Goal: Task Accomplishment & Management: Complete application form

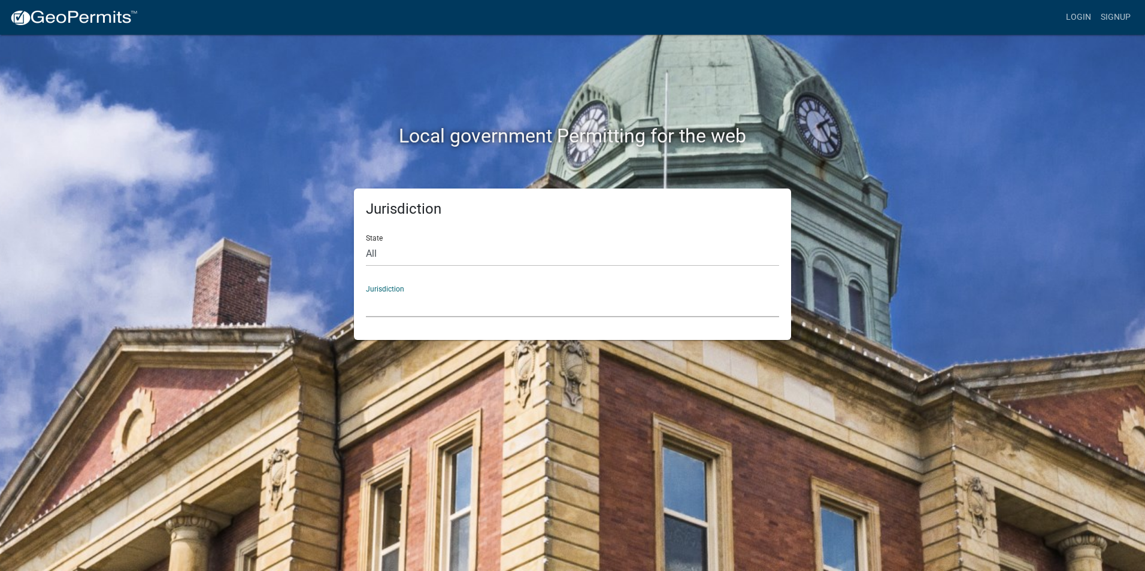
click at [405, 303] on select "[GEOGRAPHIC_DATA], [US_STATE] [GEOGRAPHIC_DATA], [US_STATE][PERSON_NAME][GEOGRA…" at bounding box center [572, 305] width 413 height 25
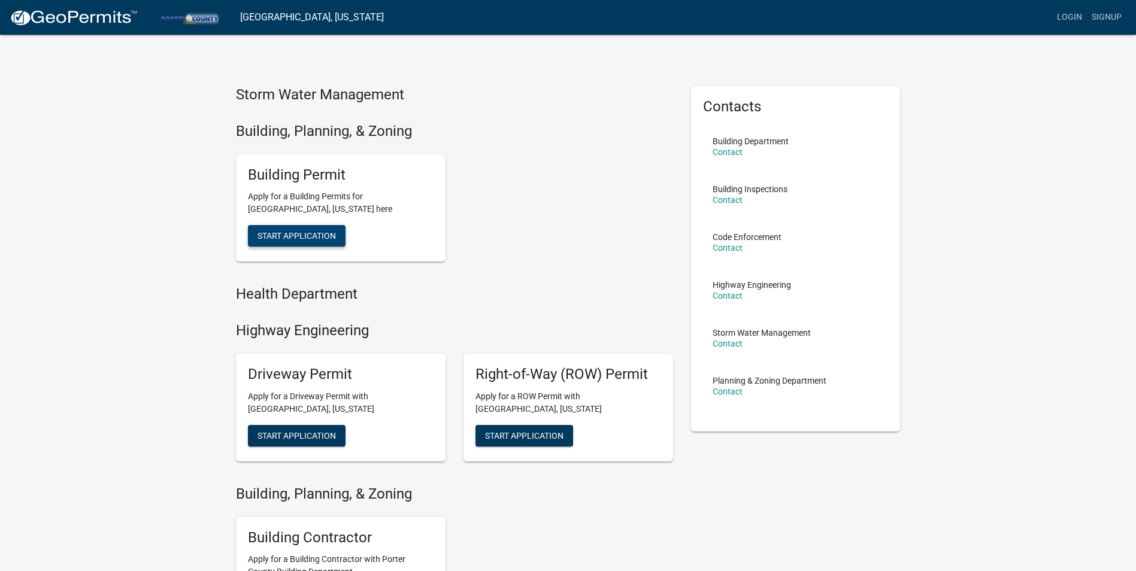
click at [286, 236] on span "Start Application" at bounding box center [297, 236] width 78 height 10
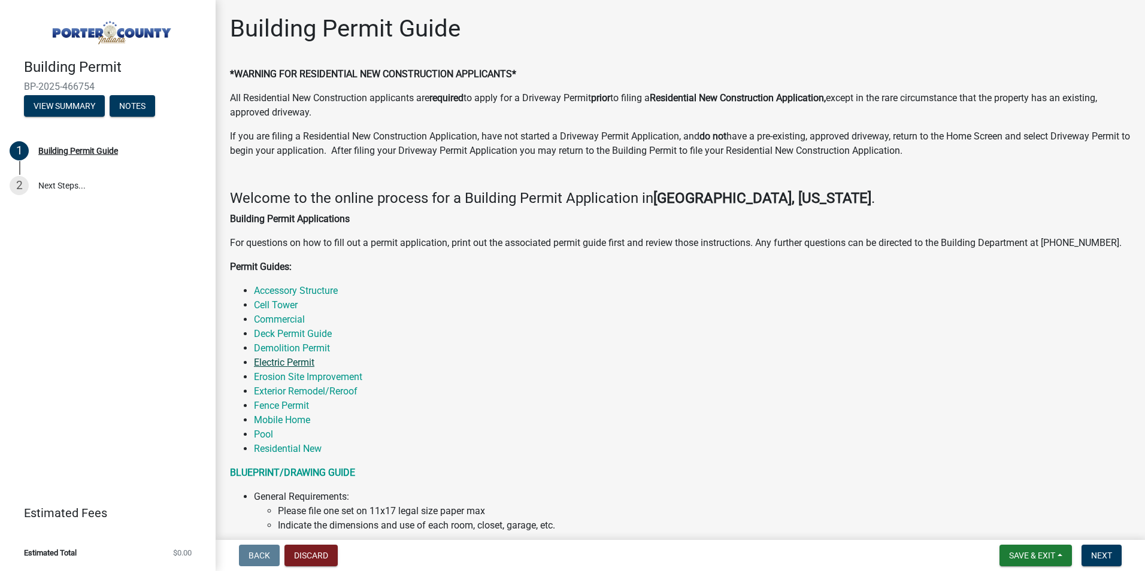
click at [289, 364] on link "Electric Permit" at bounding box center [284, 362] width 61 height 11
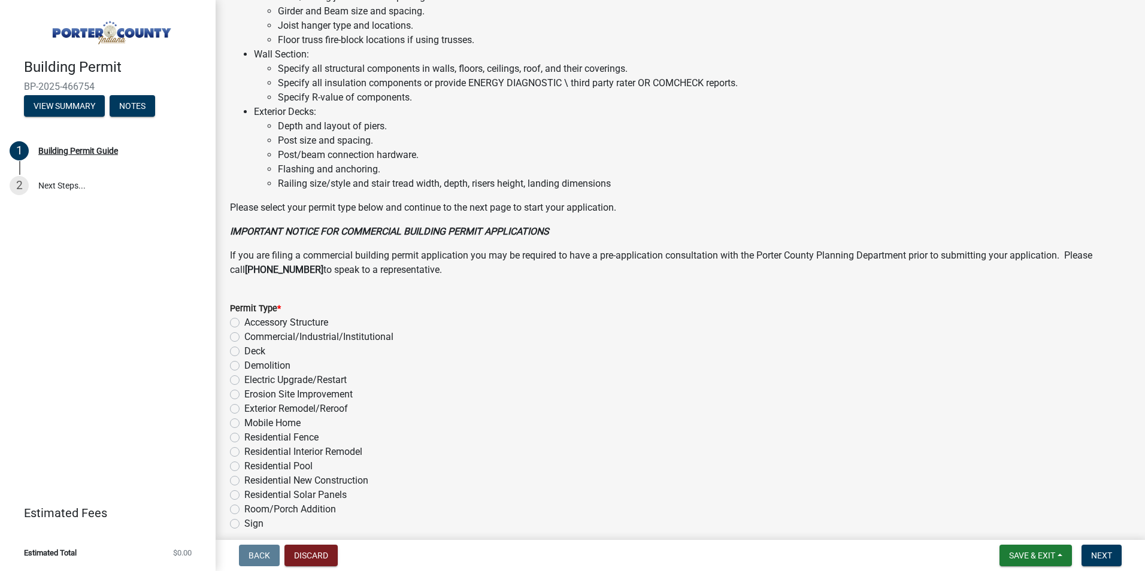
scroll to position [784, 0]
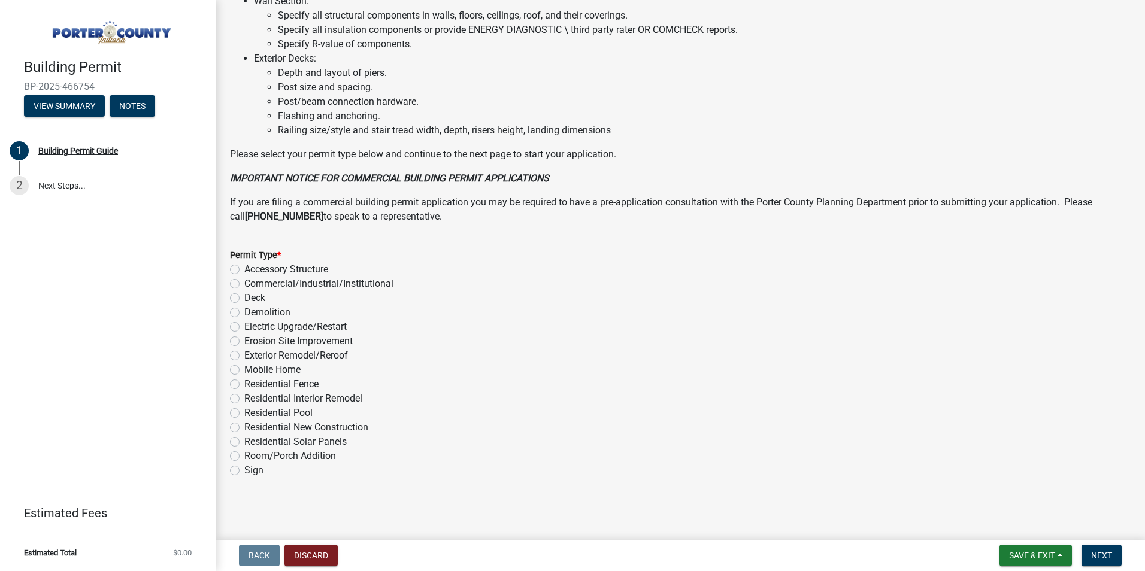
click at [244, 326] on label "Electric Upgrade/Restart" at bounding box center [295, 327] width 102 height 14
click at [244, 326] on input "Electric Upgrade/Restart" at bounding box center [248, 324] width 8 height 8
radio input "true"
click at [1111, 550] on button "Next" at bounding box center [1102, 556] width 40 height 22
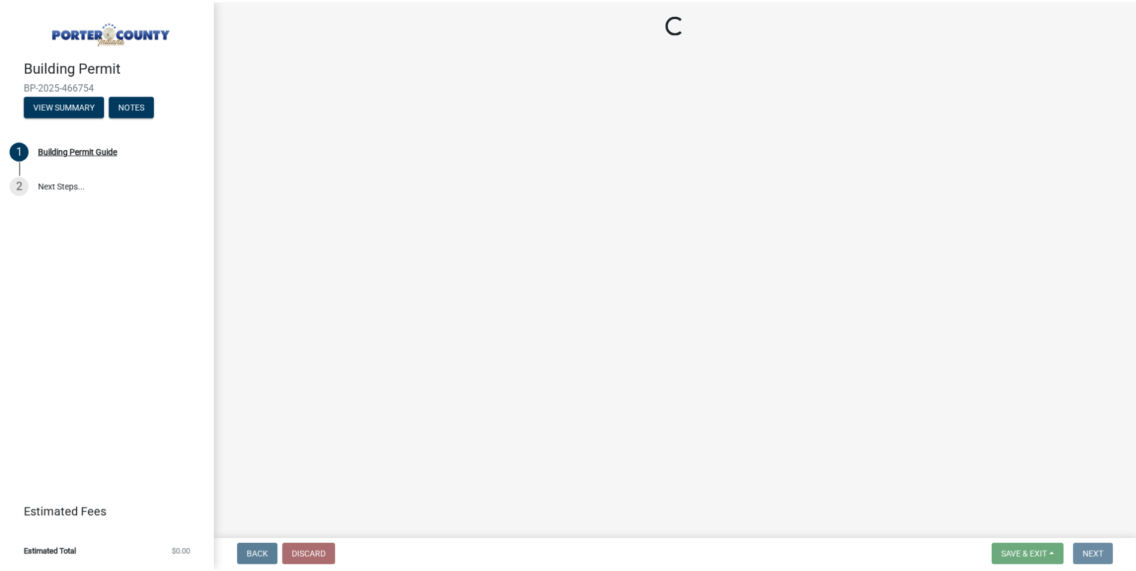
scroll to position [0, 0]
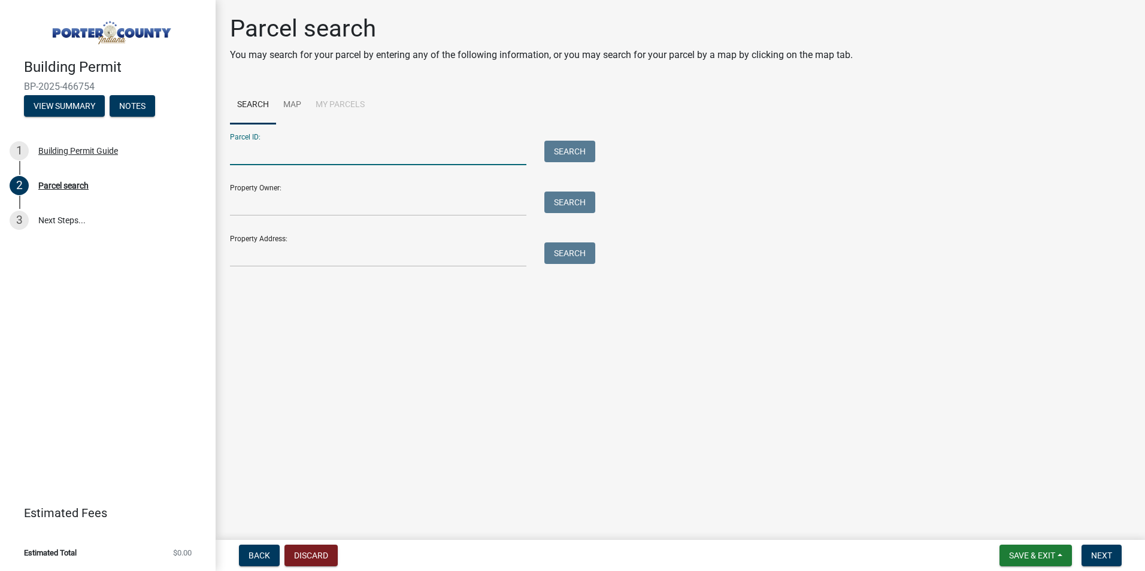
click at [392, 147] on input "Parcel ID:" at bounding box center [378, 153] width 297 height 25
type input "240 Meska Road"
click at [558, 153] on button "Search" at bounding box center [570, 152] width 51 height 22
click at [310, 153] on input "240 Meska Road" at bounding box center [378, 153] width 297 height 25
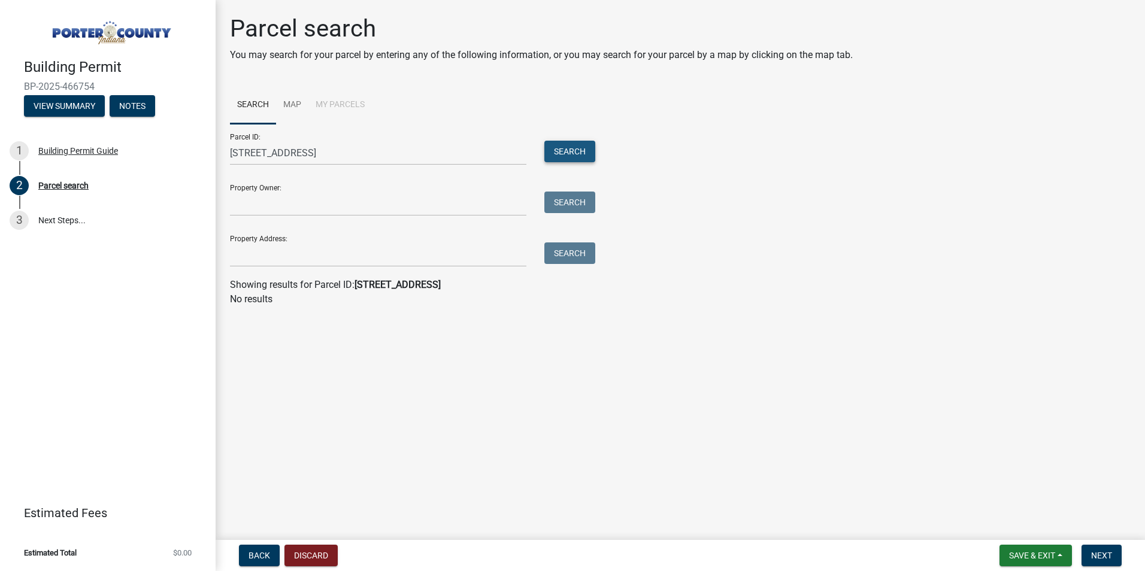
click at [567, 154] on button "Search" at bounding box center [570, 152] width 51 height 22
click at [320, 208] on input "Property Owner:" at bounding box center [378, 204] width 297 height 25
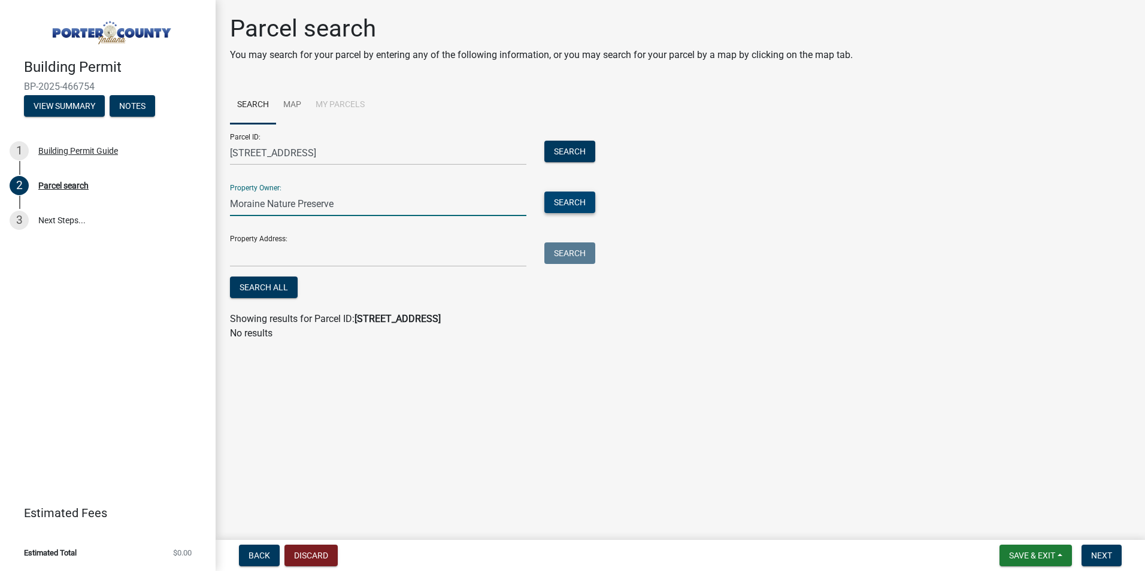
type input "Moraine Nature Preserve"
click at [558, 201] on button "Search" at bounding box center [570, 203] width 51 height 22
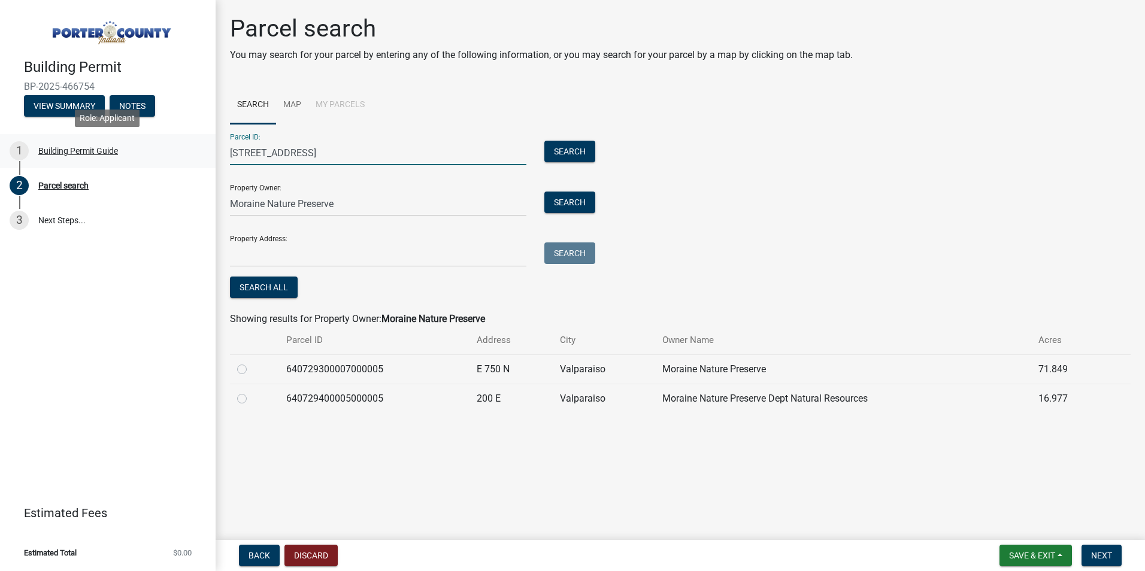
drag, startPoint x: 309, startPoint y: 156, endPoint x: 212, endPoint y: 146, distance: 97.6
click at [212, 146] on div "Building Permit BP-2025-466754 View Summary Notes 1 Building Permit Guide 2 Par…" at bounding box center [572, 285] width 1145 height 571
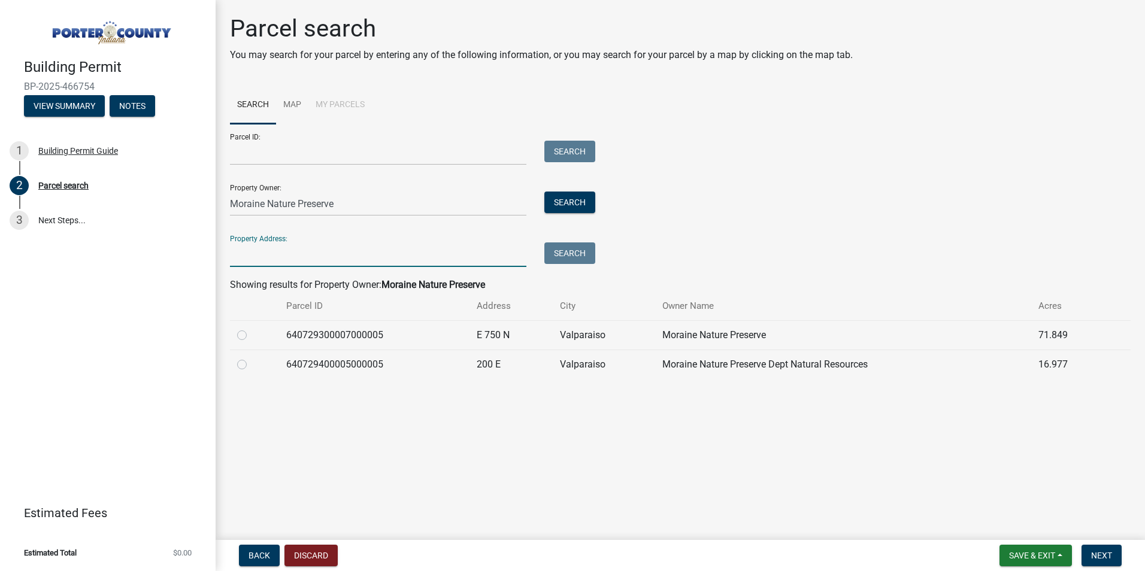
click at [268, 253] on input "Property Address:" at bounding box center [378, 255] width 297 height 25
click at [367, 205] on input "Moraine Nature Preserve" at bounding box center [378, 204] width 297 height 25
drag, startPoint x: 366, startPoint y: 202, endPoint x: 155, endPoint y: 216, distance: 211.3
click at [155, 216] on div "Building Permit BP-2025-466754 View Summary Notes 1 Building Permit Guide 2 Par…" at bounding box center [572, 285] width 1145 height 571
click at [247, 256] on input "Property Address:" at bounding box center [378, 255] width 297 height 25
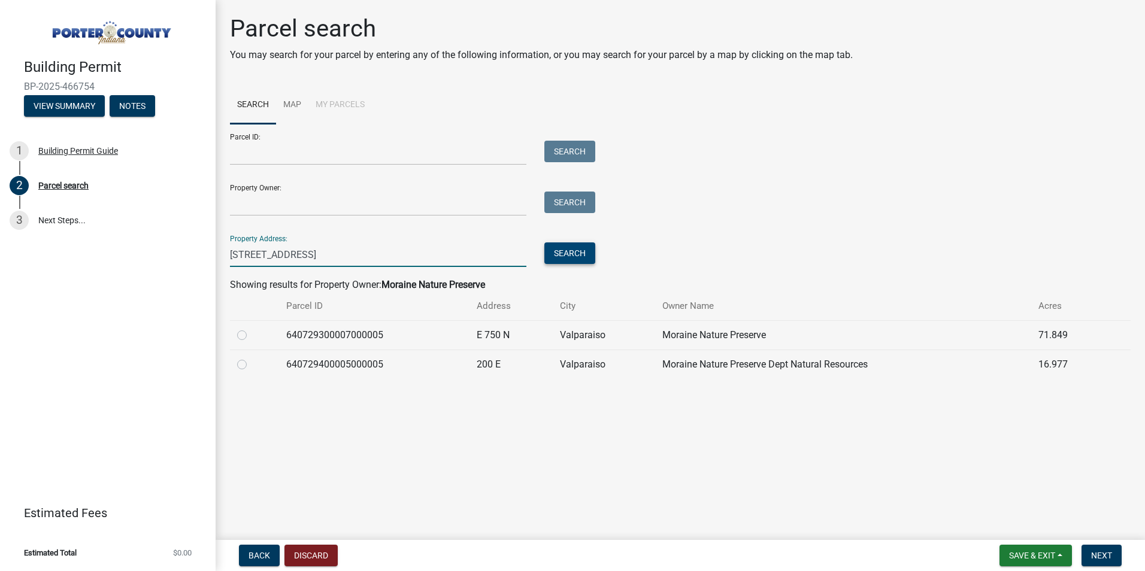
type input "240 Meska Road"
click at [571, 260] on button "Search" at bounding box center [570, 254] width 51 height 22
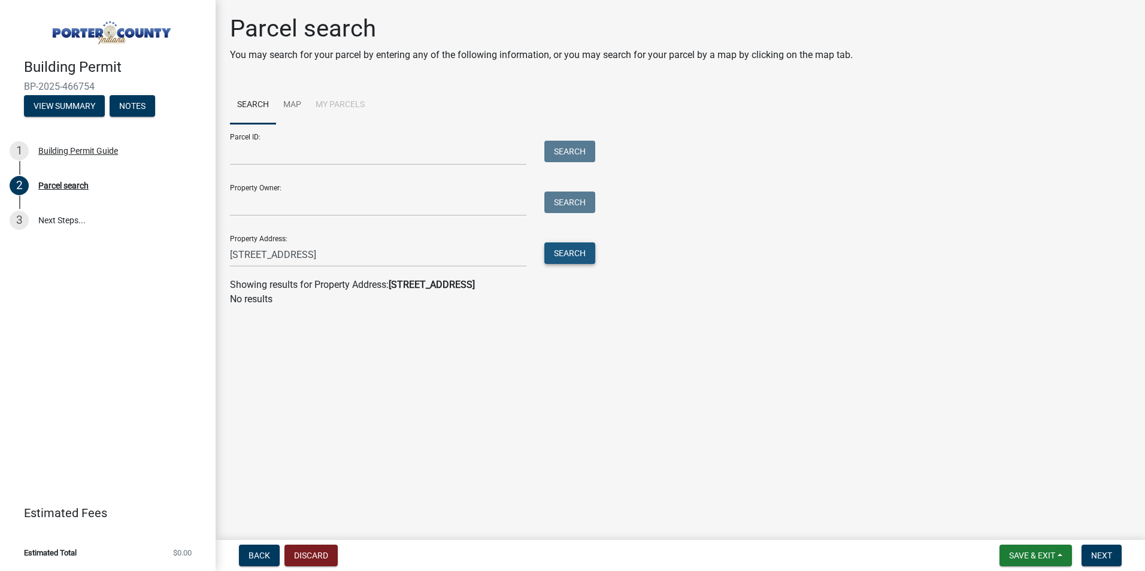
click at [572, 255] on button "Search" at bounding box center [570, 254] width 51 height 22
drag, startPoint x: 313, startPoint y: 267, endPoint x: 320, endPoint y: 262, distance: 8.6
click at [317, 265] on input "240 Meska Road" at bounding box center [378, 255] width 297 height 25
drag, startPoint x: 282, startPoint y: 259, endPoint x: 152, endPoint y: 266, distance: 130.2
click at [152, 266] on div "Building Permit BP-2025-466754 View Summary Notes 1 Building Permit Guide 2 Par…" at bounding box center [572, 285] width 1145 height 571
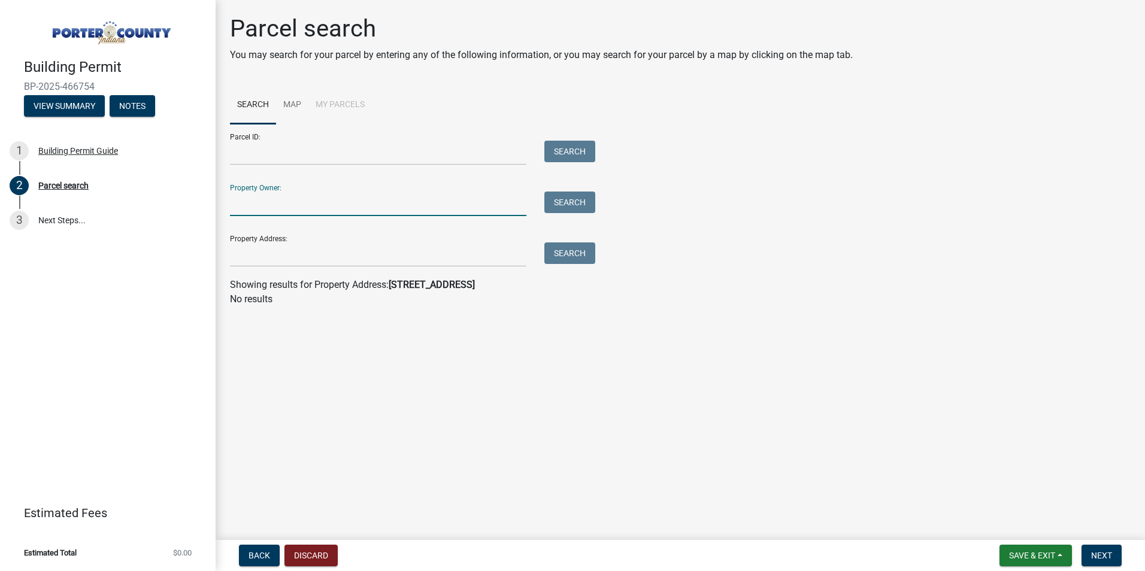
click at [295, 199] on input "Property Owner:" at bounding box center [378, 204] width 297 height 25
type input "Moraine Nature Perserve"
click at [562, 201] on button "Search" at bounding box center [570, 203] width 51 height 22
click at [570, 207] on button "Search" at bounding box center [570, 203] width 51 height 22
click at [378, 197] on input "Moraine Nature Perserve" at bounding box center [378, 204] width 297 height 25
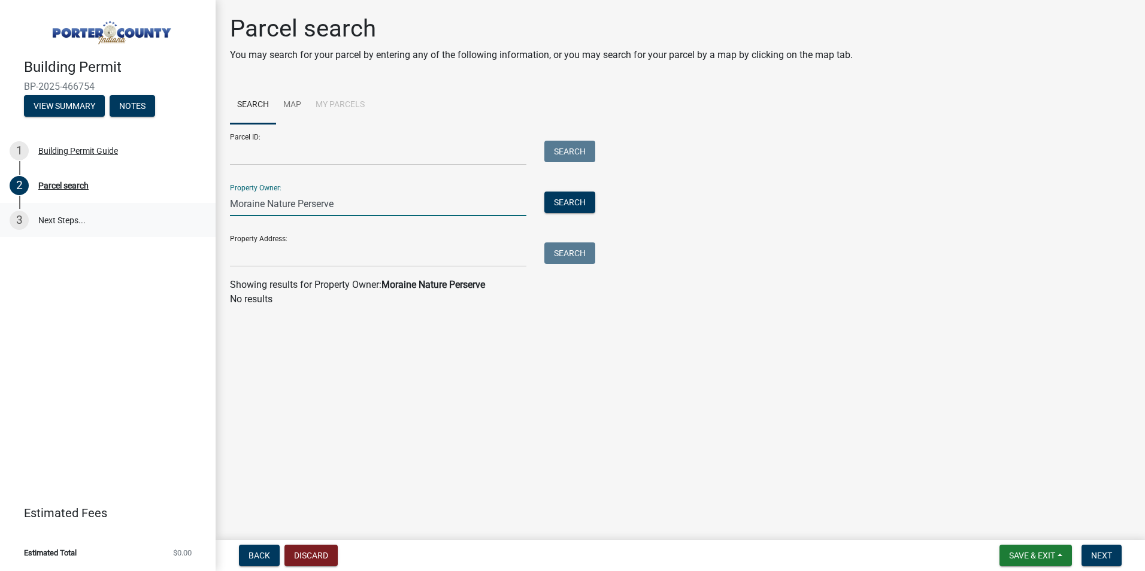
drag, startPoint x: 377, startPoint y: 198, endPoint x: 198, endPoint y: 205, distance: 179.9
click at [198, 205] on div "Building Permit BP-2025-466754 View Summary Notes 1 Building Permit Guide 2 Par…" at bounding box center [572, 285] width 1145 height 571
click at [256, 156] on input "Parcel ID:" at bounding box center [378, 153] width 297 height 25
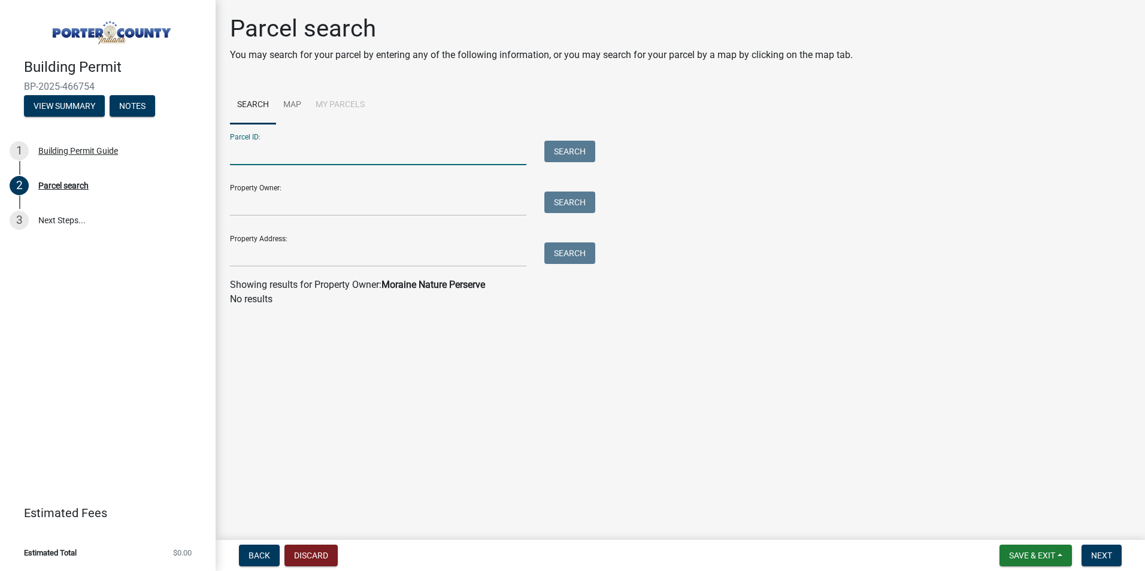
type input "240 Meska Road"
click at [592, 149] on button "Search" at bounding box center [570, 152] width 51 height 22
drag, startPoint x: 351, startPoint y: 146, endPoint x: 169, endPoint y: 163, distance: 182.9
click at [169, 163] on div "Building Permit BP-2025-466754 View Summary Notes 1 Building Permit Guide 2 Par…" at bounding box center [572, 285] width 1145 height 571
click at [267, 247] on input "Property Address:" at bounding box center [378, 255] width 297 height 25
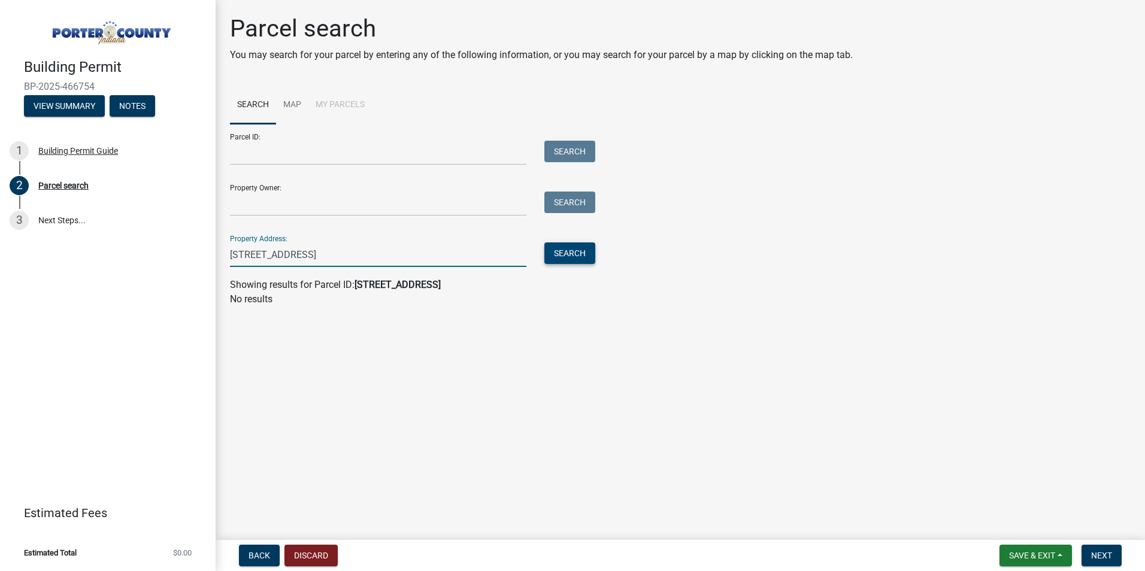
type input "240 Meska Road"
click at [559, 259] on button "Search" at bounding box center [570, 254] width 51 height 22
drag, startPoint x: 350, startPoint y: 246, endPoint x: 340, endPoint y: 252, distance: 11.8
click at [350, 246] on input "240 Meska Road" at bounding box center [378, 255] width 297 height 25
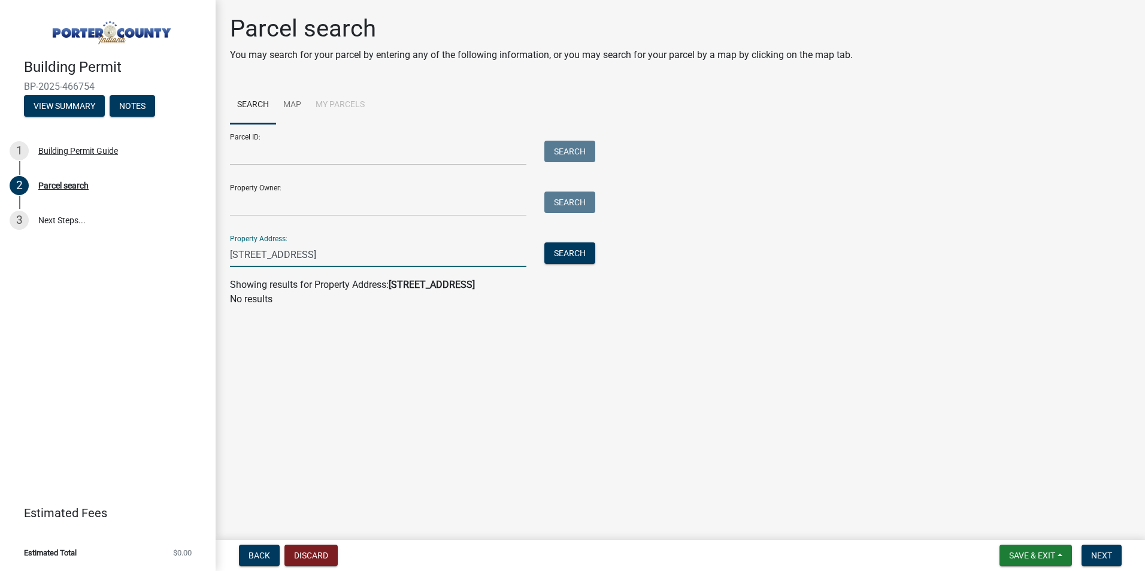
drag, startPoint x: 330, startPoint y: 256, endPoint x: 150, endPoint y: 257, distance: 179.7
click at [150, 257] on div "Building Permit BP-2025-466754 View Summary Notes 1 Building Permit Guide 2 Par…" at bounding box center [572, 285] width 1145 height 571
click at [252, 205] on input "Property Owner:" at bounding box center [378, 204] width 297 height 25
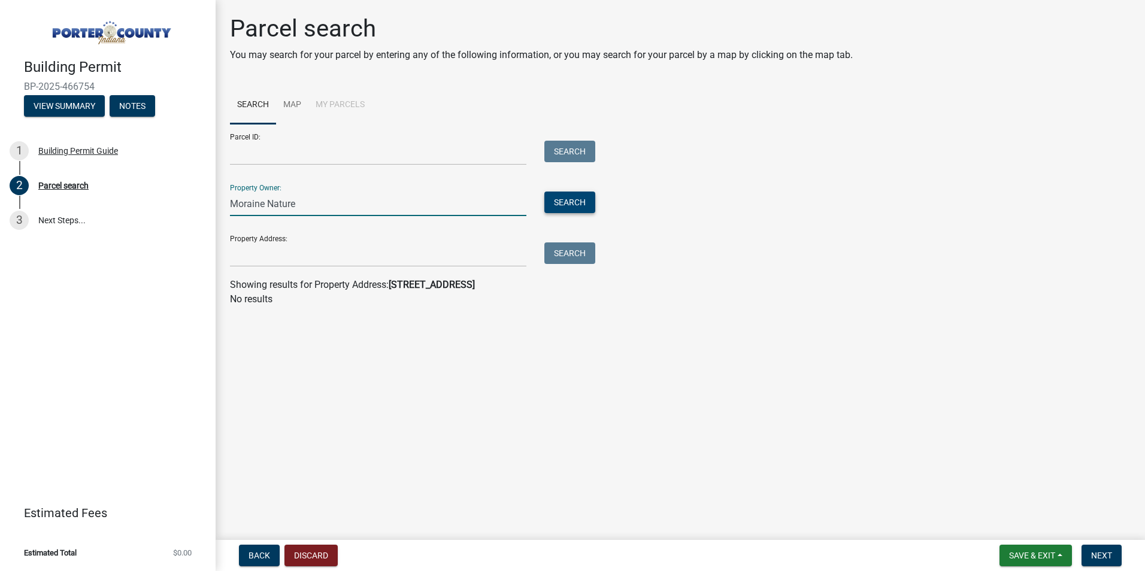
type input "Moraine Nature"
click at [572, 201] on button "Search" at bounding box center [570, 203] width 51 height 22
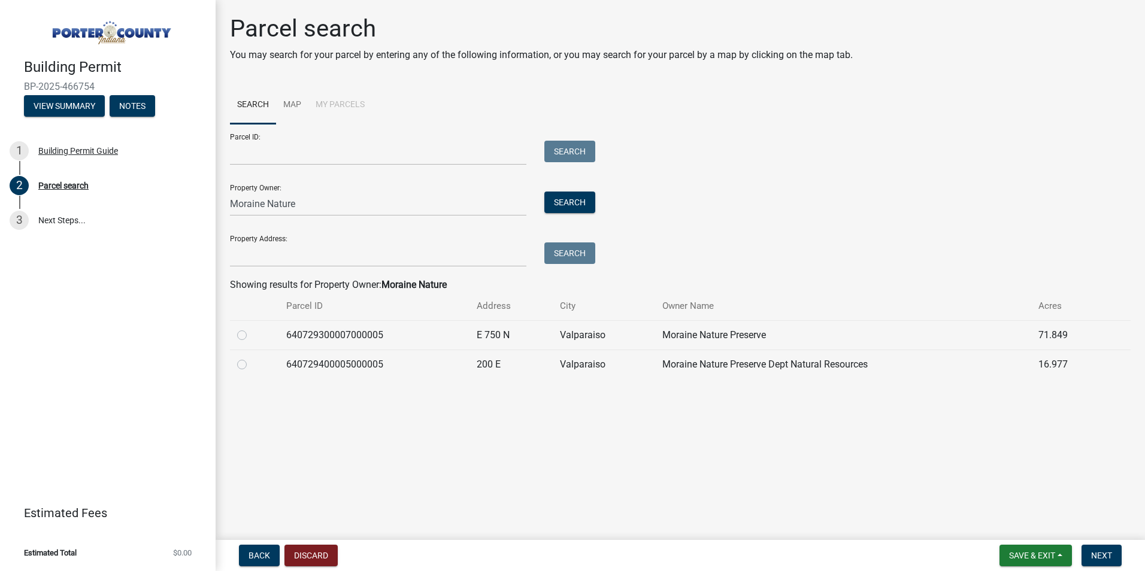
click at [252, 358] on label at bounding box center [252, 358] width 0 height 0
click at [252, 365] on input "radio" at bounding box center [256, 362] width 8 height 8
radio input "true"
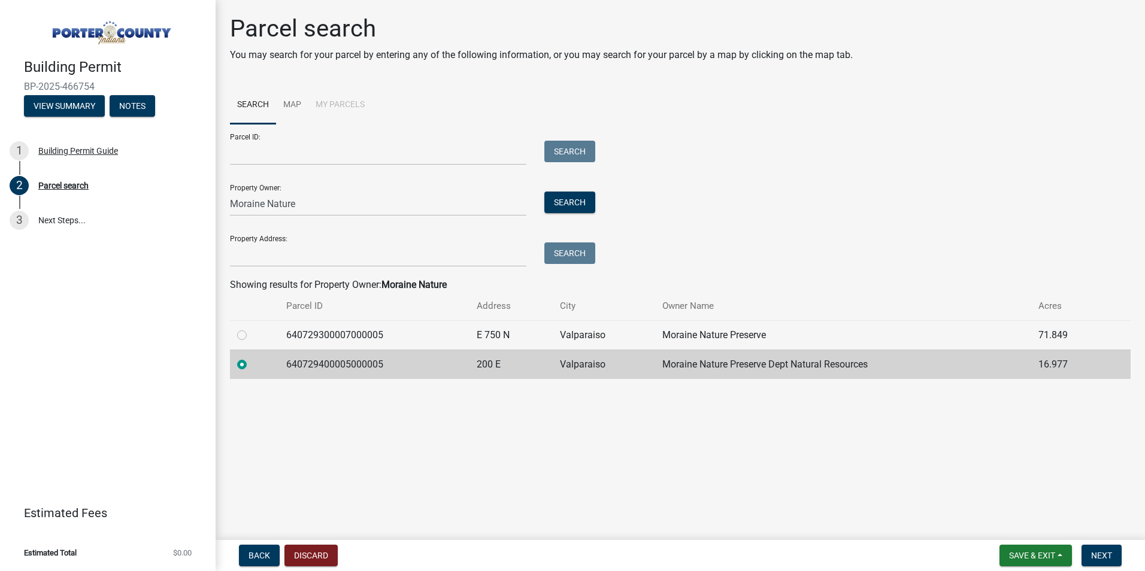
click at [252, 328] on label at bounding box center [252, 328] width 0 height 0
click at [252, 336] on input "radio" at bounding box center [256, 332] width 8 height 8
radio input "true"
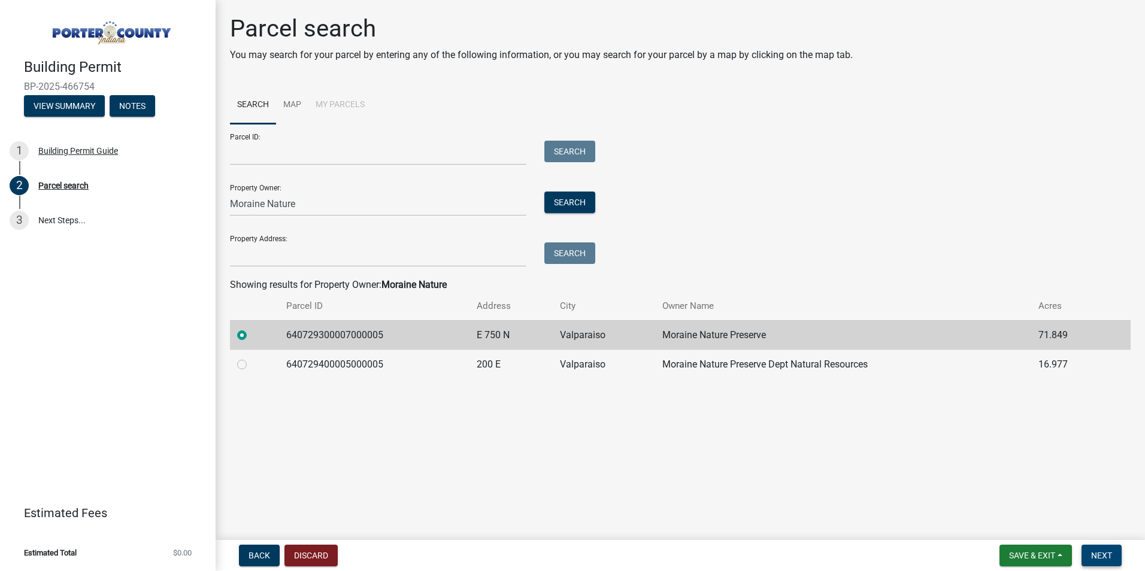
click at [1108, 557] on span "Next" at bounding box center [1101, 556] width 21 height 10
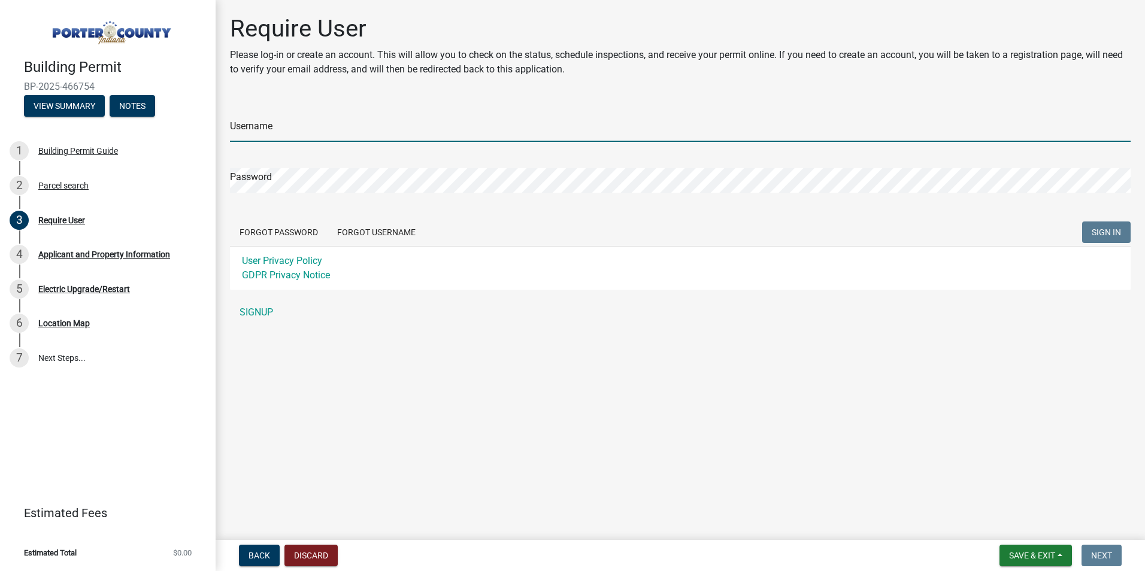
click at [343, 125] on input "Username" at bounding box center [680, 129] width 901 height 25
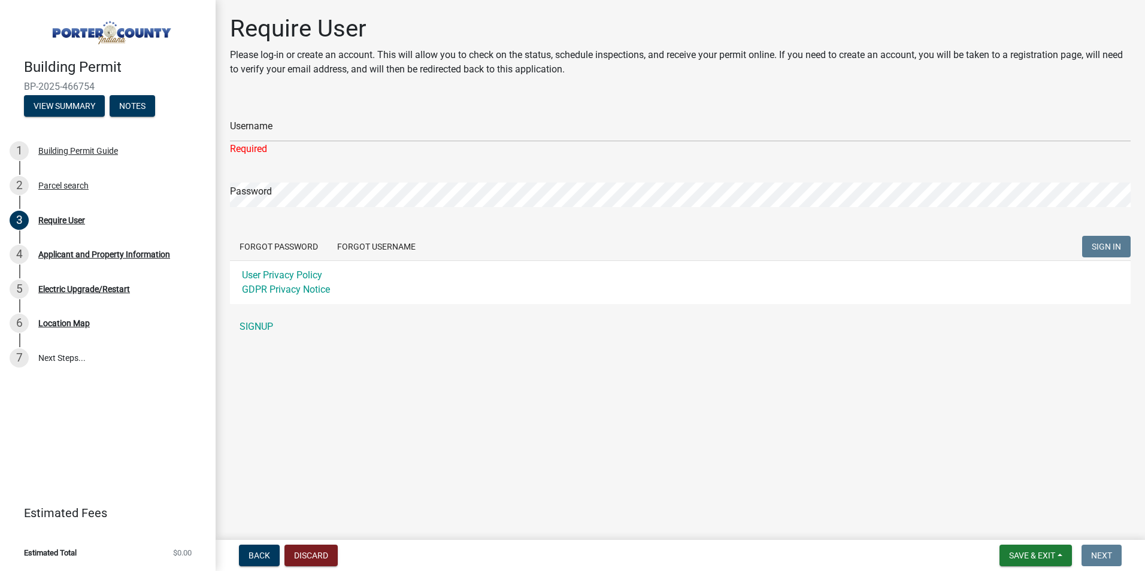
click at [259, 308] on div "Username Required Password Forgot Password Forgot Username SIGN IN User Privacy…" at bounding box center [680, 220] width 901 height 238
click at [258, 327] on link "SIGNUP" at bounding box center [680, 327] width 901 height 24
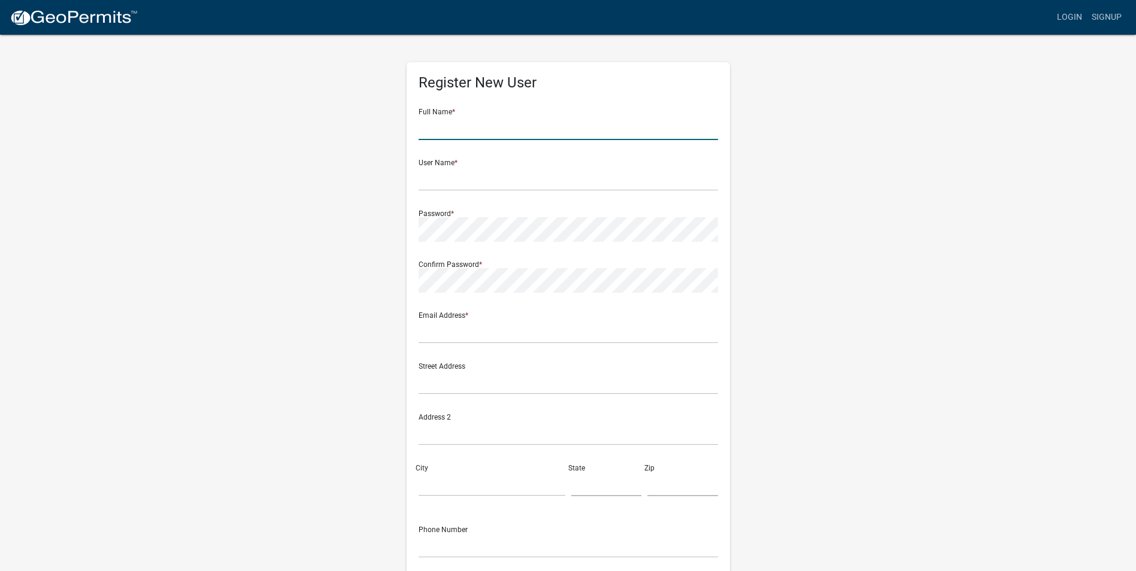
click at [510, 120] on input "text" at bounding box center [569, 128] width 300 height 25
type input "[PERSON_NAME]"
type input "[EMAIL_ADDRESS][DOMAIN_NAME]"
type input "[STREET_ADDRESS]"
type input "Valparaiso"
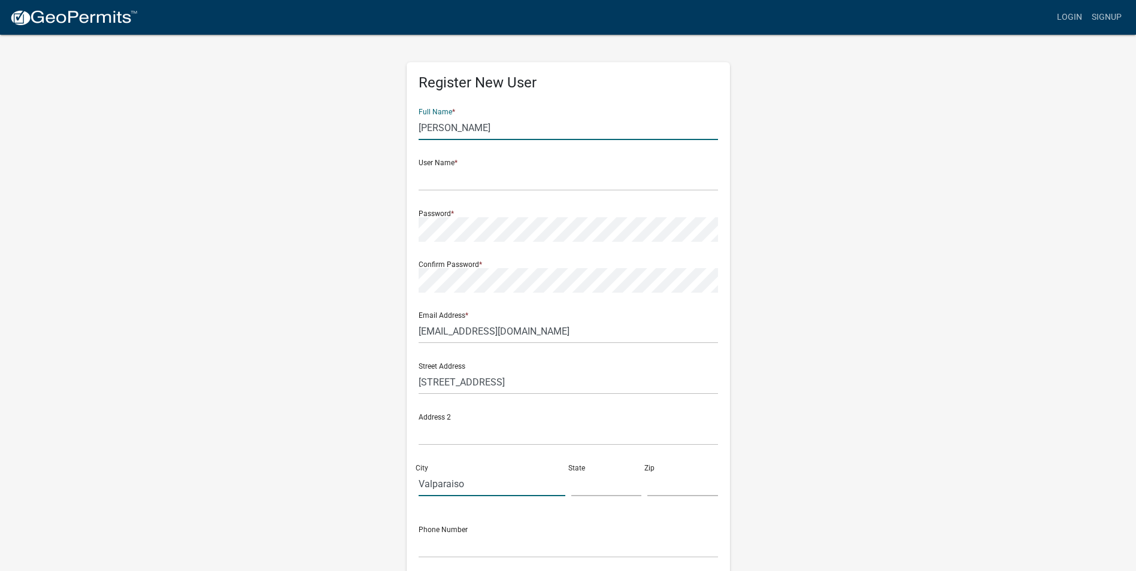
type input "IN"
type input "46383"
type input "2195125620"
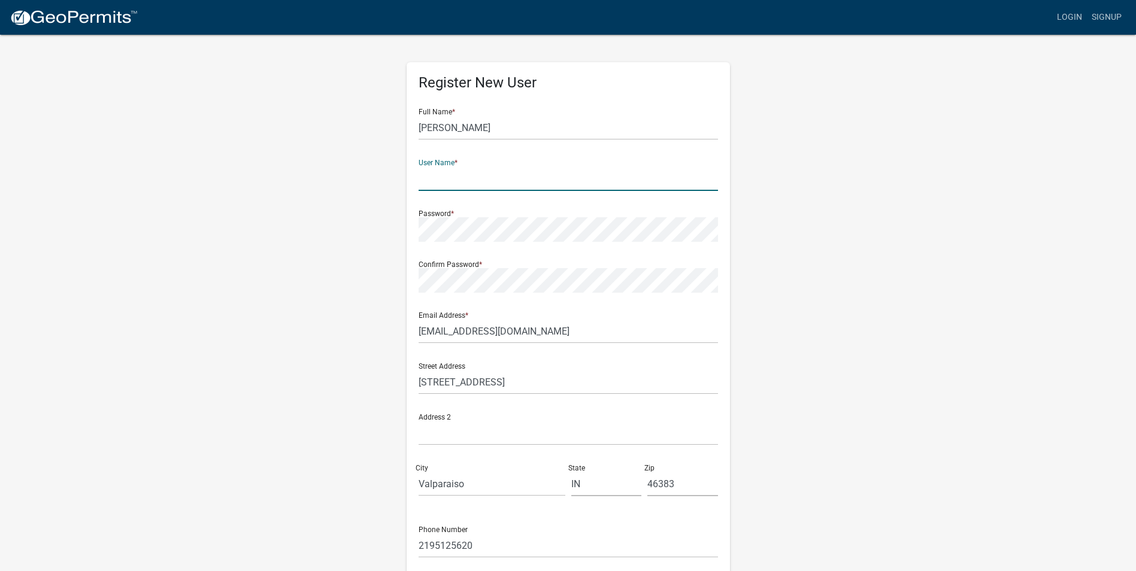
click at [482, 177] on input "text" at bounding box center [569, 179] width 300 height 25
type input "MicheNi2"
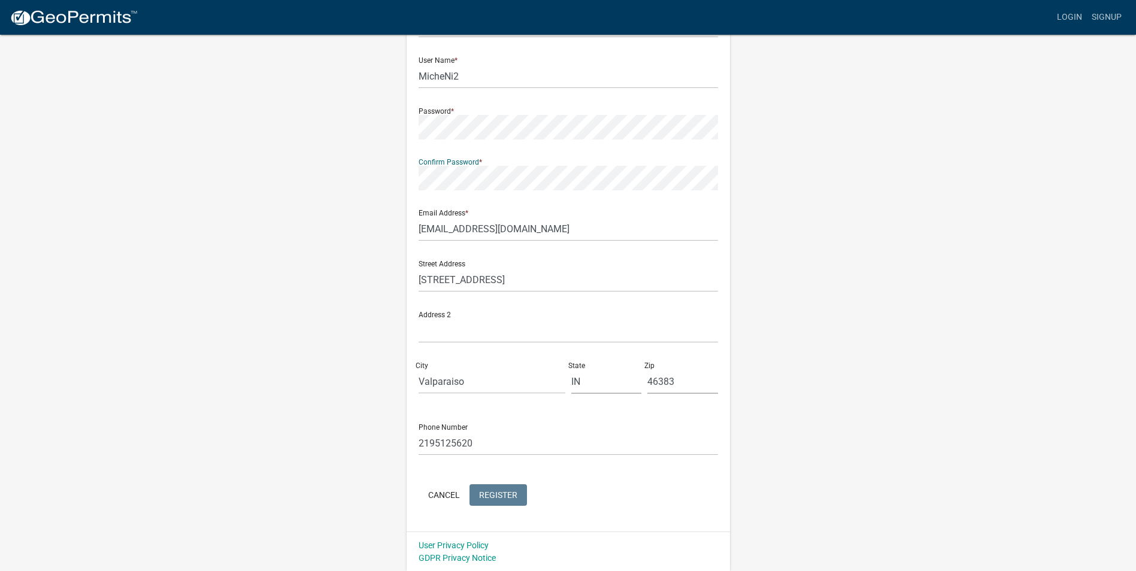
scroll to position [103, 0]
click at [500, 495] on form "Full Name * Michelle Nikitaras User Name * MicheNi2 Password * Confirm Password…" at bounding box center [569, 252] width 300 height 513
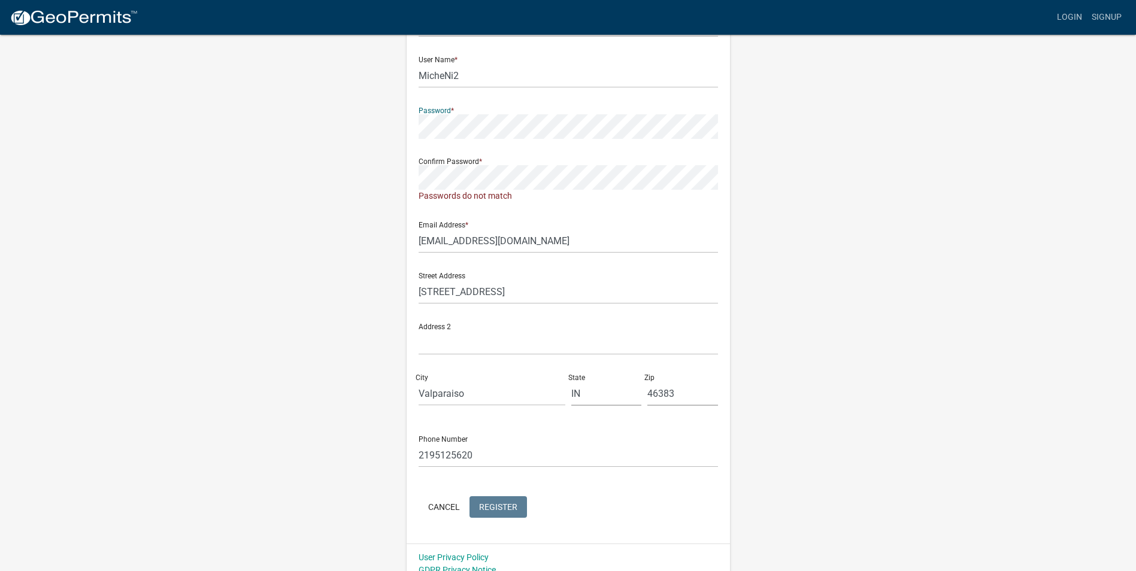
click at [374, 145] on div "Register New User Full Name * Michelle Nikitaras User Name * MicheNi2 Password …" at bounding box center [568, 258] width 683 height 654
click at [392, 189] on div "Register New User Full Name * Michelle Nikitaras User Name * MicheNi2 Password …" at bounding box center [568, 258] width 683 height 654
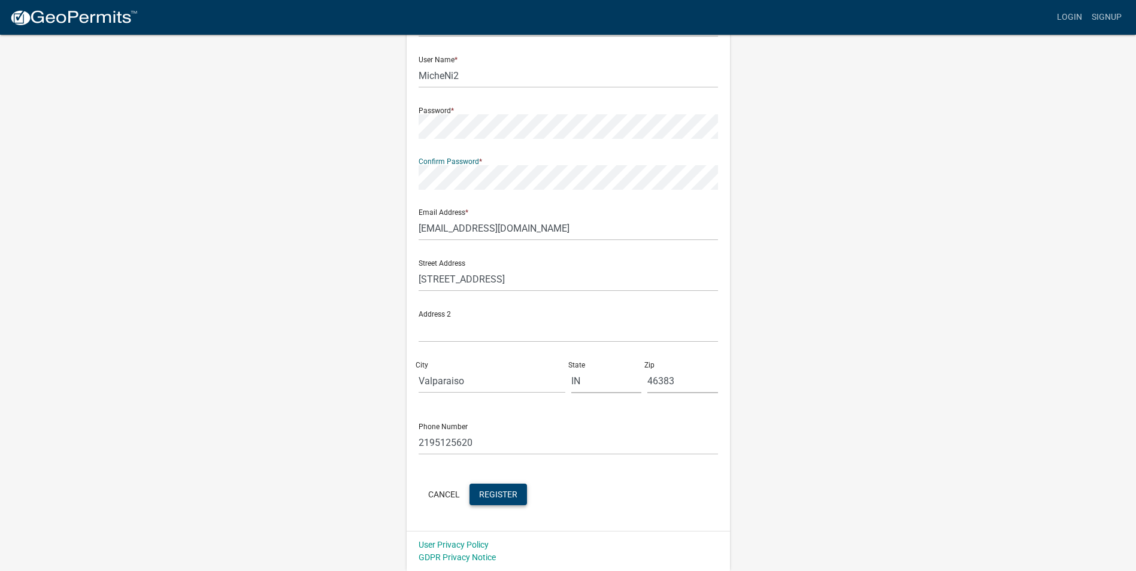
click at [506, 499] on span "Register" at bounding box center [498, 494] width 38 height 10
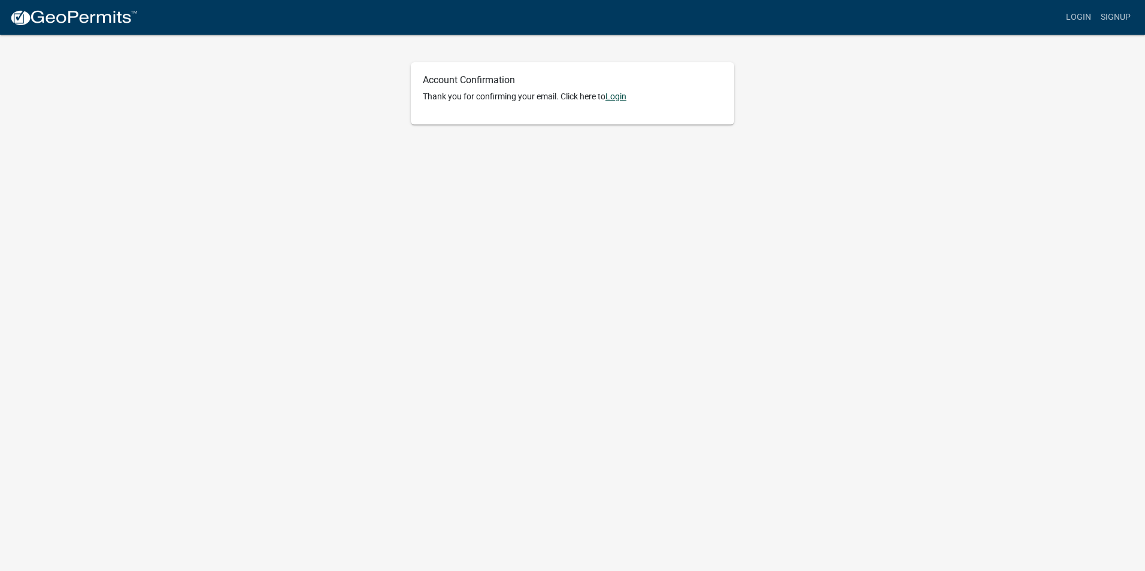
click at [619, 96] on link "Login" at bounding box center [616, 97] width 21 height 10
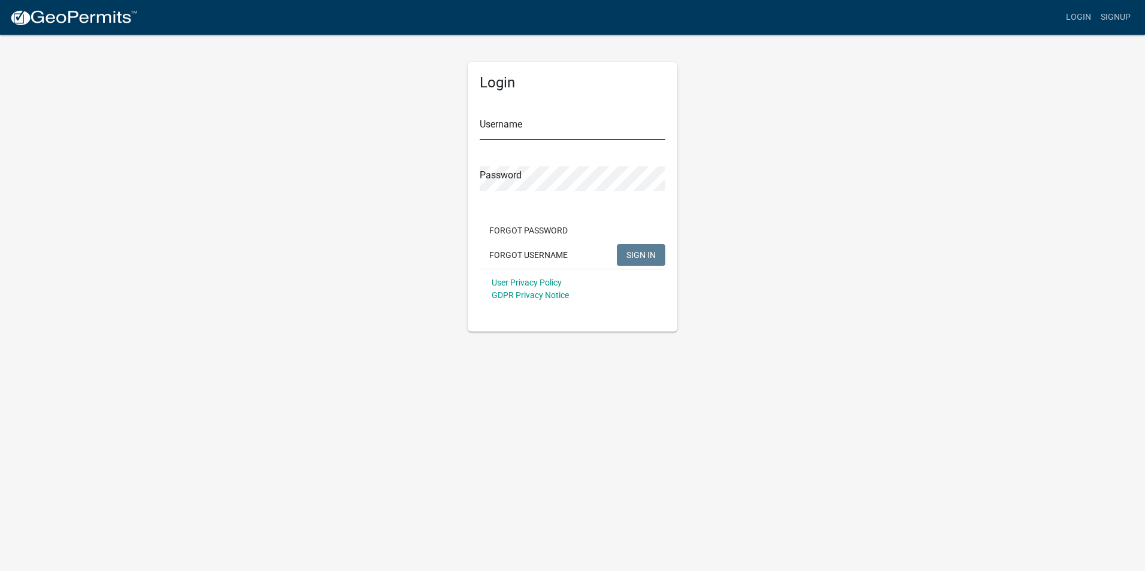
type input "MicheNi2"
click at [628, 255] on span "SIGN IN" at bounding box center [641, 255] width 29 height 10
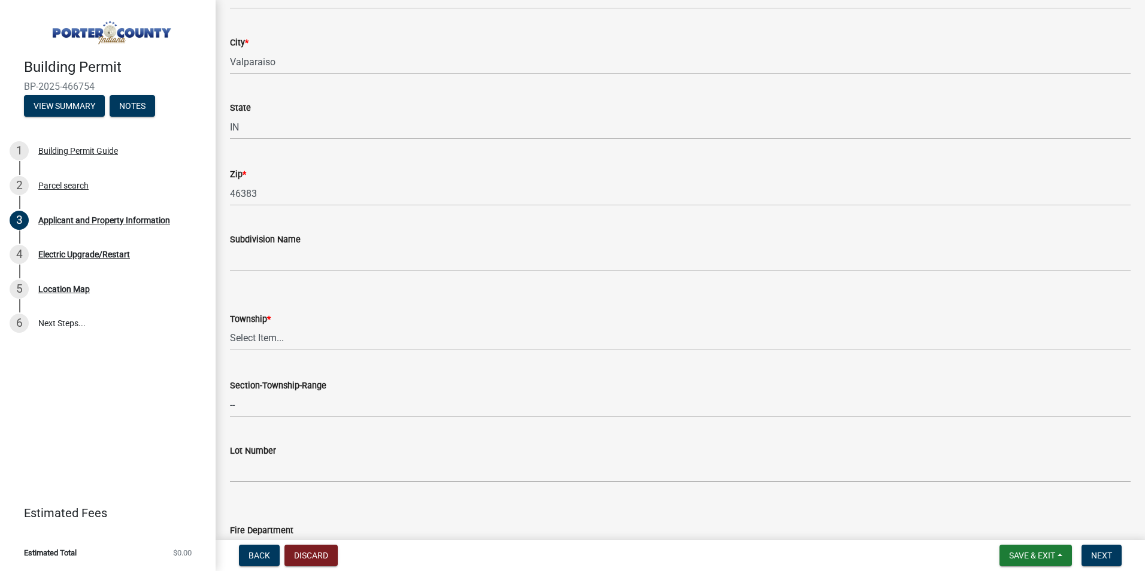
scroll to position [300, 0]
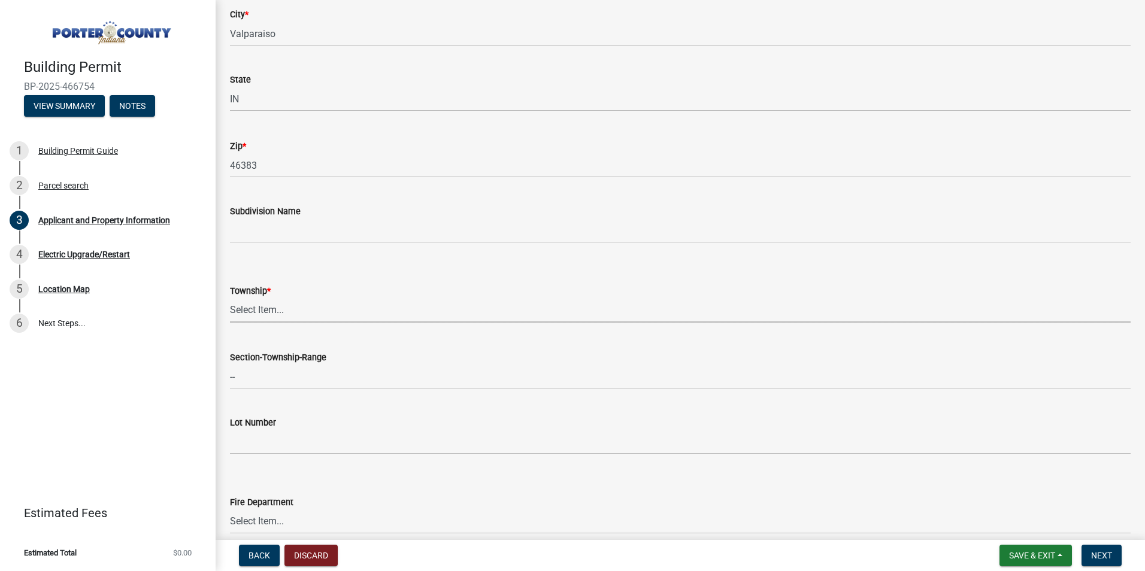
drag, startPoint x: 277, startPoint y: 309, endPoint x: 293, endPoint y: 304, distance: 16.3
click at [279, 308] on select "Select Item... Boone Center Jackson Liberty Morgan Pine Pleasant Portage Porter…" at bounding box center [680, 310] width 901 height 25
click at [297, 307] on select "Select Item... Boone Center Jackson Liberty Morgan Pine Pleasant Portage Porter…" at bounding box center [680, 310] width 901 height 25
click at [292, 308] on select "Select Item... Boone Center Jackson Liberty Morgan Pine Pleasant Portage Porter…" at bounding box center [680, 310] width 901 height 25
click at [319, 312] on select "Select Item... Boone Center Jackson Liberty Morgan Pine Pleasant Portage Porter…" at bounding box center [680, 310] width 901 height 25
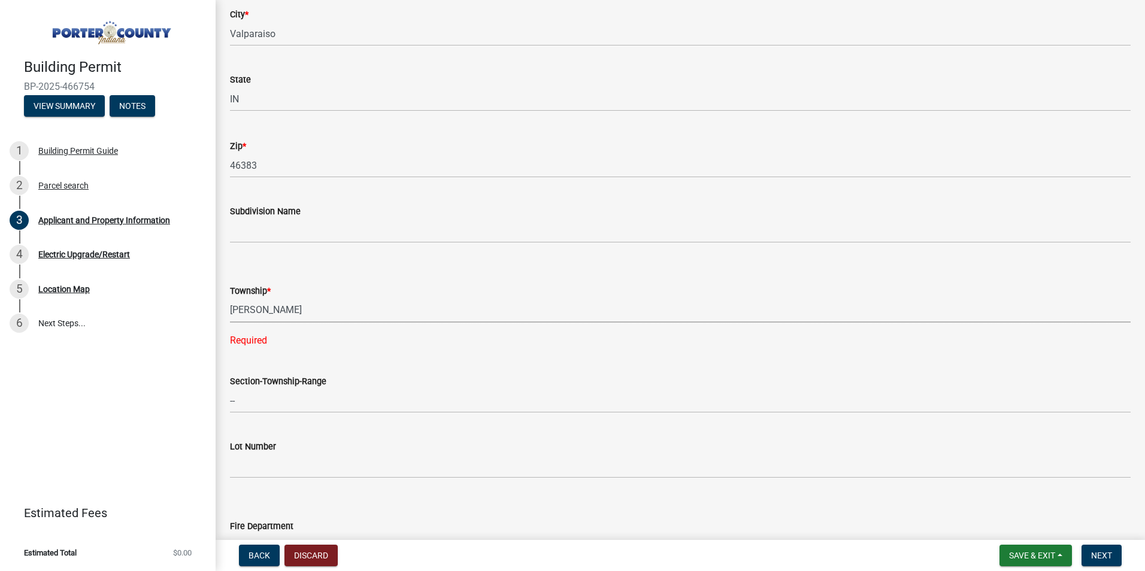
click at [230, 298] on select "Select Item... Boone Center Jackson Liberty Morgan Pine Pleasant Portage Porter…" at bounding box center [680, 310] width 901 height 25
click at [280, 314] on select "Select Item... Boone Center Jackson Liberty Morgan Pine Pleasant Portage Porter…" at bounding box center [680, 310] width 901 height 25
click at [230, 298] on select "Select Item... Boone Center Jackson Liberty Morgan Pine Pleasant Portage Porter…" at bounding box center [680, 310] width 901 height 25
select select "dab8d744-4e32-40c1-942b-b7c1ea7347cb"
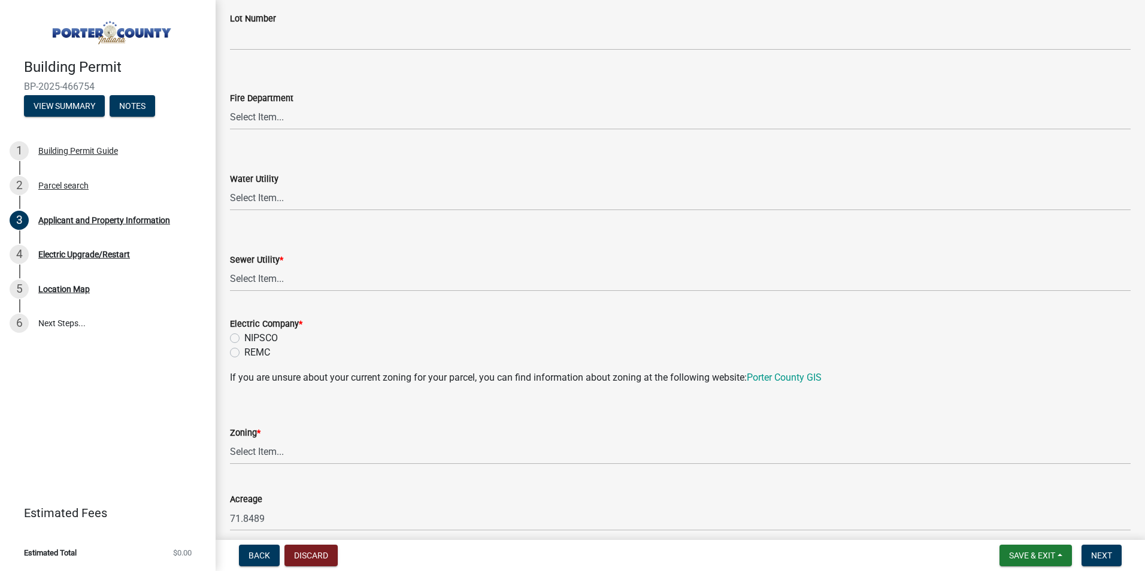
scroll to position [839, 0]
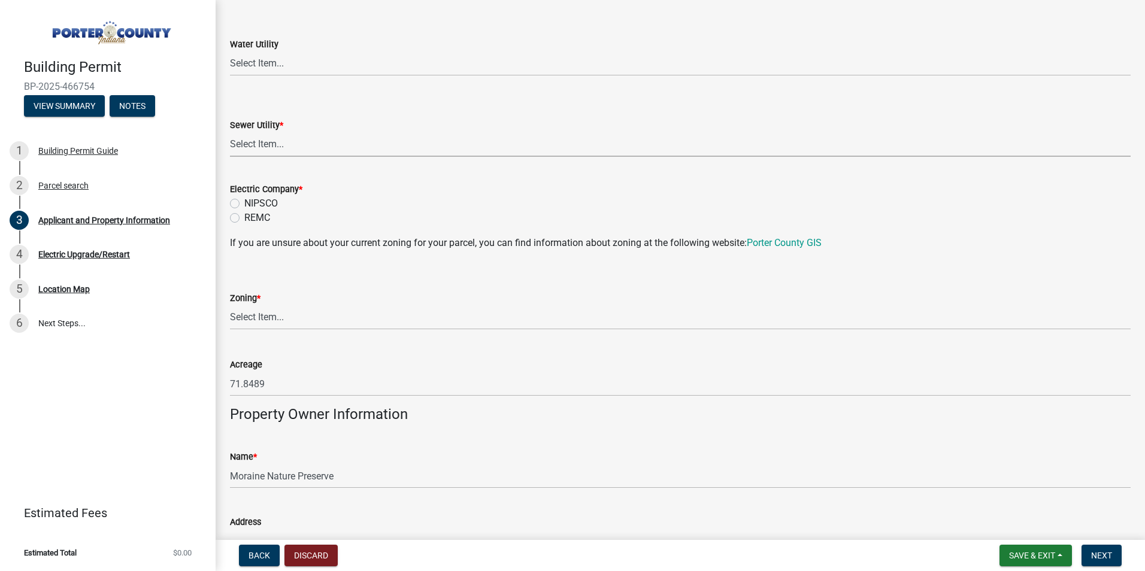
click at [292, 140] on select "Select Item... Aqua Indiana Inc Damon Run Falling Waters Lake Eliza - LEACD Nat…" at bounding box center [680, 144] width 901 height 25
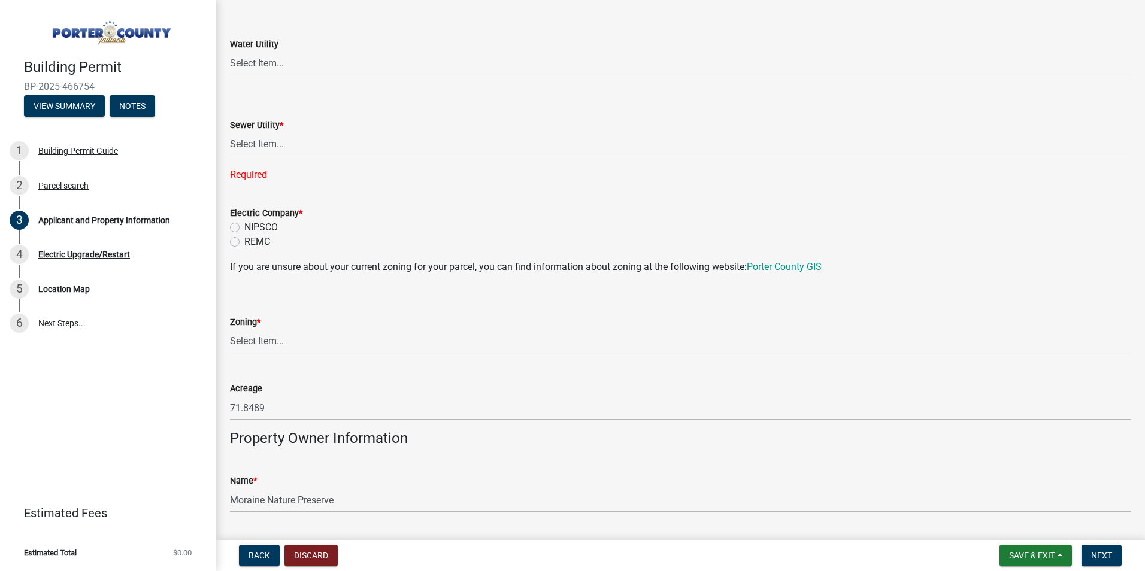
click at [447, 96] on div "Sewer Utility * Select Item... Aqua Indiana Inc Damon Run Falling Waters Lake E…" at bounding box center [680, 134] width 901 height 95
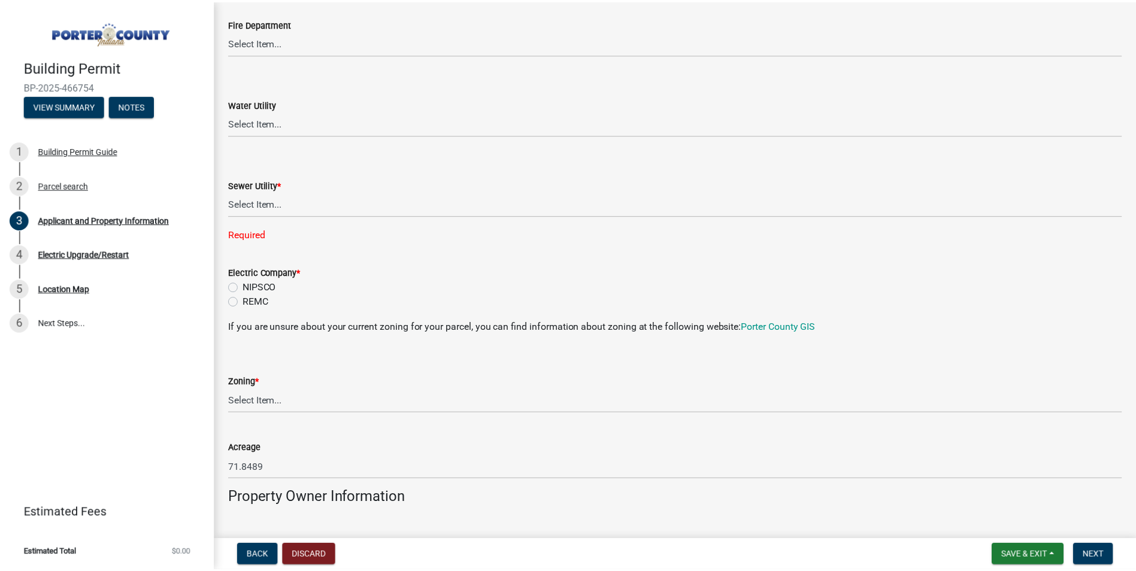
scroll to position [1078, 0]
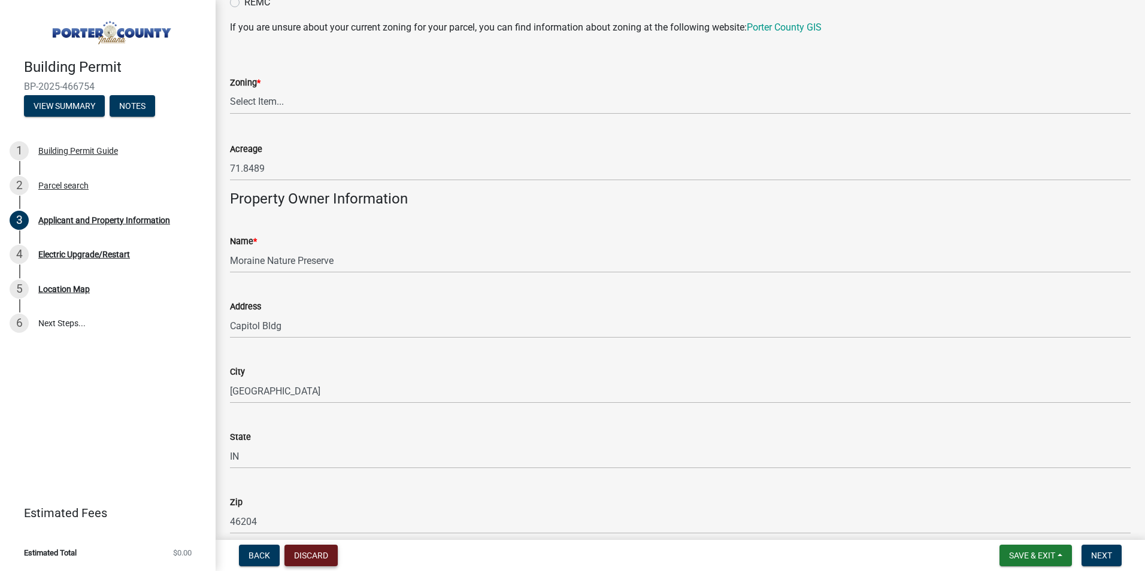
click at [312, 549] on button "Discard" at bounding box center [311, 556] width 53 height 22
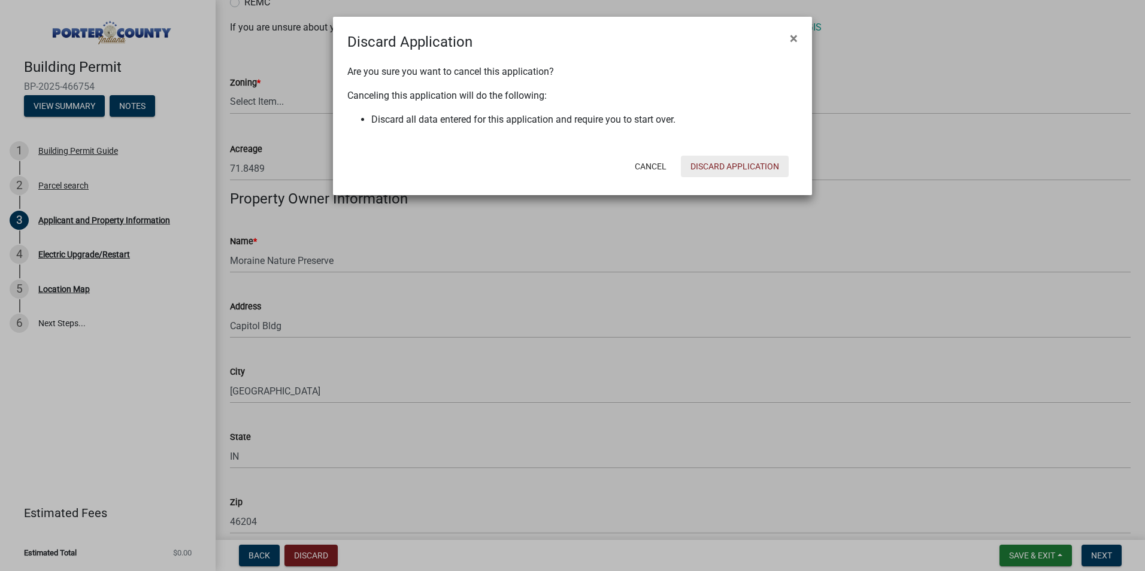
click at [748, 165] on button "Discard Application" at bounding box center [735, 167] width 108 height 22
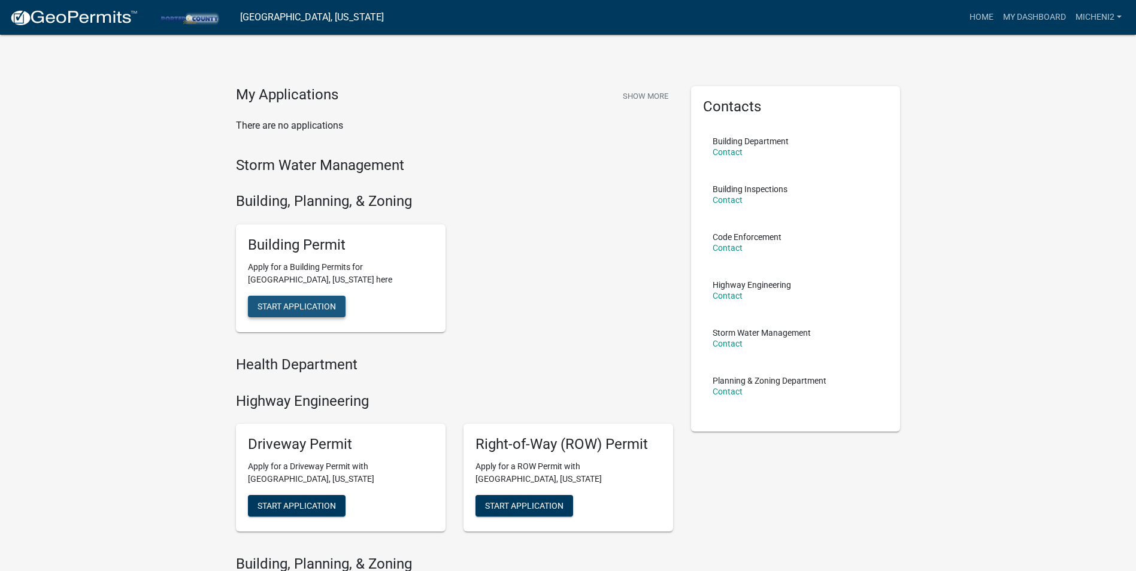
click at [315, 306] on span "Start Application" at bounding box center [297, 306] width 78 height 10
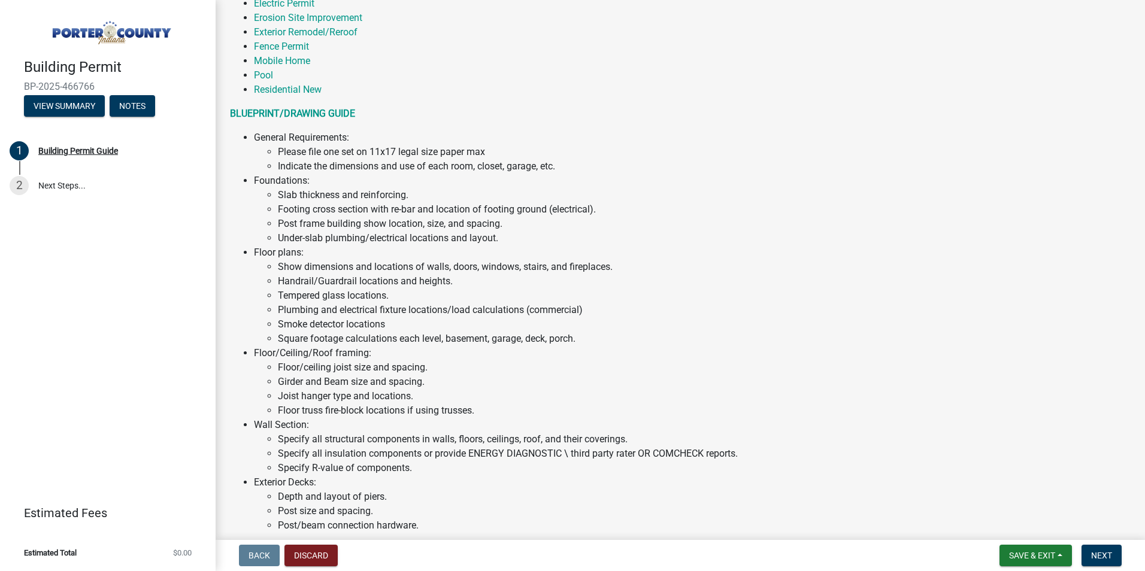
scroll to position [779, 0]
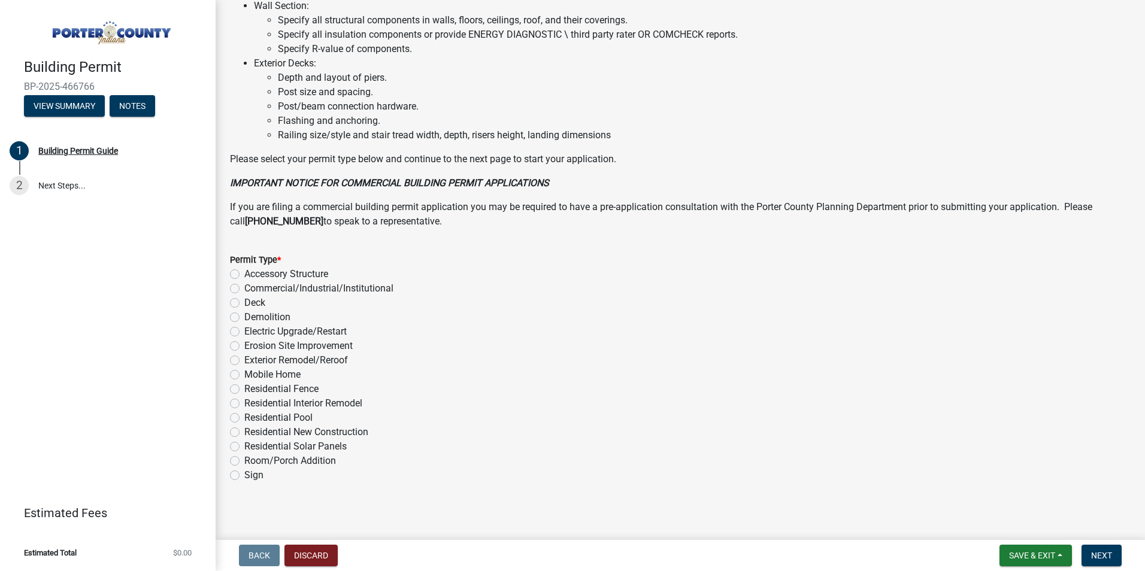
click at [244, 331] on label "Electric Upgrade/Restart" at bounding box center [295, 332] width 102 height 14
click at [244, 331] on input "Electric Upgrade/Restart" at bounding box center [248, 329] width 8 height 8
radio input "true"
click at [1111, 556] on span "Next" at bounding box center [1101, 556] width 21 height 10
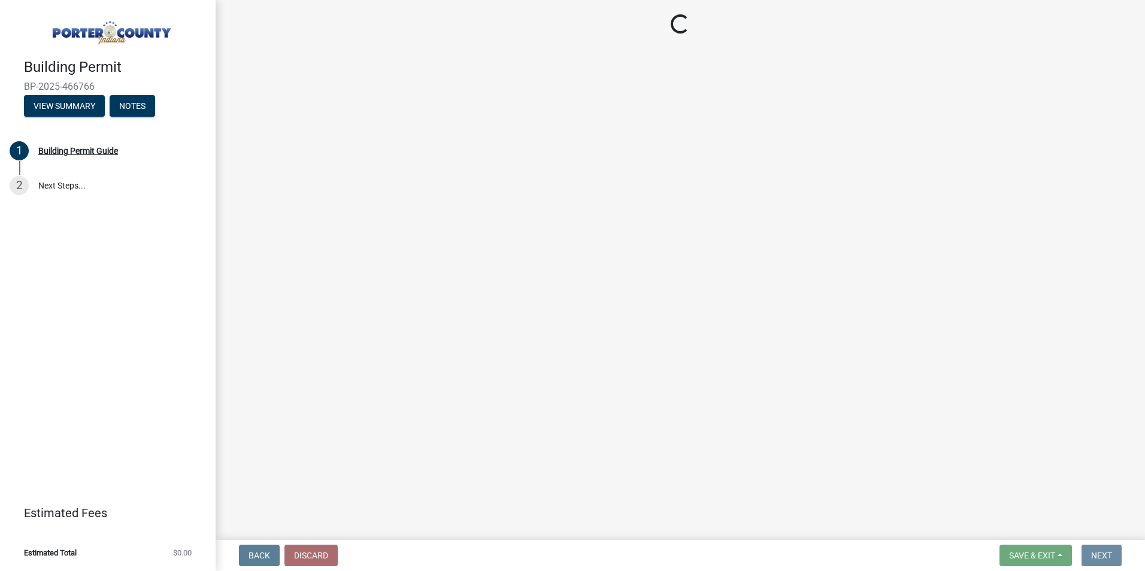
scroll to position [0, 0]
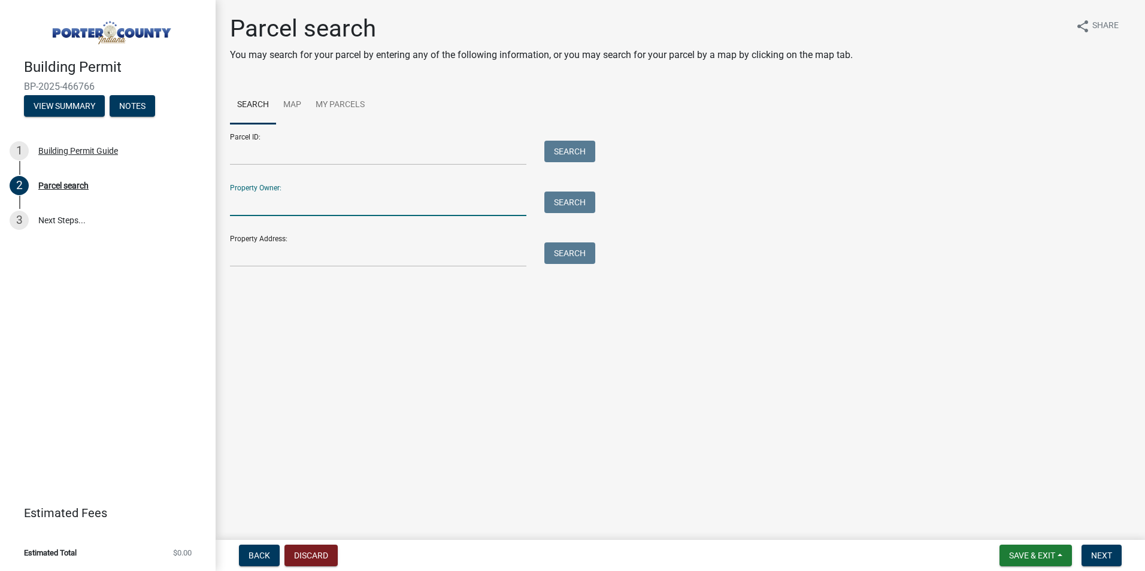
click at [266, 208] on input "Property Owner:" at bounding box center [378, 204] width 297 height 25
type input "Moraine Nature"
click at [559, 205] on button "Search" at bounding box center [570, 203] width 51 height 22
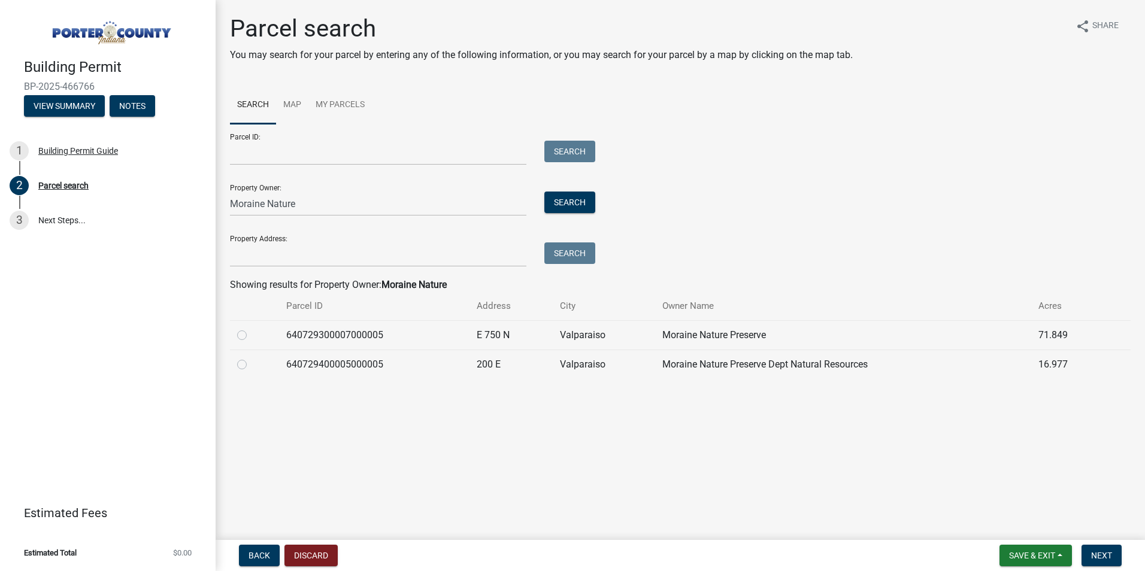
click at [252, 328] on label at bounding box center [252, 328] width 0 height 0
click at [252, 336] on input "radio" at bounding box center [256, 332] width 8 height 8
radio input "true"
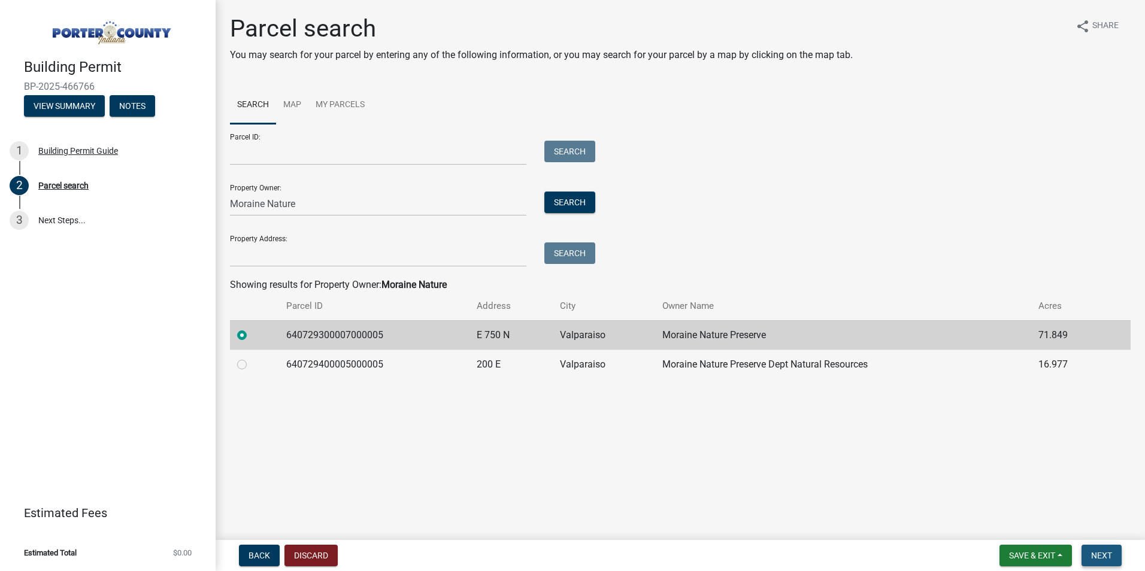
click at [1104, 560] on span "Next" at bounding box center [1101, 556] width 21 height 10
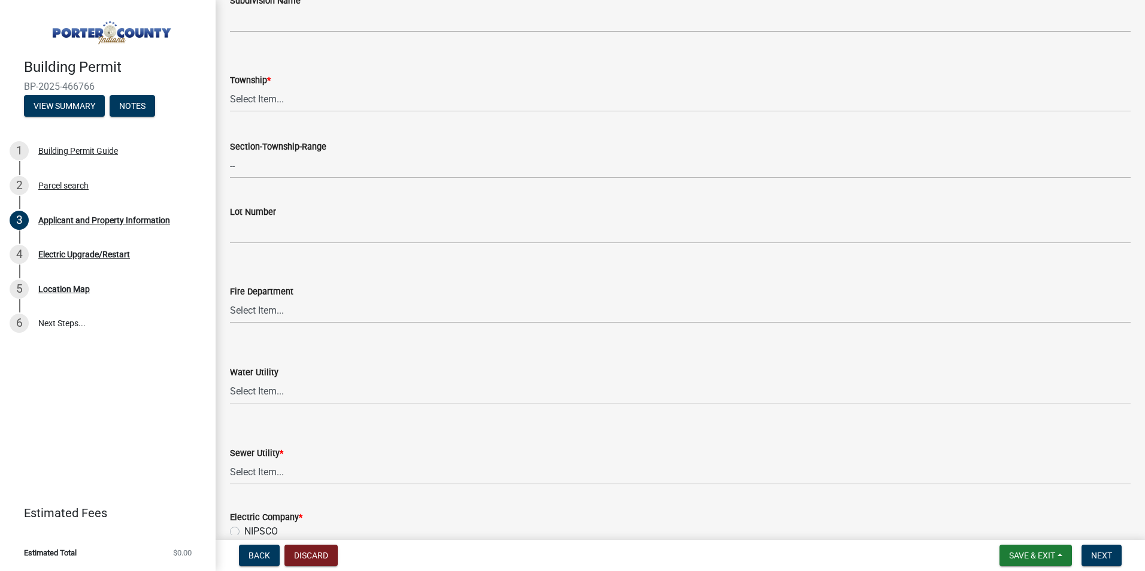
scroll to position [539, 0]
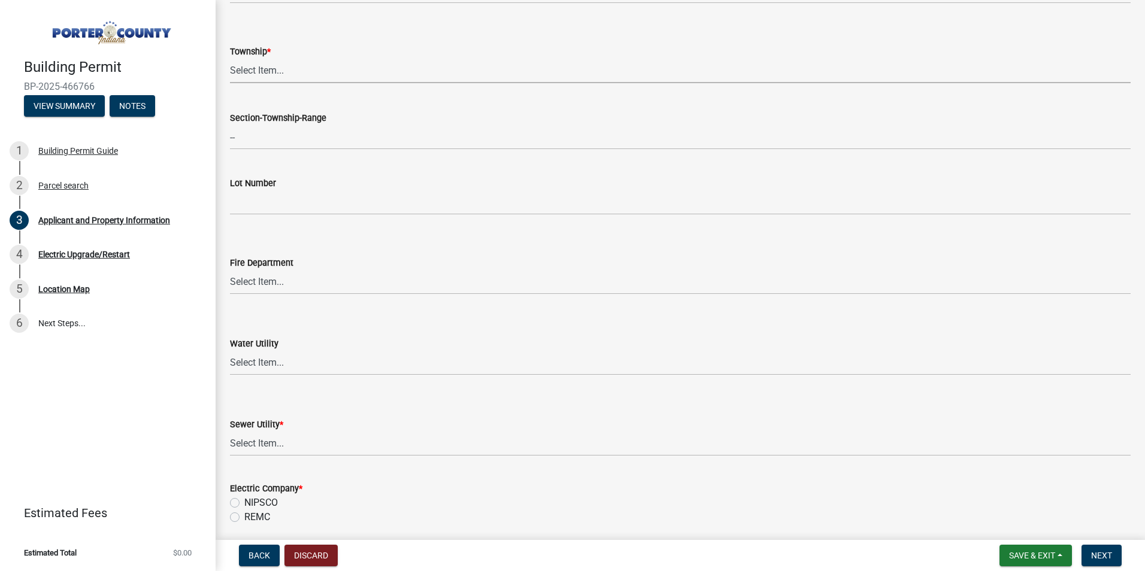
click at [289, 74] on select "Select Item... Boone Center Jackson Liberty Morgan Pine Pleasant Portage Porter…" at bounding box center [680, 71] width 901 height 25
click at [230, 59] on select "Select Item... Boone Center Jackson Liberty Morgan Pine Pleasant Portage Porter…" at bounding box center [680, 71] width 901 height 25
select select "dab8d744-4e32-40c1-942b-b7c1ea7347cb"
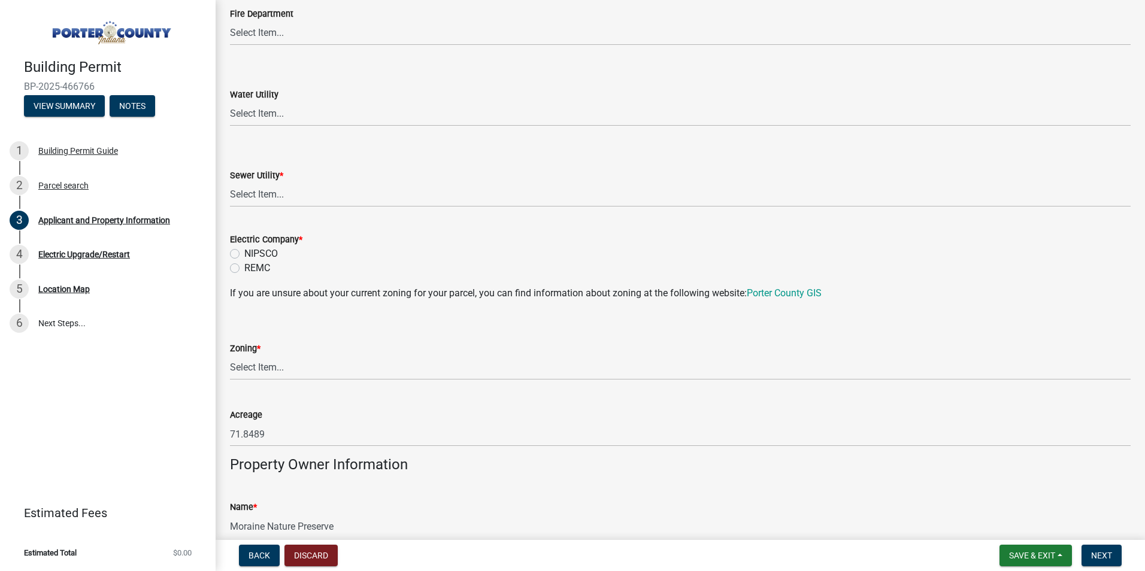
scroll to position [839, 0]
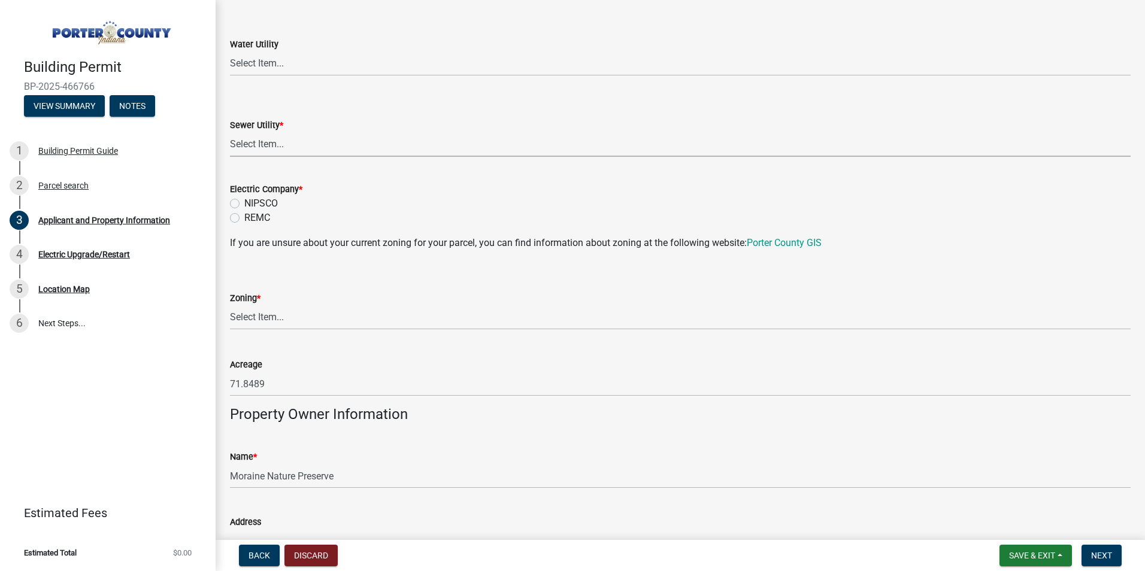
click at [297, 148] on select "Select Item... Aqua Indiana Inc Damon Run Falling Waters Lake Eliza - LEACD Nat…" at bounding box center [680, 144] width 901 height 25
click at [230, 132] on select "Select Item... Aqua Indiana Inc Damon Run Falling Waters Lake Eliza - LEACD Nat…" at bounding box center [680, 144] width 901 height 25
select select "c796f995-08fe-487b-a20e-70ab553361d3"
click at [244, 207] on label "NIPSCO" at bounding box center [261, 203] width 34 height 14
click at [244, 204] on input "NIPSCO" at bounding box center [248, 200] width 8 height 8
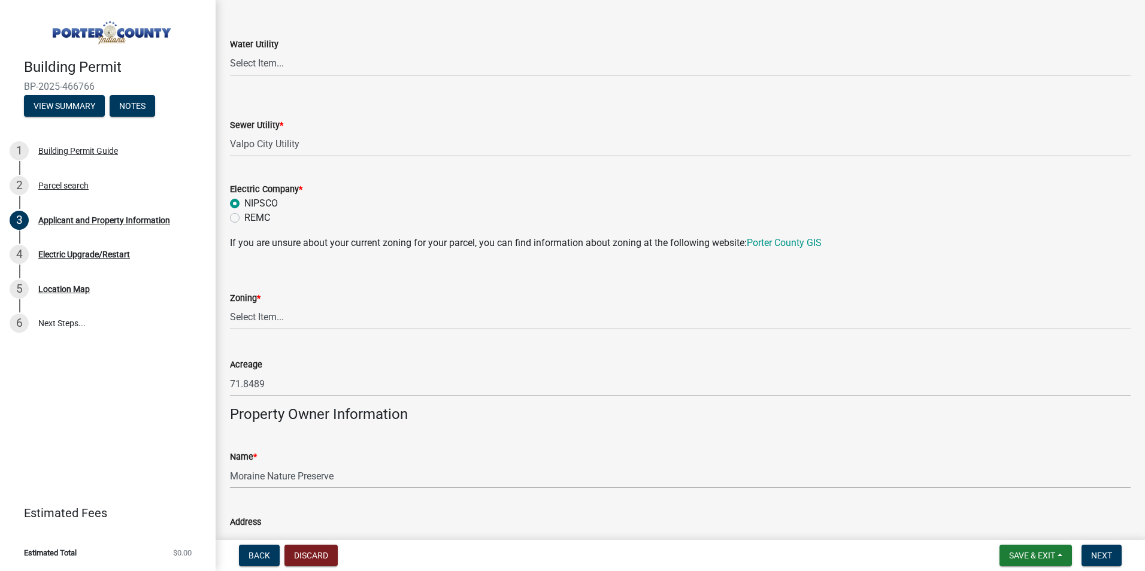
radio input "true"
click at [285, 319] on select "Select Item... A1 A2 CH CM CN I1 I2 I3 IN MP OT P1 P2 PUD R1 R2 R3 R4 RL RR" at bounding box center [680, 318] width 901 height 25
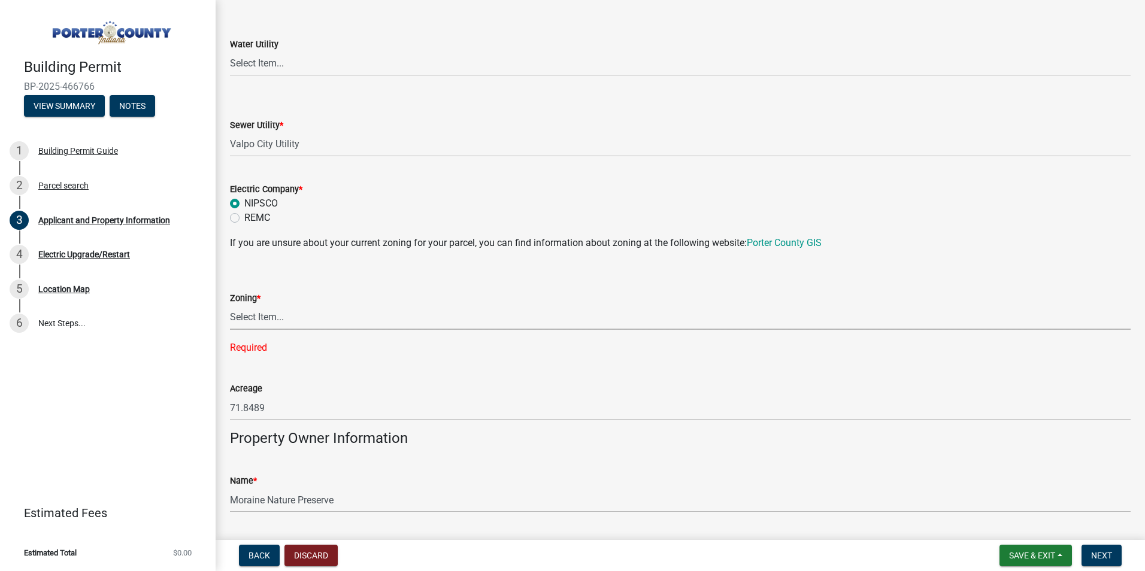
click at [283, 310] on select "Select Item... A1 A2 CH CM CN I1 I2 I3 IN MP OT P1 P2 PUD R1 R2 R3 R4 RL RR" at bounding box center [680, 318] width 901 height 25
click at [259, 322] on select "Select Item... A1 A2 CH CM CN I1 I2 I3 IN MP OT P1 P2 PUD R1 R2 R3 R4 RL RR" at bounding box center [680, 318] width 901 height 25
click at [230, 306] on select "Select Item... A1 A2 CH CM CN I1 I2 I3 IN MP OT P1 P2 PUD R1 R2 R3 R4 RL RR" at bounding box center [680, 318] width 901 height 25
select select "26c79273-8185-4895-b93a-8861892945b3"
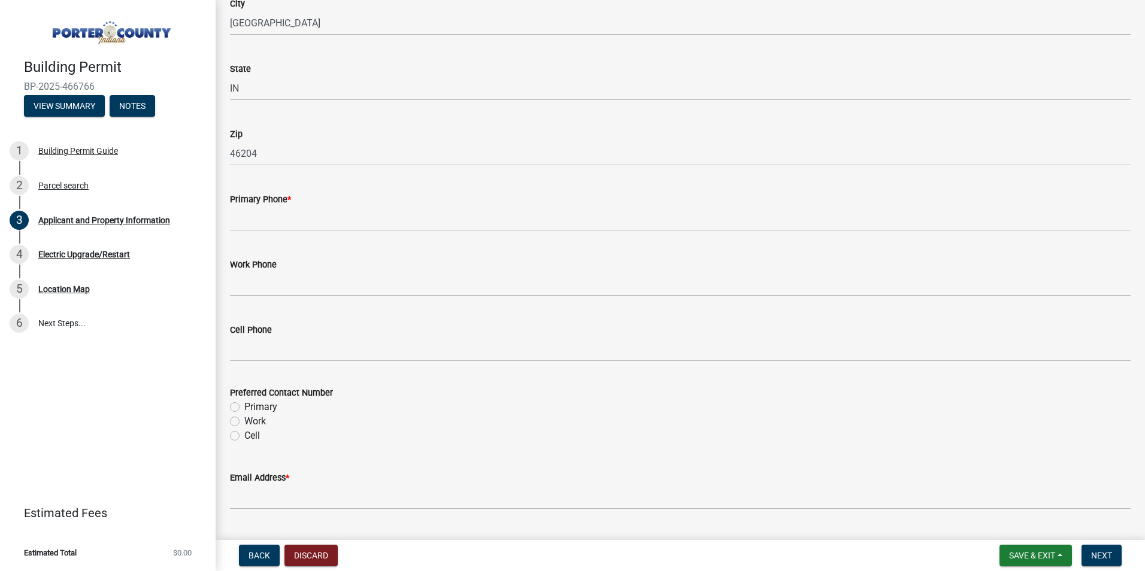
scroll to position [1438, 0]
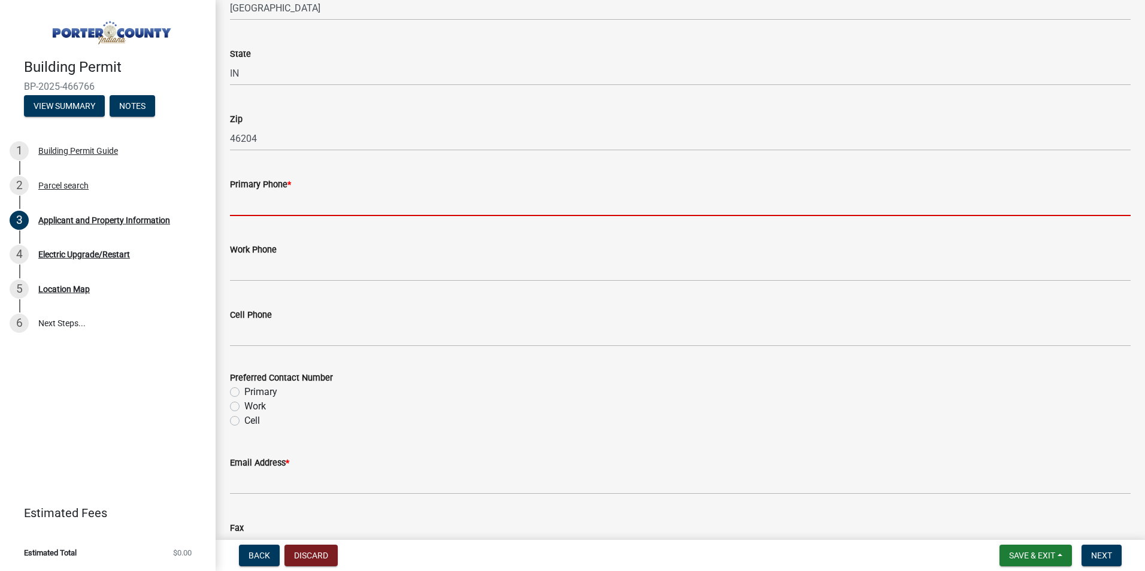
click at [270, 207] on input "Primary Phone *" at bounding box center [680, 204] width 901 height 25
type input "2194726647"
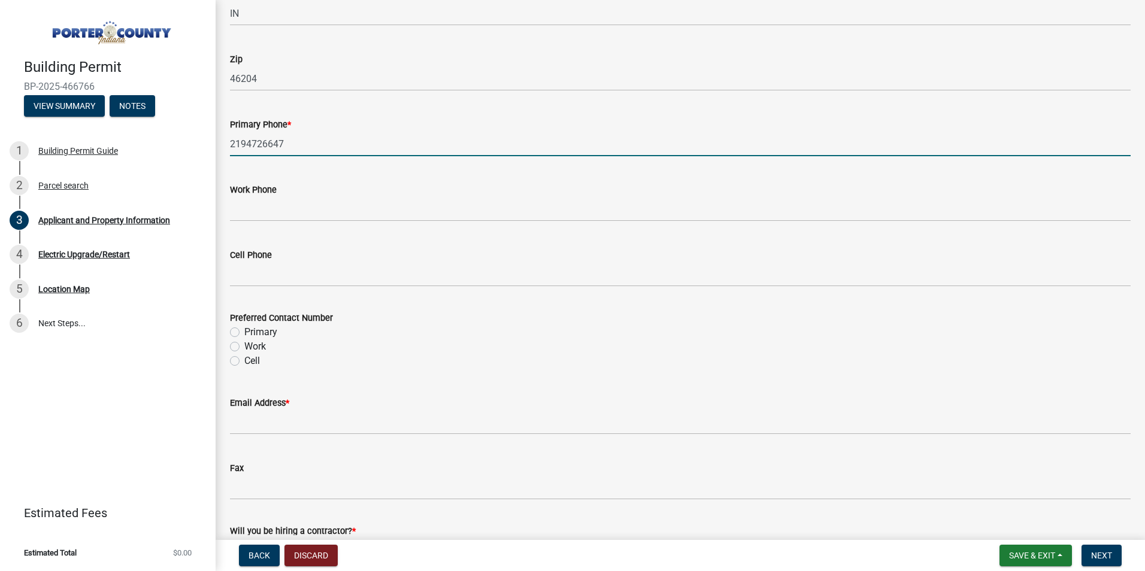
scroll to position [1557, 0]
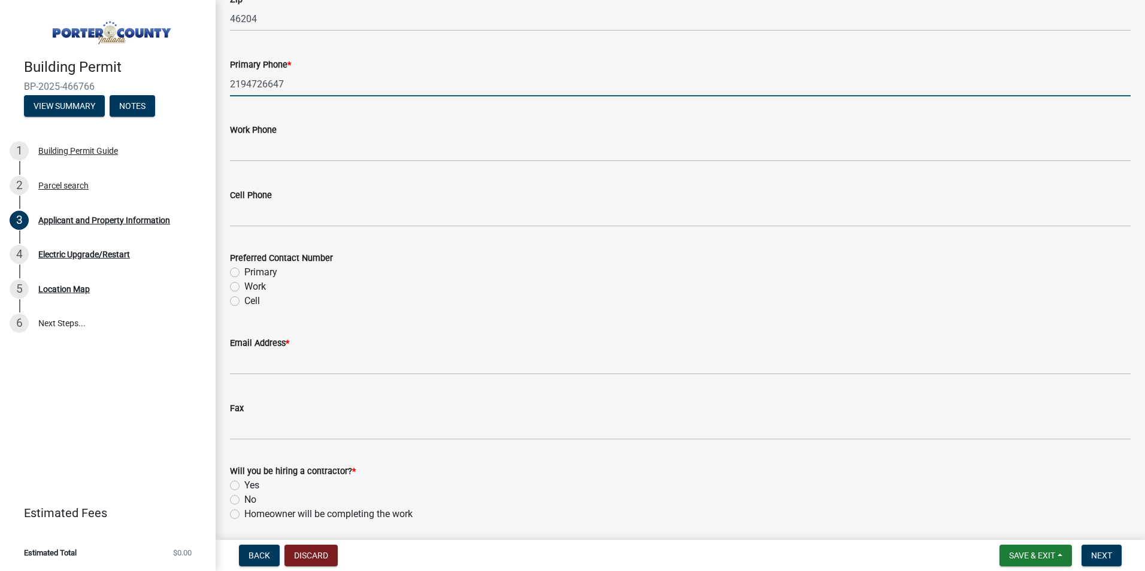
click at [244, 274] on label "Primary" at bounding box center [260, 272] width 33 height 14
click at [244, 273] on input "Primary" at bounding box center [248, 269] width 8 height 8
radio input "true"
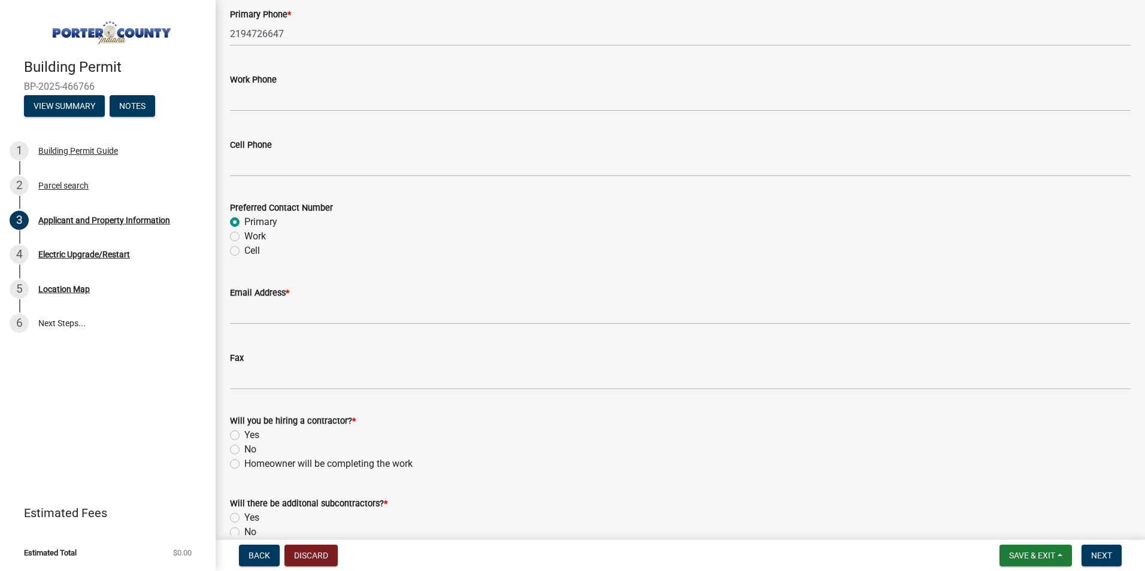
scroll to position [1669, 0]
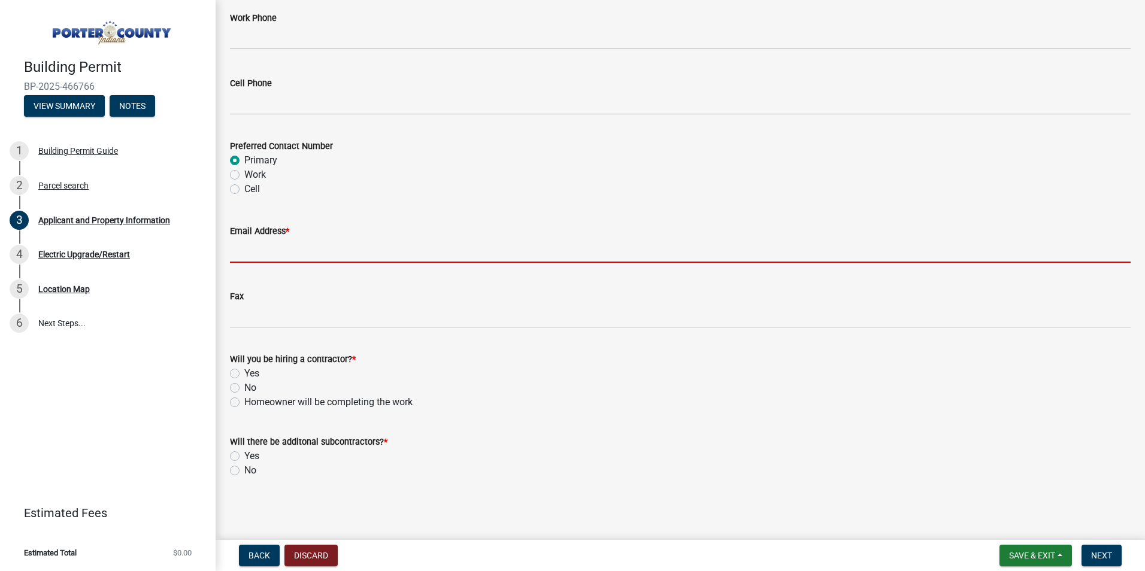
click at [267, 246] on input "Email Address *" at bounding box center [680, 250] width 901 height 25
type input "[EMAIL_ADDRESS][DOMAIN_NAME]"
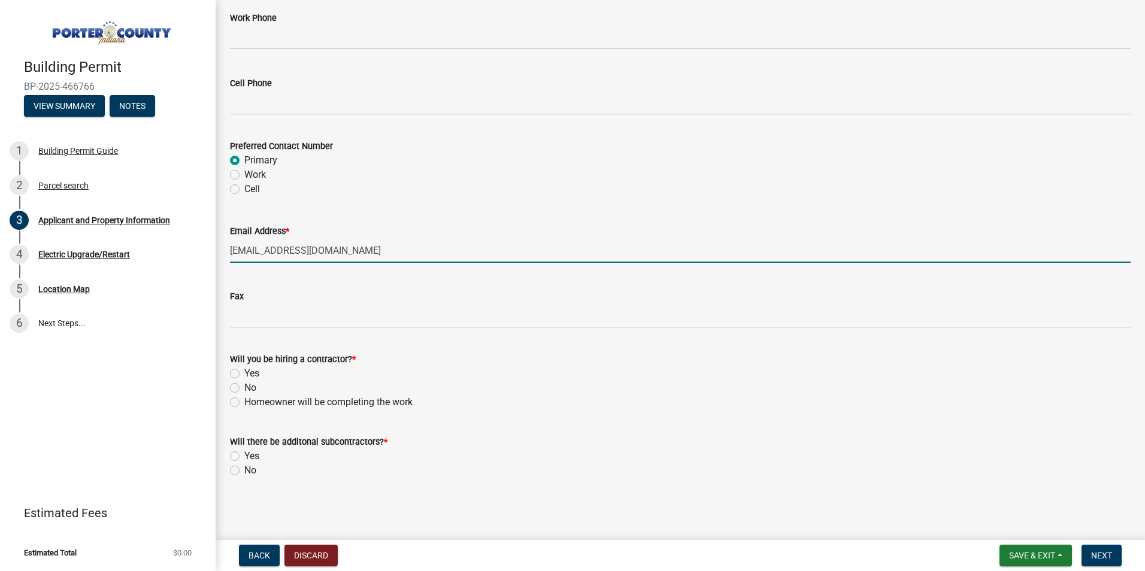
click at [244, 388] on label "No" at bounding box center [250, 388] width 12 height 14
click at [244, 388] on input "No" at bounding box center [248, 385] width 8 height 8
radio input "true"
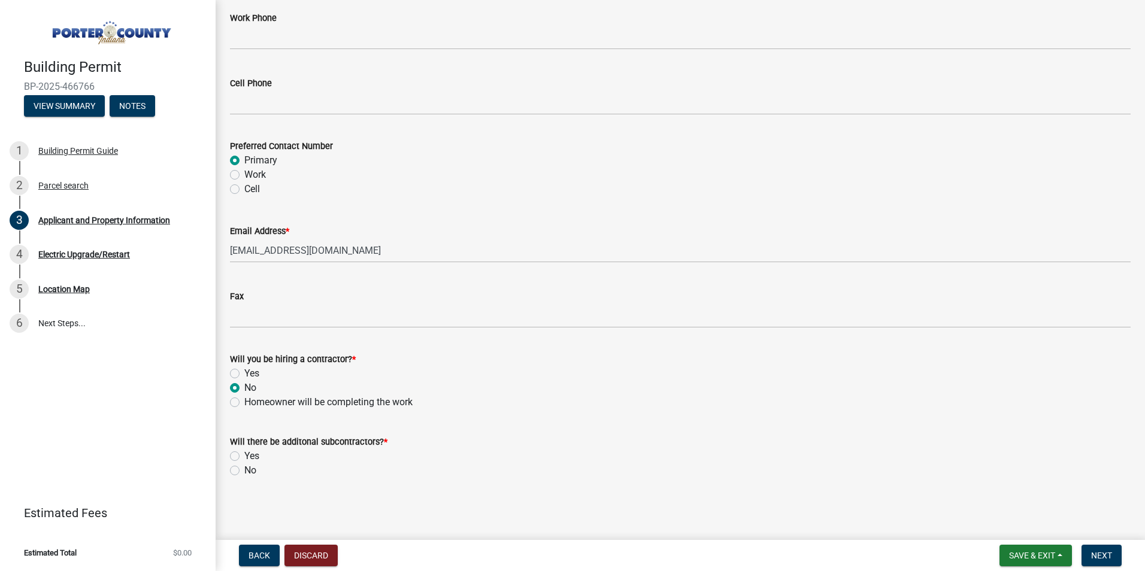
click at [244, 473] on label "No" at bounding box center [250, 471] width 12 height 14
click at [244, 471] on input "No" at bounding box center [248, 468] width 8 height 8
radio input "true"
click at [1110, 556] on span "Next" at bounding box center [1101, 556] width 21 height 10
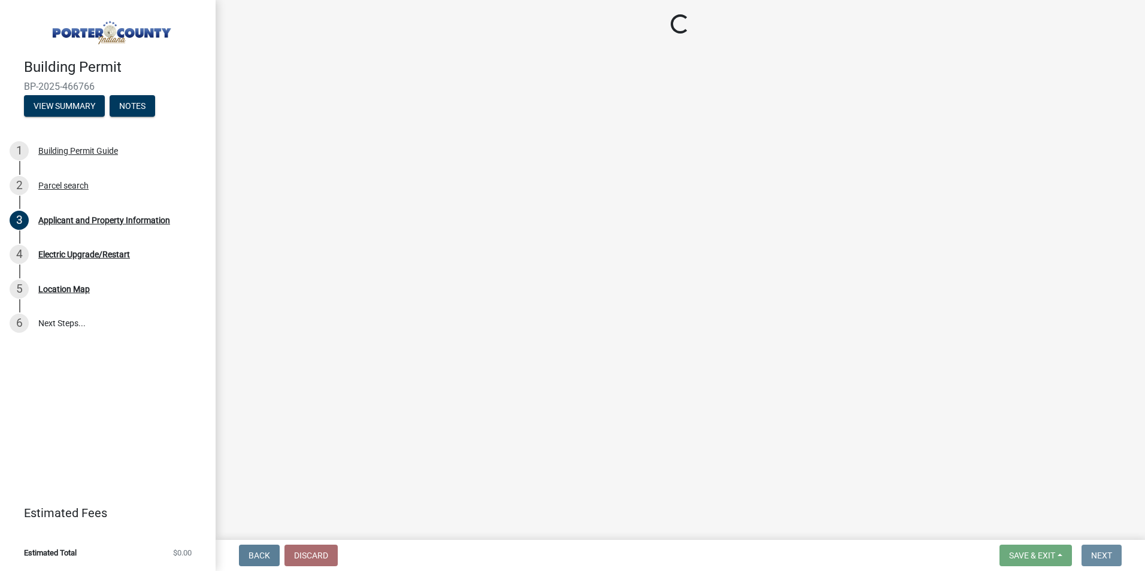
scroll to position [0, 0]
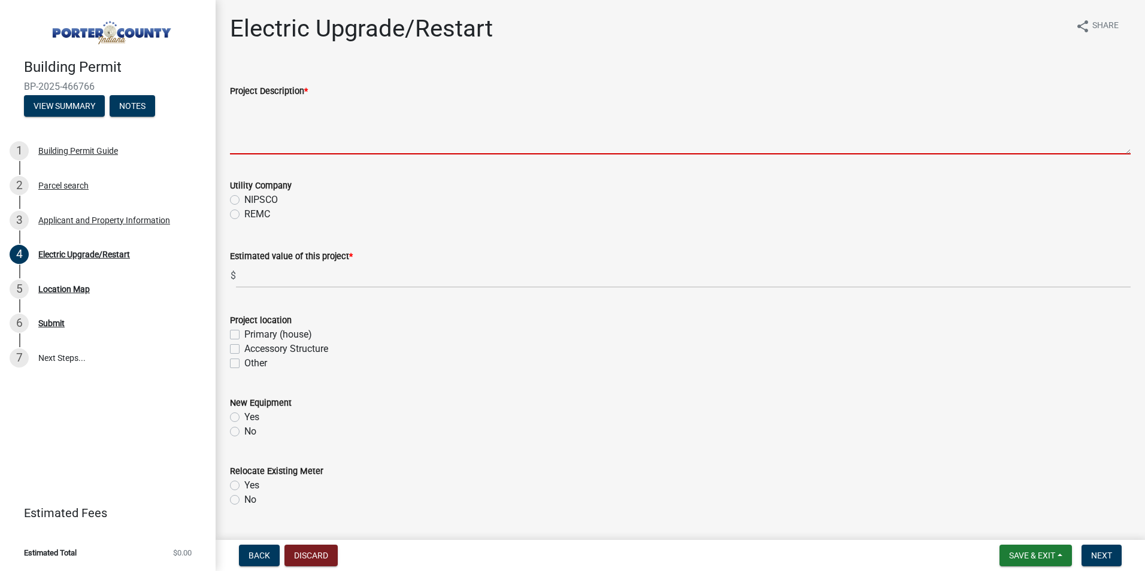
click at [271, 137] on textarea "Project Description *" at bounding box center [680, 126] width 901 height 56
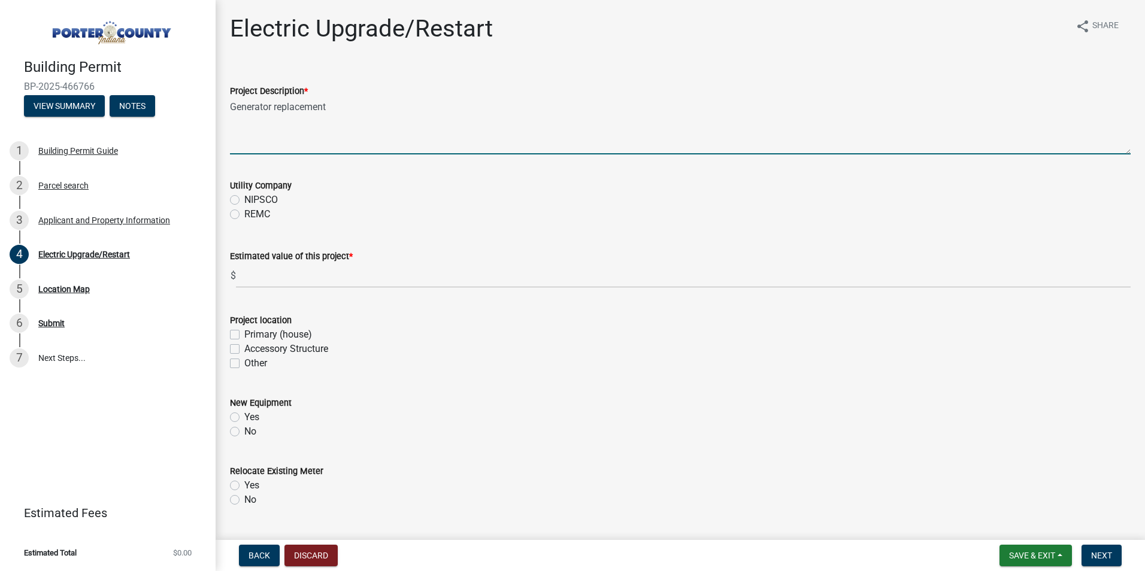
type textarea "Generator replacement"
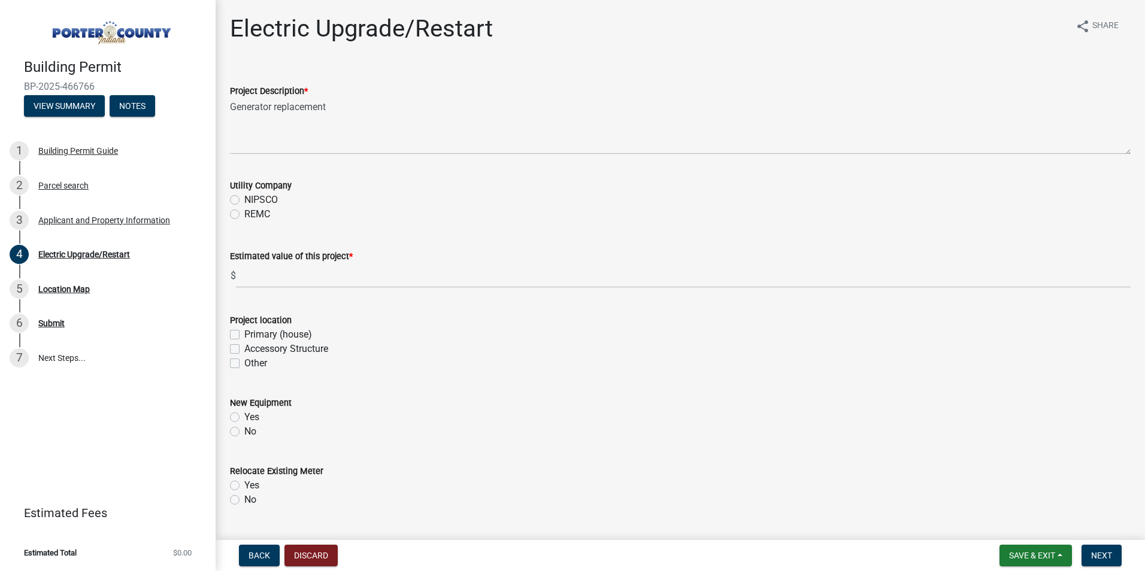
click at [244, 201] on label "NIPSCO" at bounding box center [261, 200] width 34 height 14
click at [244, 201] on input "NIPSCO" at bounding box center [248, 197] width 8 height 8
radio input "true"
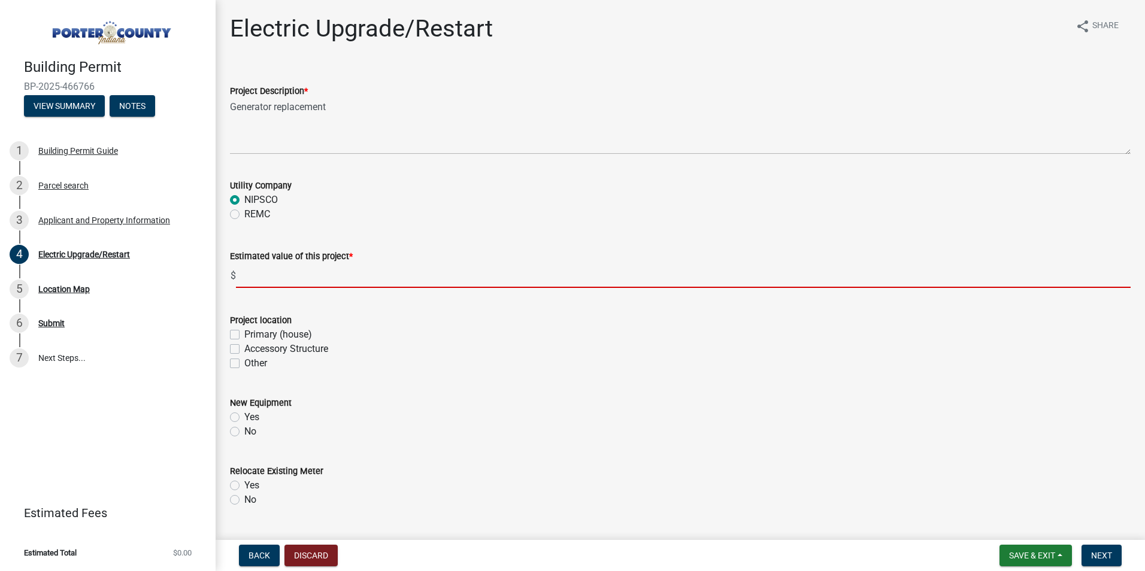
click at [267, 279] on input "text" at bounding box center [683, 276] width 895 height 25
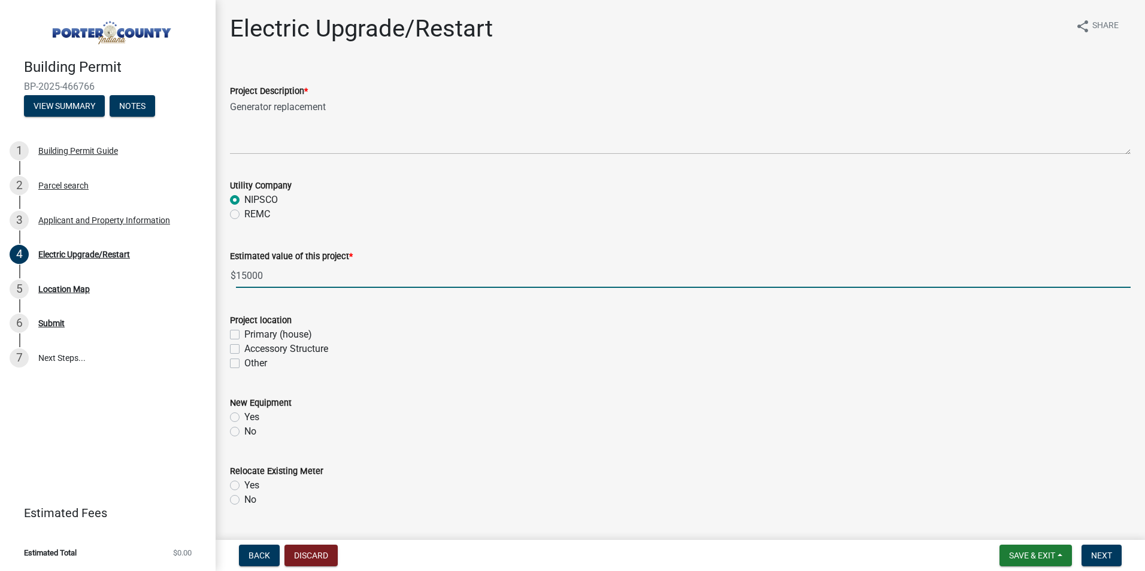
type input "15000"
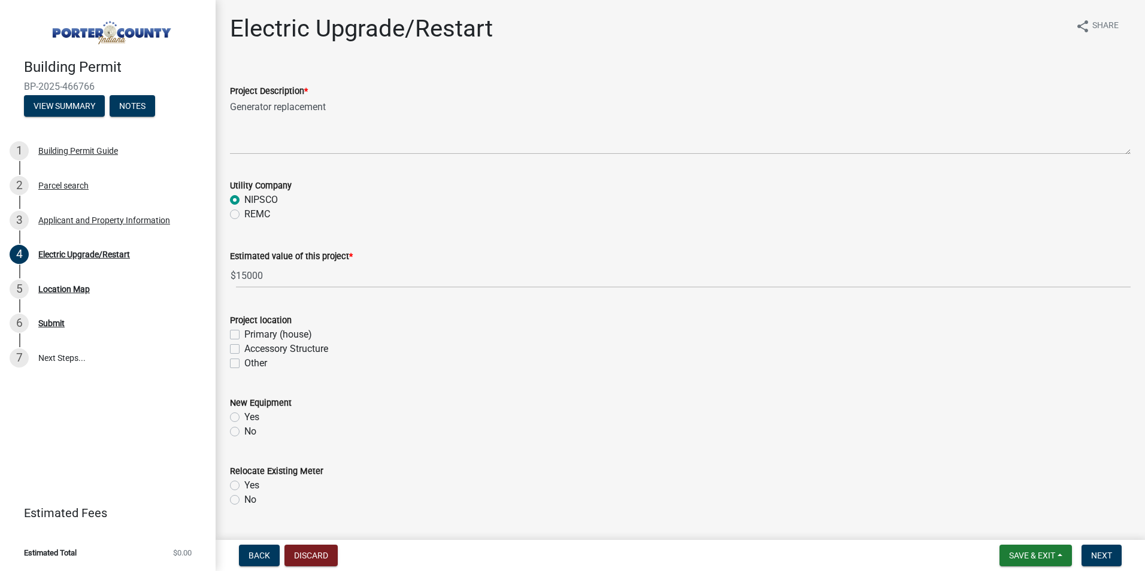
click at [244, 349] on label "Accessory Structure" at bounding box center [286, 349] width 84 height 14
click at [244, 349] on input "Accessory Structure" at bounding box center [248, 346] width 8 height 8
checkbox input "true"
checkbox input "false"
checkbox input "true"
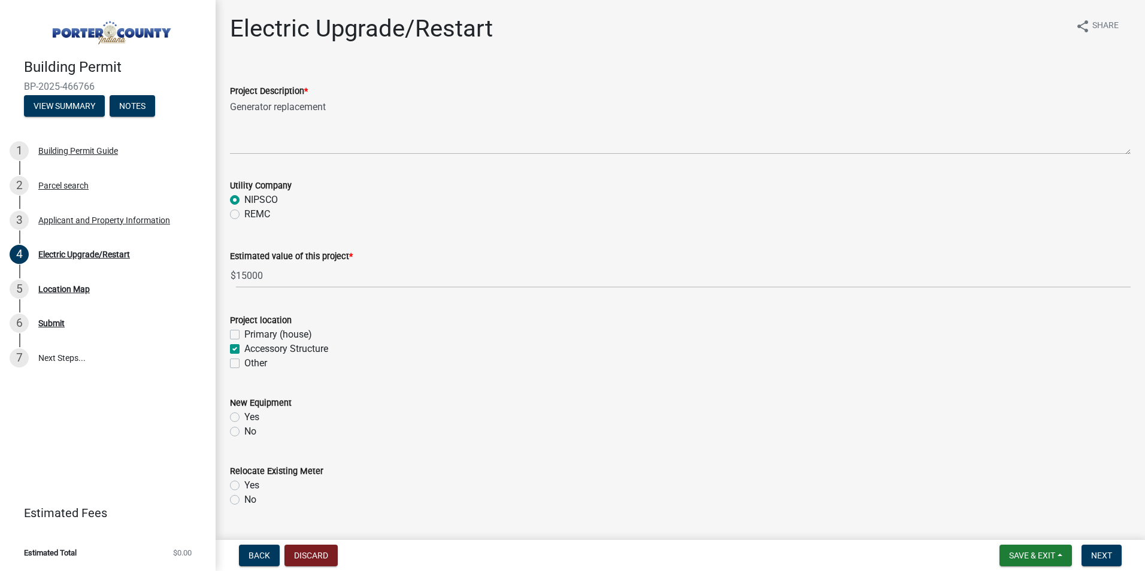
checkbox input "false"
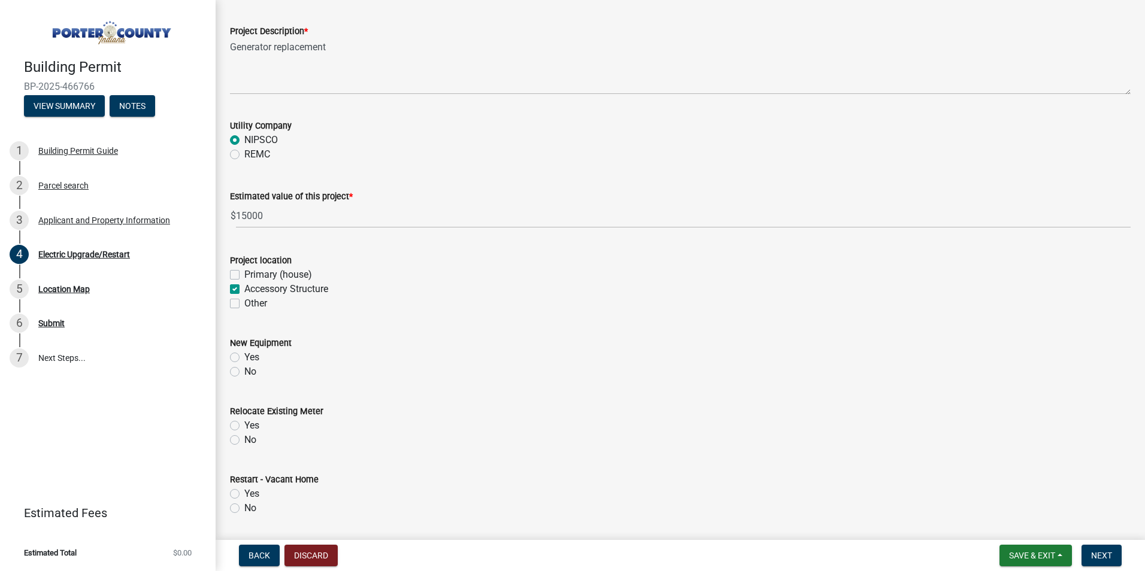
scroll to position [120, 0]
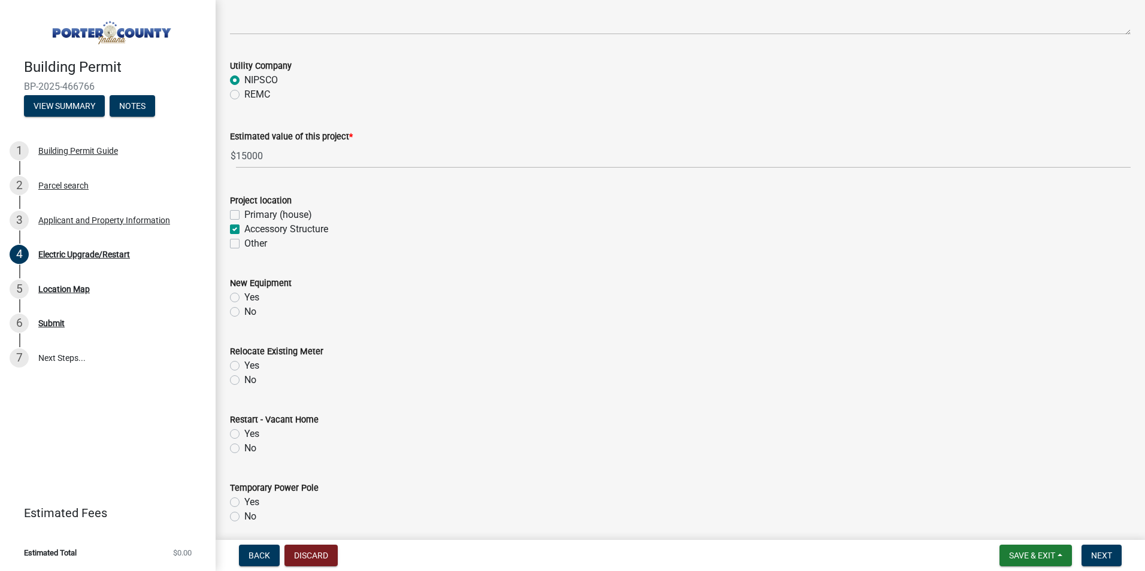
click at [244, 214] on label "Primary (house)" at bounding box center [278, 215] width 68 height 14
click at [244, 214] on input "Primary (house)" at bounding box center [248, 212] width 8 height 8
checkbox input "true"
checkbox input "false"
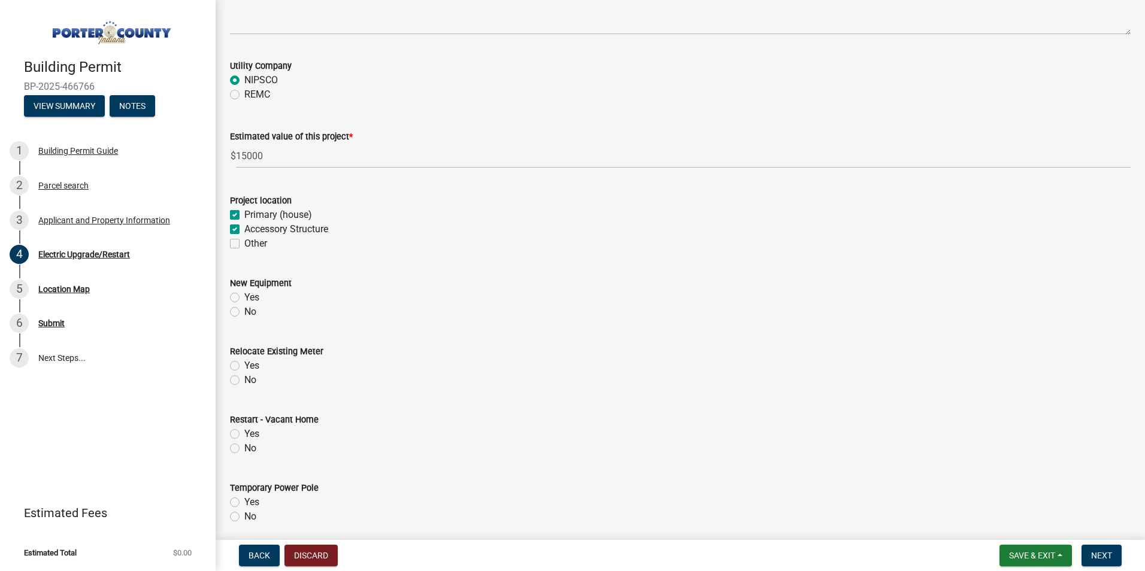
click at [244, 230] on label "Accessory Structure" at bounding box center [286, 229] width 84 height 14
click at [244, 230] on input "Accessory Structure" at bounding box center [248, 226] width 8 height 8
checkbox input "false"
checkbox input "true"
checkbox input "false"
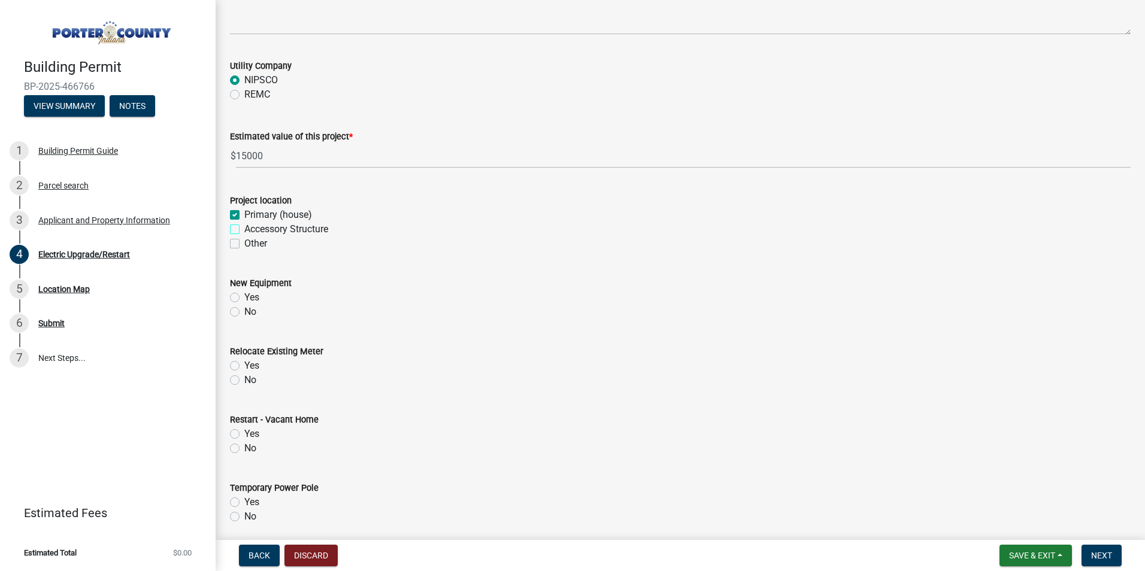
checkbox input "false"
click at [244, 296] on label "Yes" at bounding box center [251, 298] width 15 height 14
click at [244, 296] on input "Yes" at bounding box center [248, 295] width 8 height 8
radio input "true"
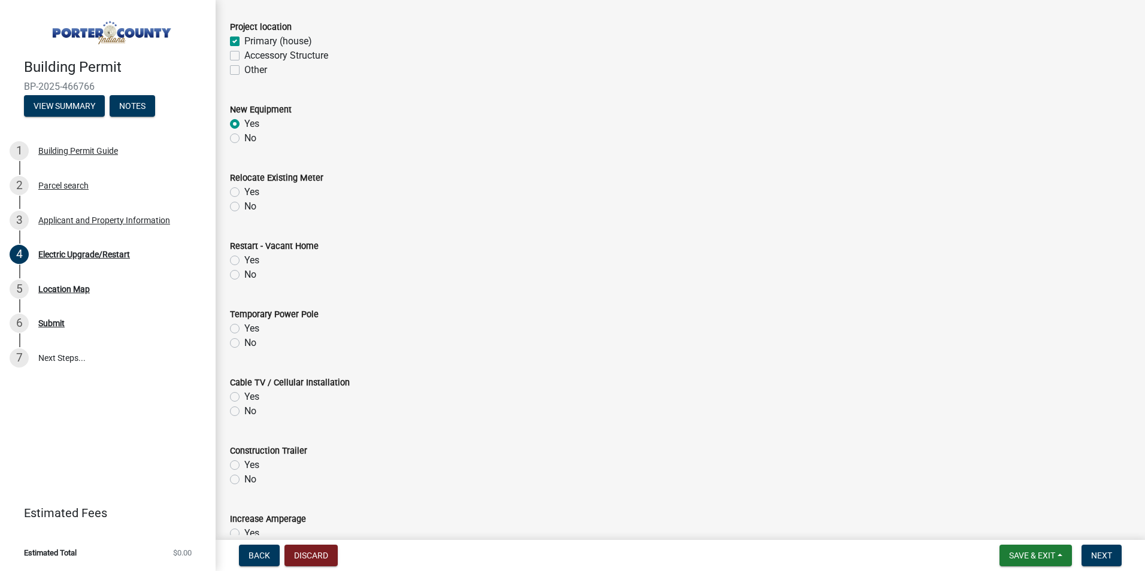
scroll to position [300, 0]
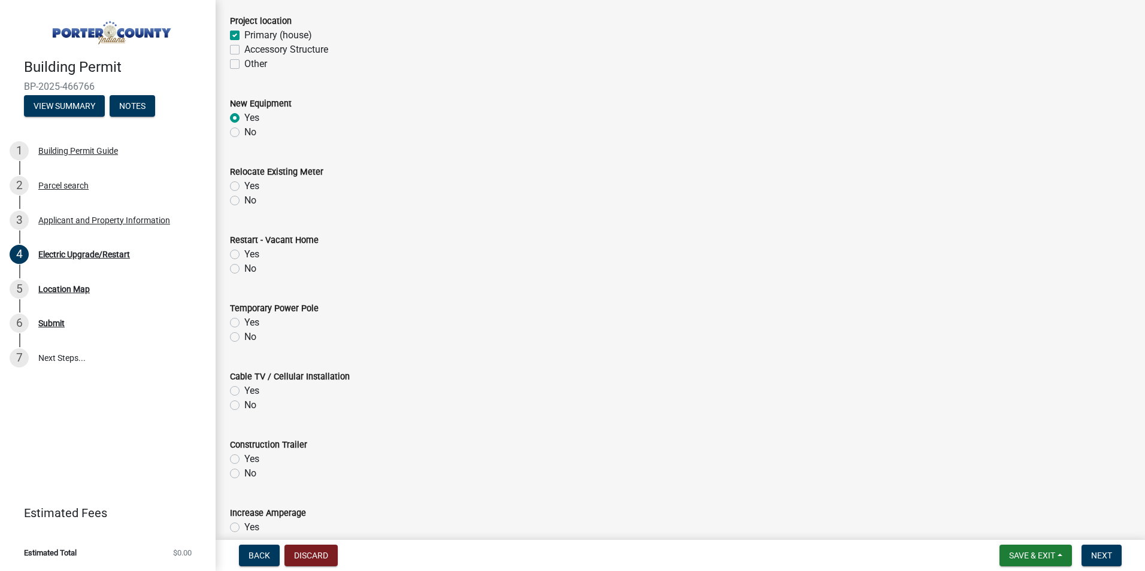
click at [244, 200] on label "No" at bounding box center [250, 200] width 12 height 14
click at [244, 200] on input "No" at bounding box center [248, 197] width 8 height 8
radio input "true"
click at [244, 267] on label "No" at bounding box center [250, 269] width 12 height 14
click at [244, 267] on input "No" at bounding box center [248, 266] width 8 height 8
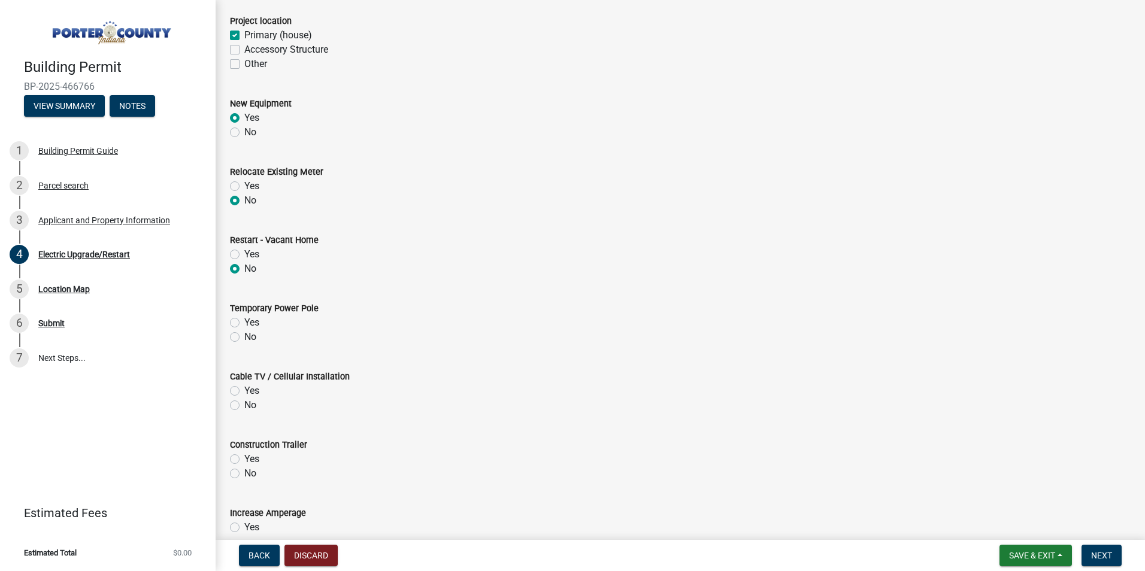
radio input "true"
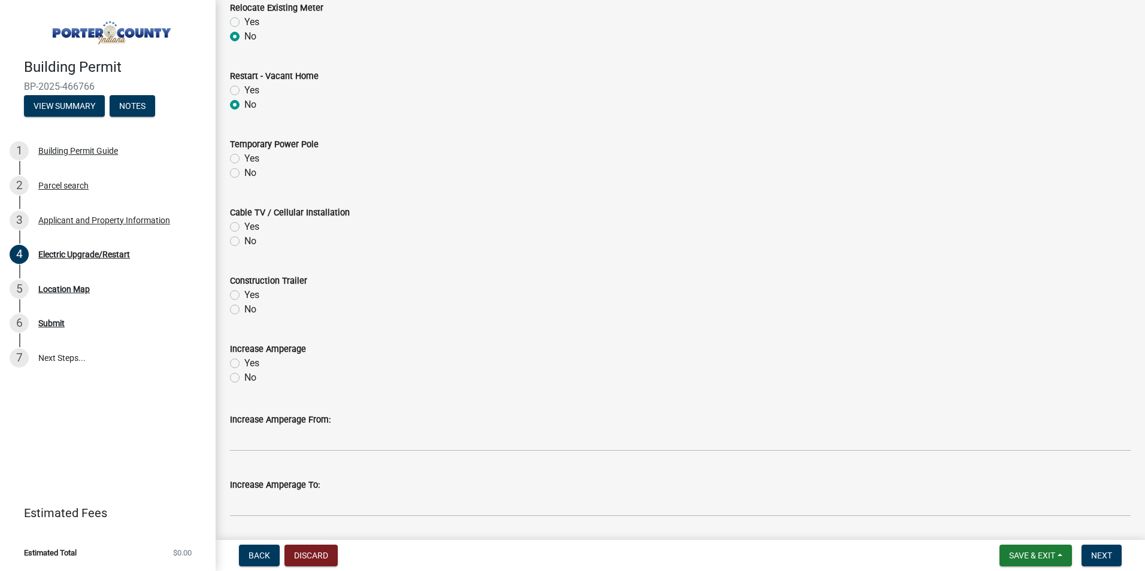
scroll to position [479, 0]
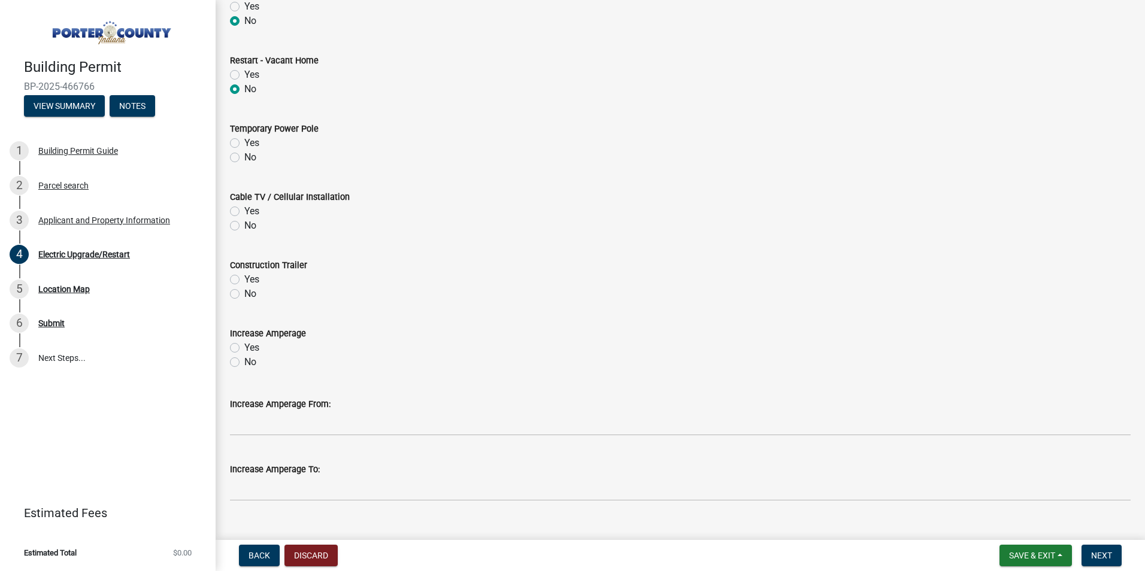
click at [244, 160] on label "No" at bounding box center [250, 157] width 12 height 14
click at [244, 158] on input "No" at bounding box center [248, 154] width 8 height 8
radio input "true"
click at [244, 221] on label "No" at bounding box center [250, 226] width 12 height 14
click at [244, 221] on input "No" at bounding box center [248, 223] width 8 height 8
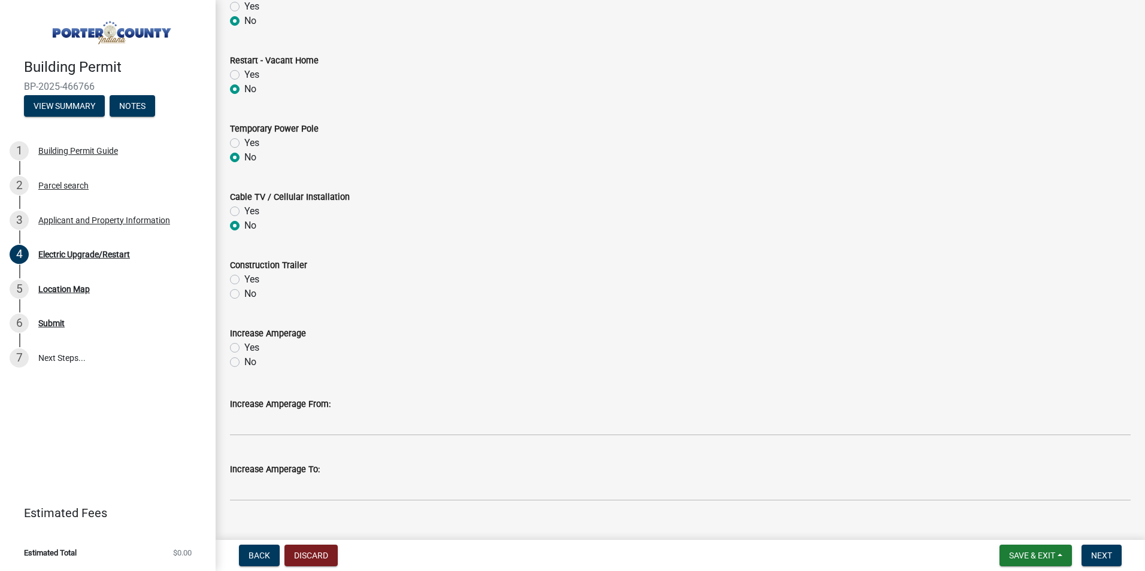
radio input "true"
drag, startPoint x: 235, startPoint y: 291, endPoint x: 288, endPoint y: 352, distance: 80.2
click at [244, 292] on label "No" at bounding box center [250, 294] width 12 height 14
click at [244, 292] on input "No" at bounding box center [248, 291] width 8 height 8
radio input "true"
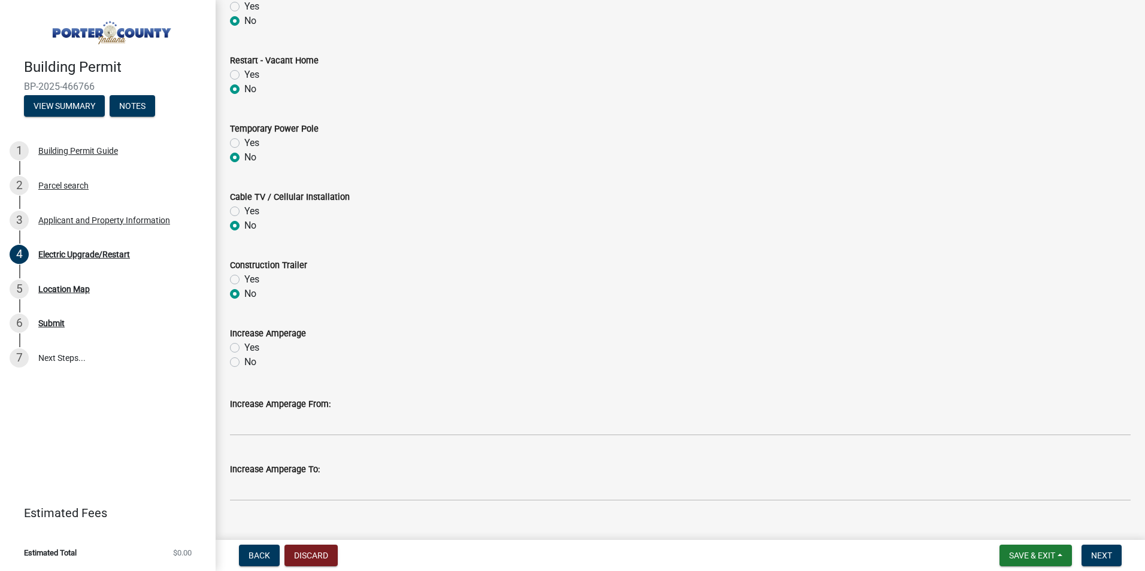
click at [234, 361] on div "No" at bounding box center [680, 362] width 901 height 14
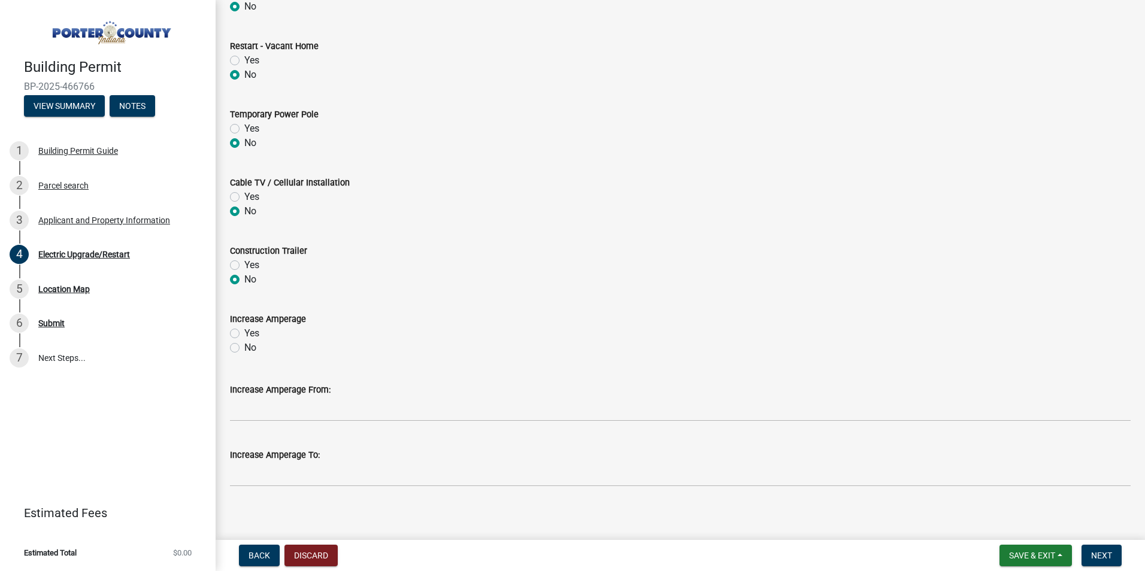
scroll to position [501, 0]
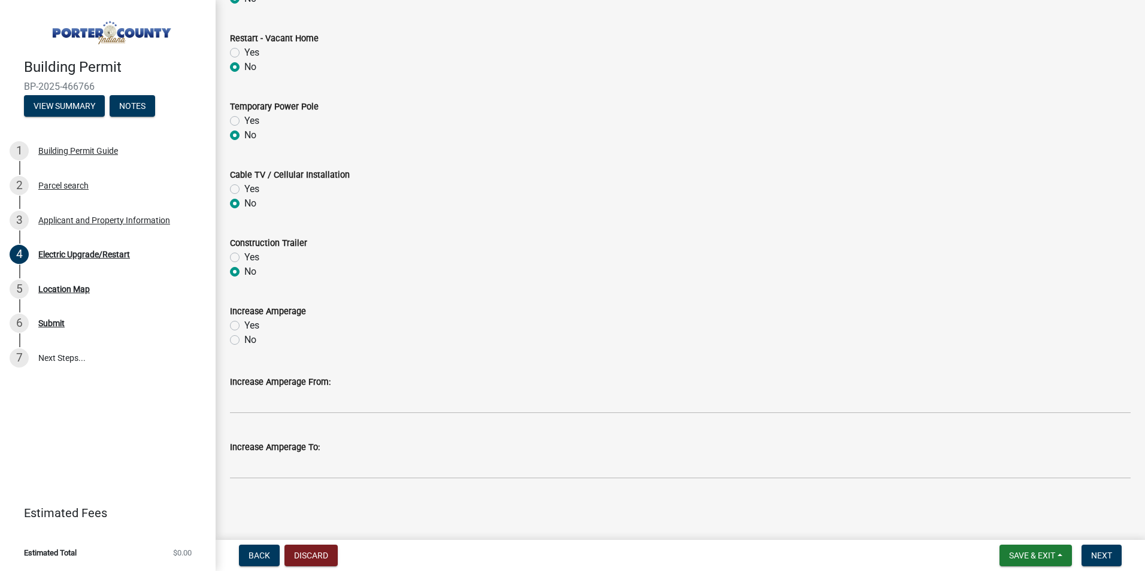
drag, startPoint x: 233, startPoint y: 343, endPoint x: 256, endPoint y: 344, distance: 22.8
click at [244, 343] on label "No" at bounding box center [250, 340] width 12 height 14
click at [244, 341] on input "No" at bounding box center [248, 337] width 8 height 8
radio input "true"
click at [1096, 558] on span "Next" at bounding box center [1101, 556] width 21 height 10
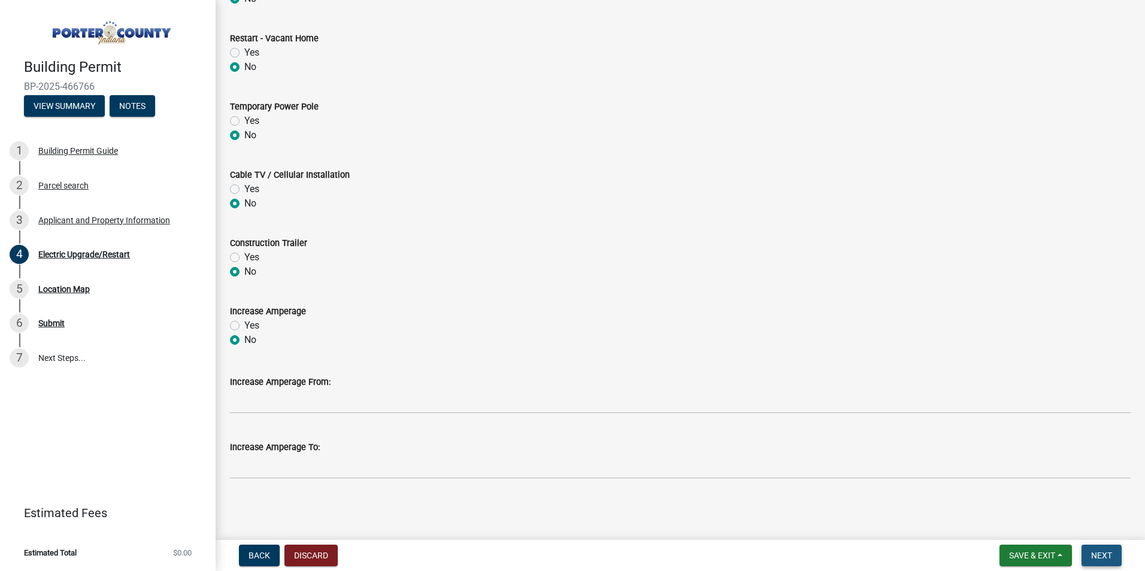
scroll to position [0, 0]
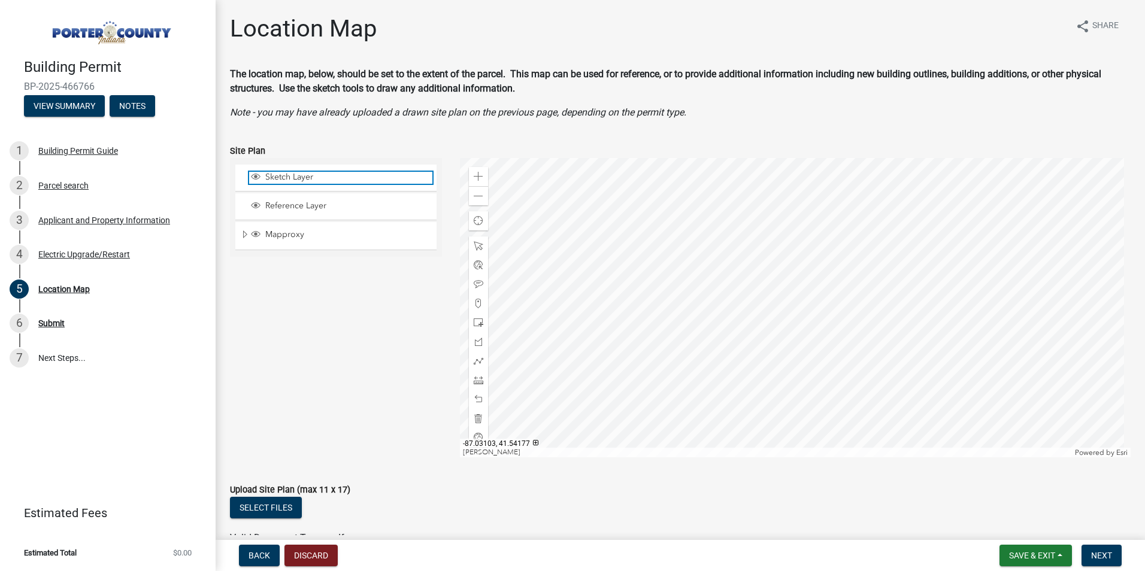
click at [288, 177] on span "Sketch Layer" at bounding box center [347, 177] width 170 height 11
click at [764, 318] on div at bounding box center [796, 308] width 672 height 300
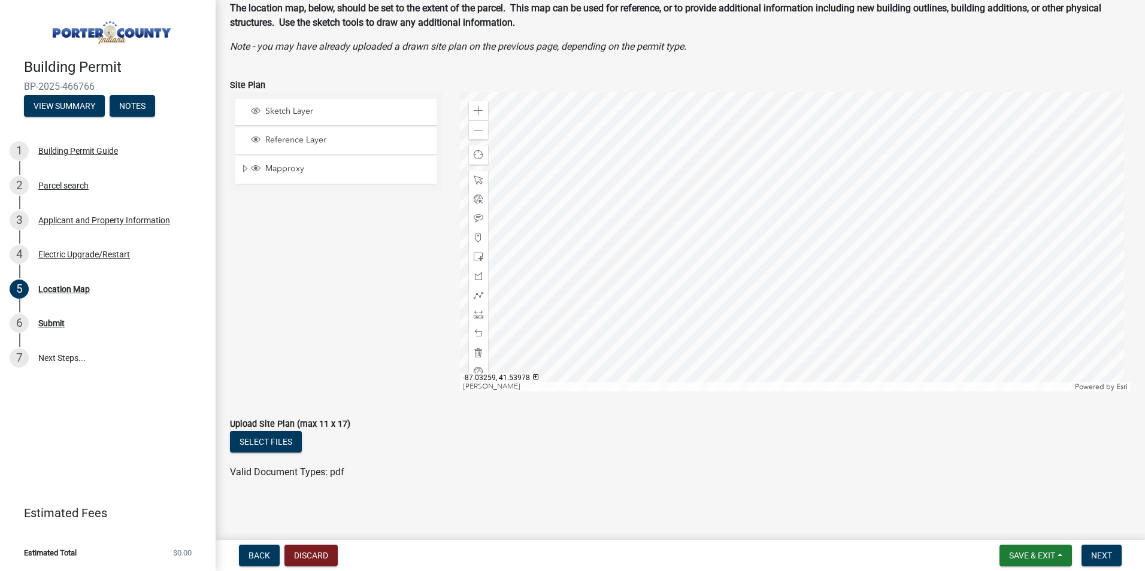
scroll to position [68, 0]
click at [1106, 558] on span "Next" at bounding box center [1101, 556] width 21 height 10
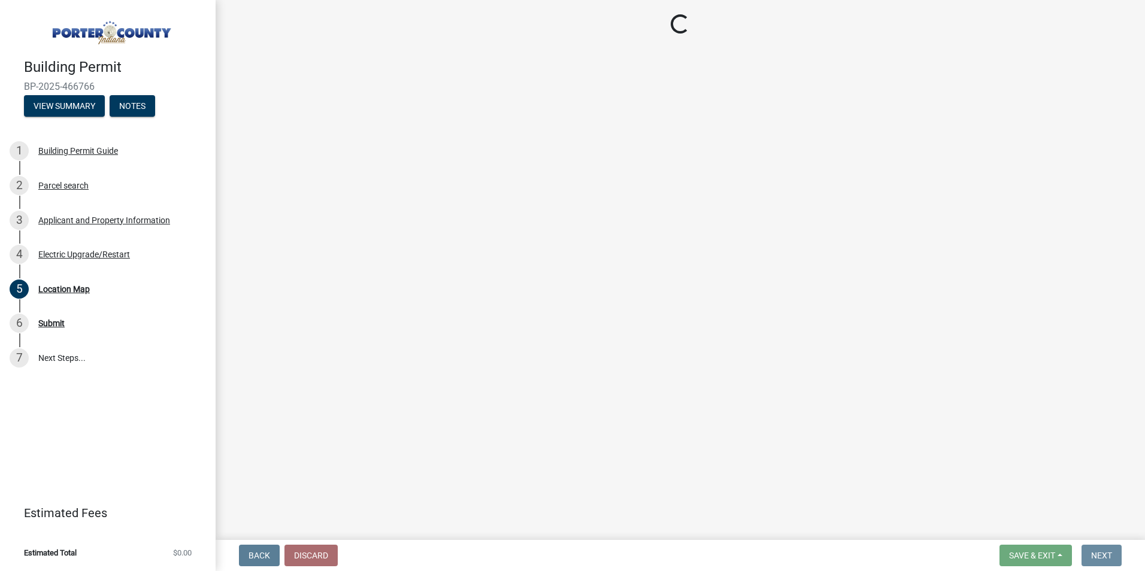
scroll to position [0, 0]
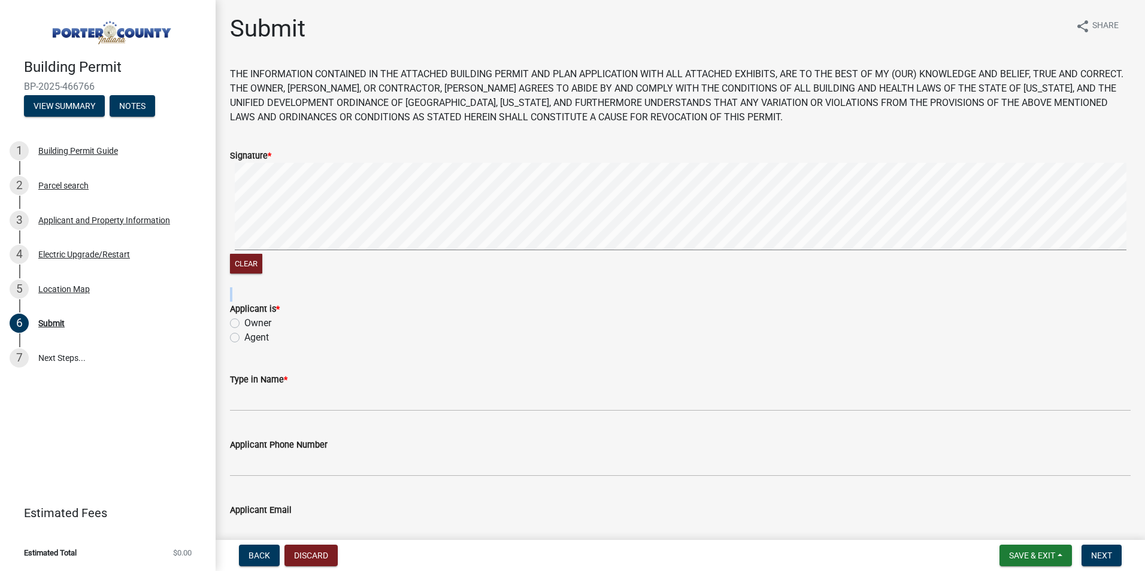
click at [498, 198] on form "Signature * Clear" at bounding box center [680, 205] width 901 height 143
click at [977, 138] on form "Signature * Clear" at bounding box center [680, 205] width 901 height 143
click at [244, 339] on label "Agent" at bounding box center [256, 338] width 25 height 14
click at [244, 338] on input "Agent" at bounding box center [248, 335] width 8 height 8
radio input "true"
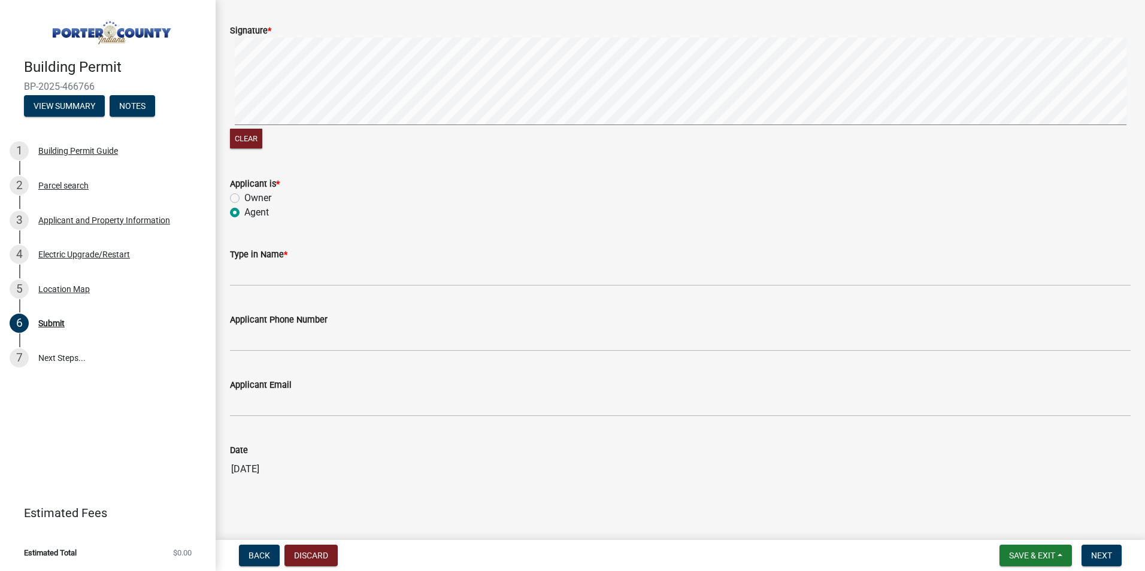
scroll to position [137, 0]
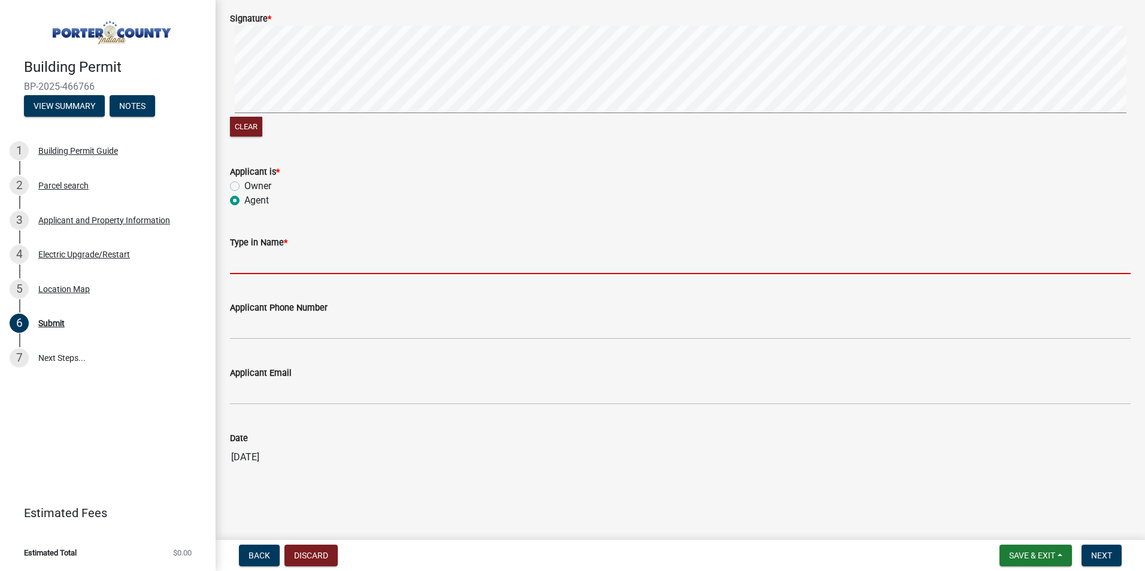
click at [262, 268] on input "Type in Name *" at bounding box center [680, 262] width 901 height 25
click at [258, 259] on input "Type in Name *" at bounding box center [680, 262] width 901 height 25
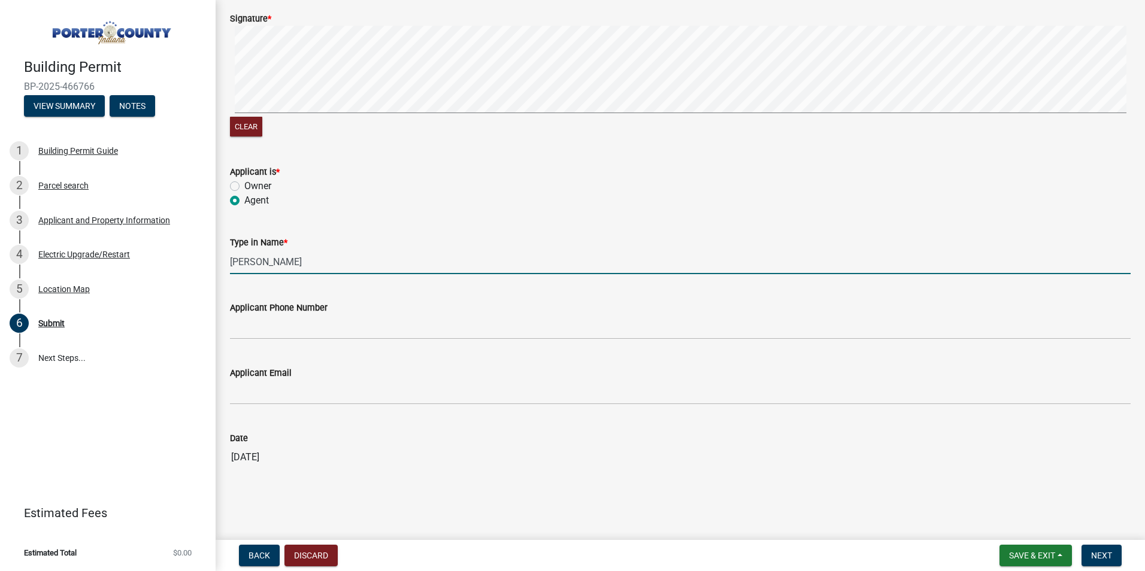
type input "[PERSON_NAME]"
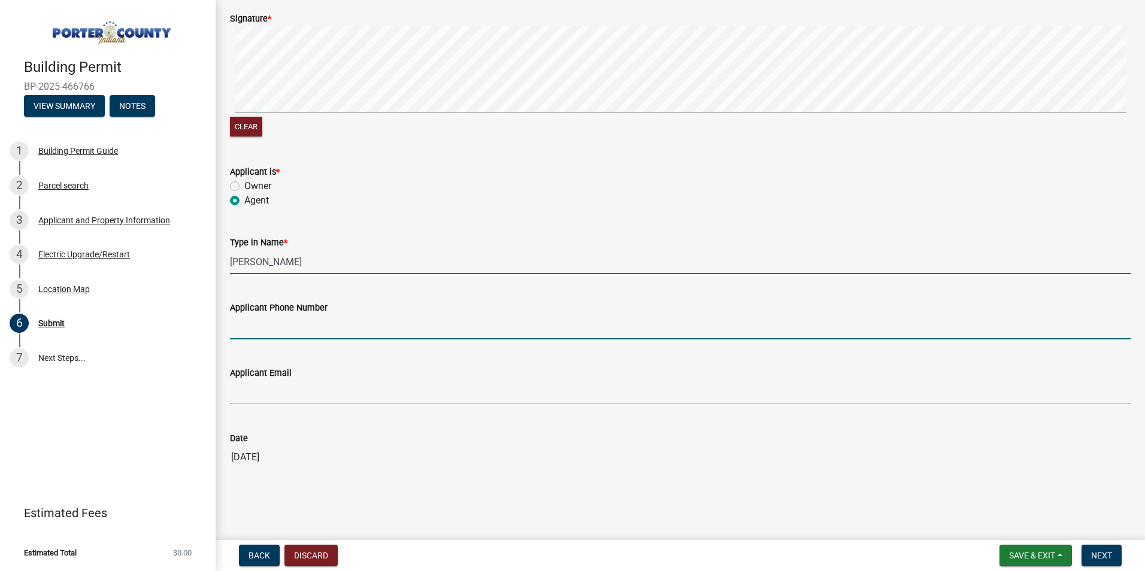
click at [268, 330] on input "Applicant Phone Number" at bounding box center [680, 327] width 901 height 25
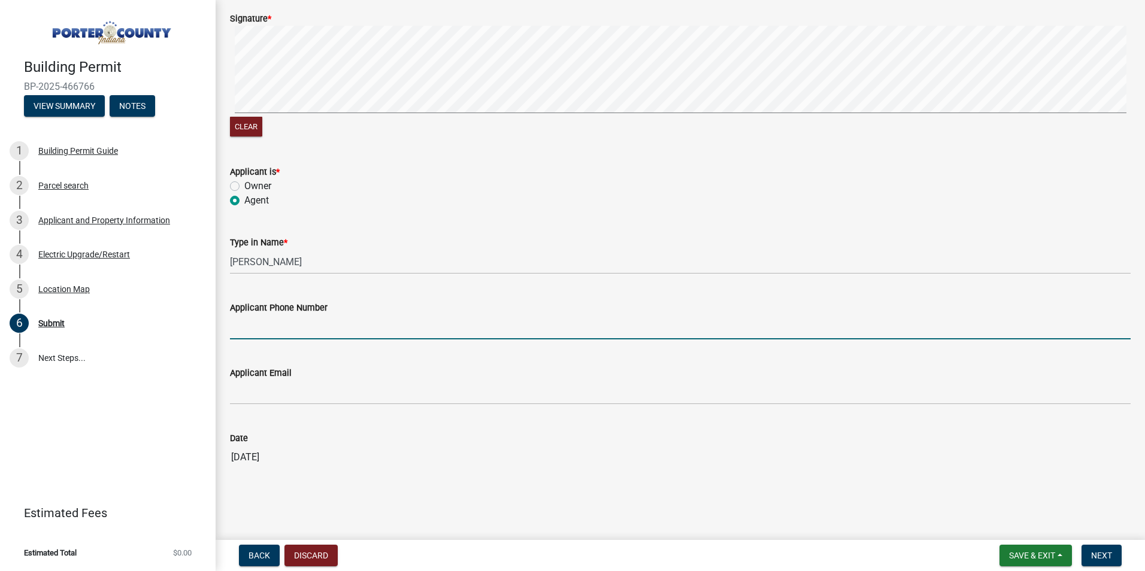
type input "2194726647"
type input "michelle@htelectricalservices.com"
type input "2195125620"
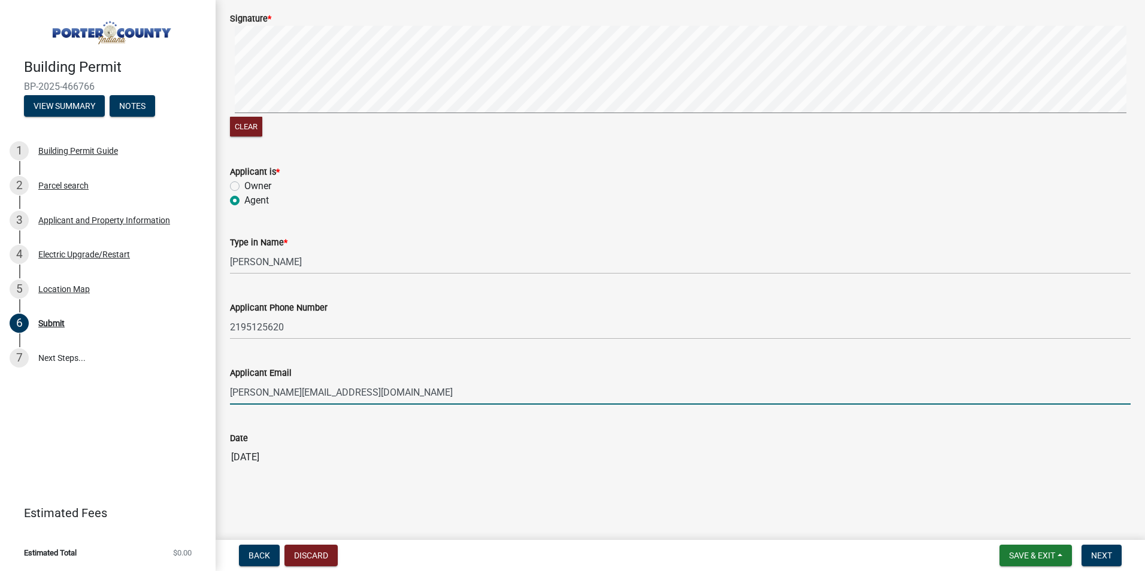
drag, startPoint x: 267, startPoint y: 395, endPoint x: 210, endPoint y: 403, distance: 57.4
click at [210, 403] on div "Building Permit BP-2025-466766 View Summary Notes 1 Building Permit Guide 2 Par…" at bounding box center [572, 285] width 1145 height 571
type input "[EMAIL_ADDRESS][DOMAIN_NAME]"
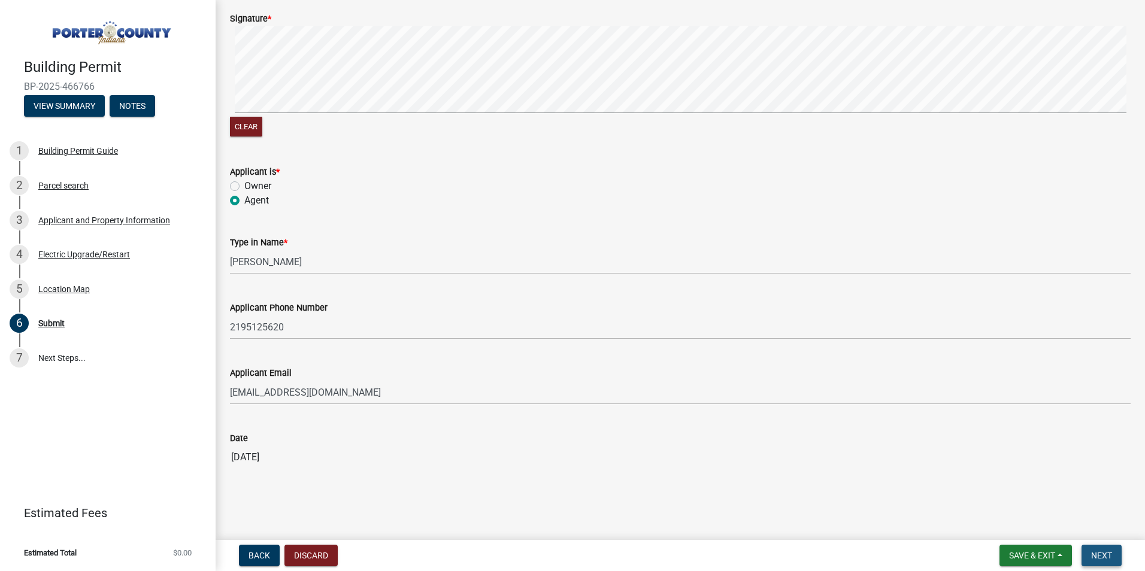
click at [1097, 555] on span "Next" at bounding box center [1101, 556] width 21 height 10
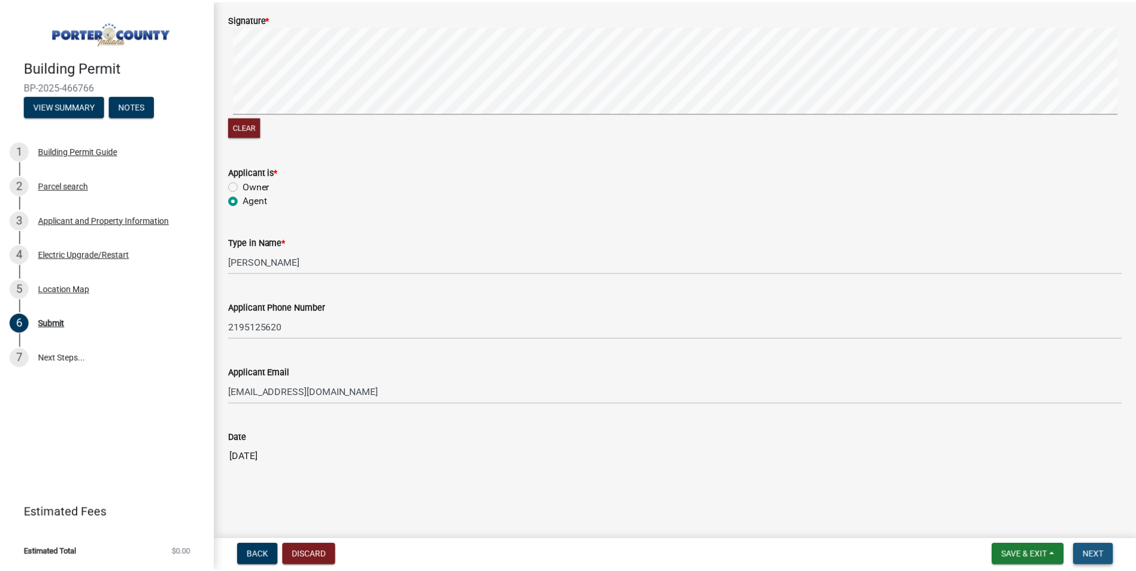
scroll to position [0, 0]
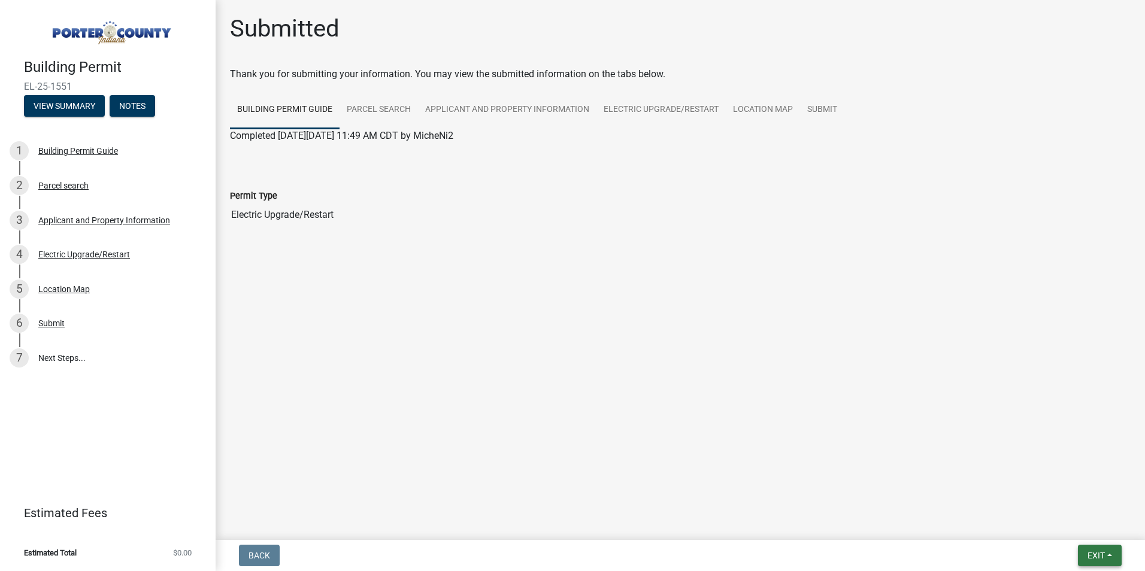
click at [1102, 553] on span "Exit" at bounding box center [1096, 556] width 17 height 10
click at [1091, 525] on button "Save & Exit" at bounding box center [1074, 524] width 96 height 29
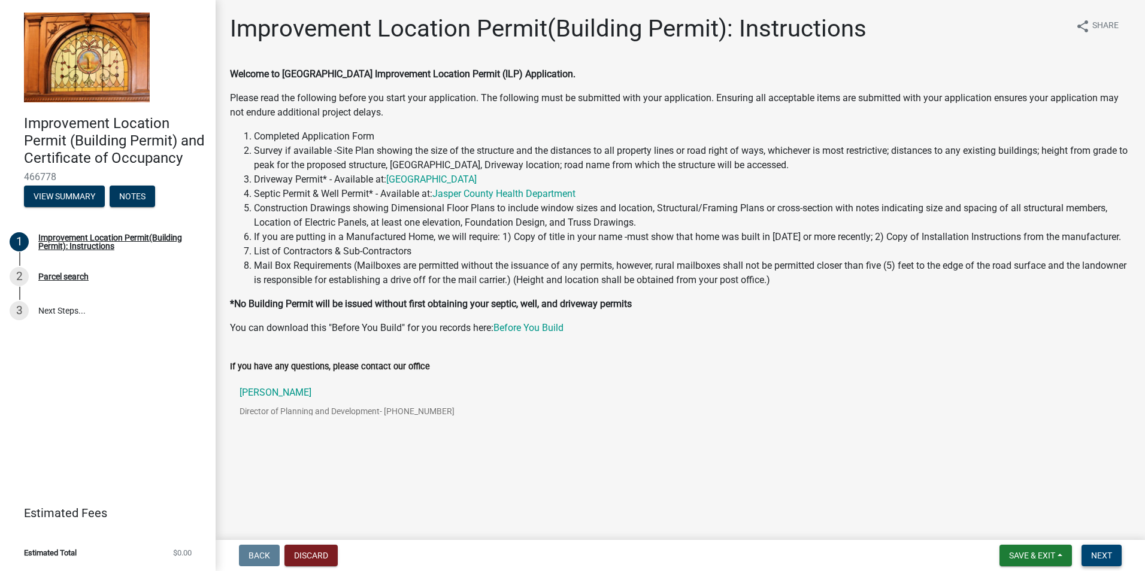
click at [1109, 553] on span "Next" at bounding box center [1101, 556] width 21 height 10
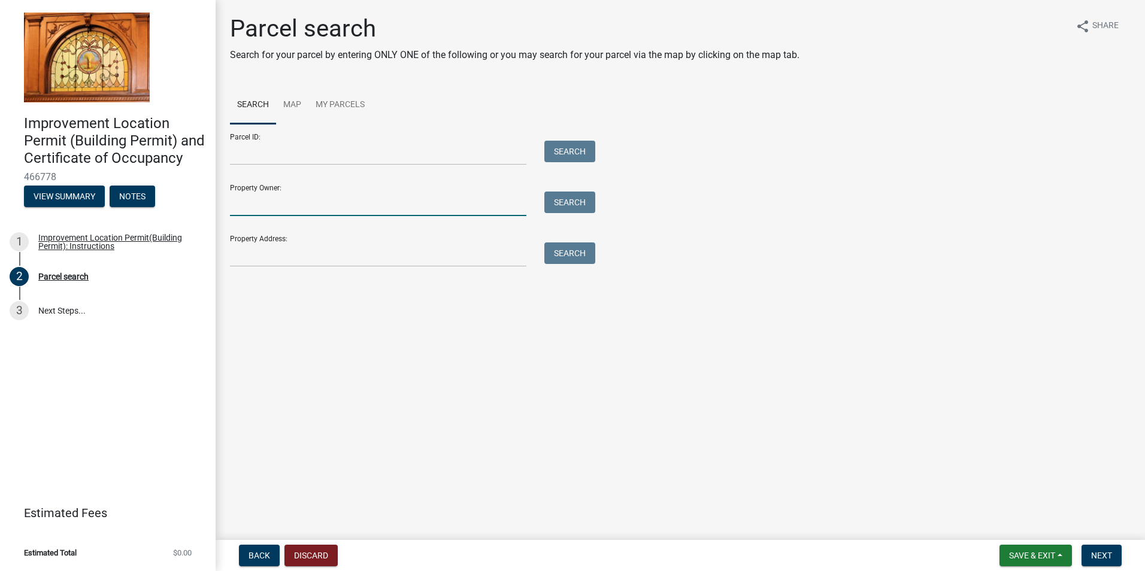
click at [276, 202] on input "Property Owner:" at bounding box center [378, 204] width 297 height 25
type input "c"
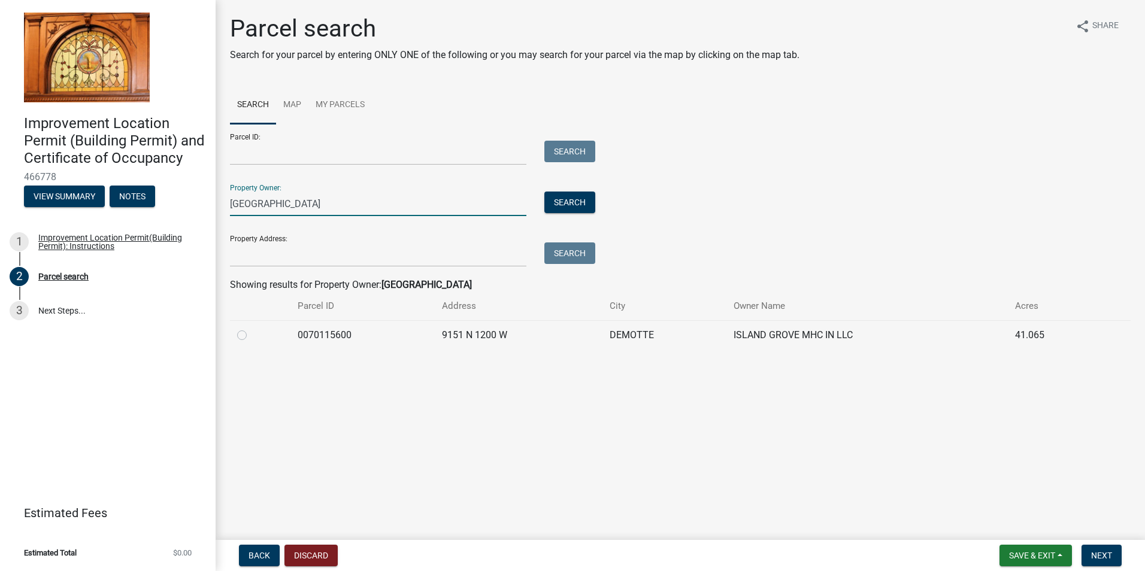
type input "Island grove"
click at [252, 328] on label at bounding box center [252, 328] width 0 height 0
click at [252, 332] on input "radio" at bounding box center [256, 332] width 8 height 8
radio input "true"
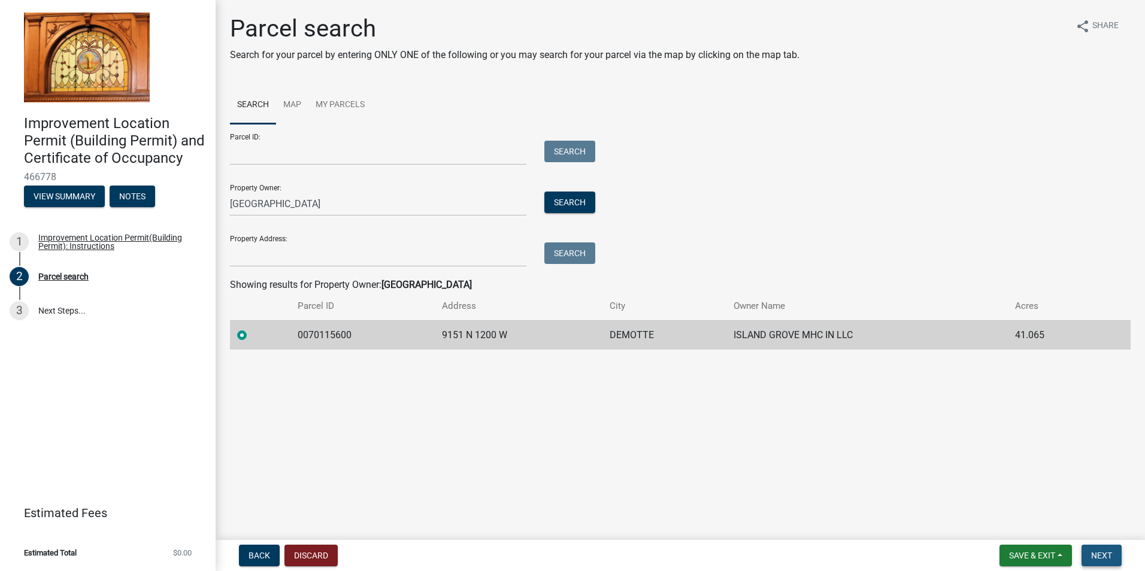
click at [1098, 556] on span "Next" at bounding box center [1101, 556] width 21 height 10
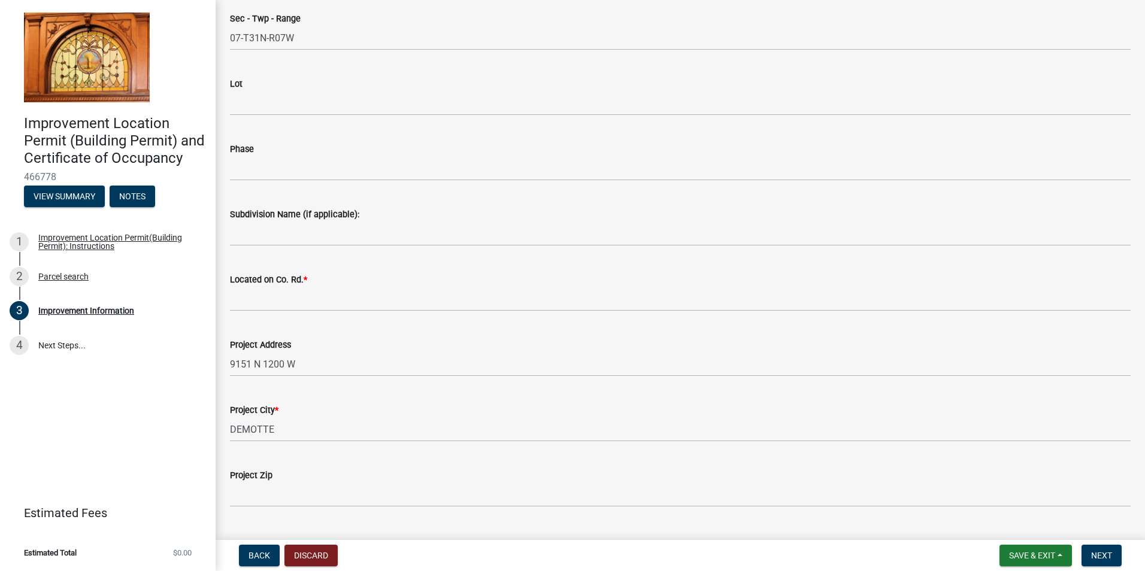
scroll to position [180, 0]
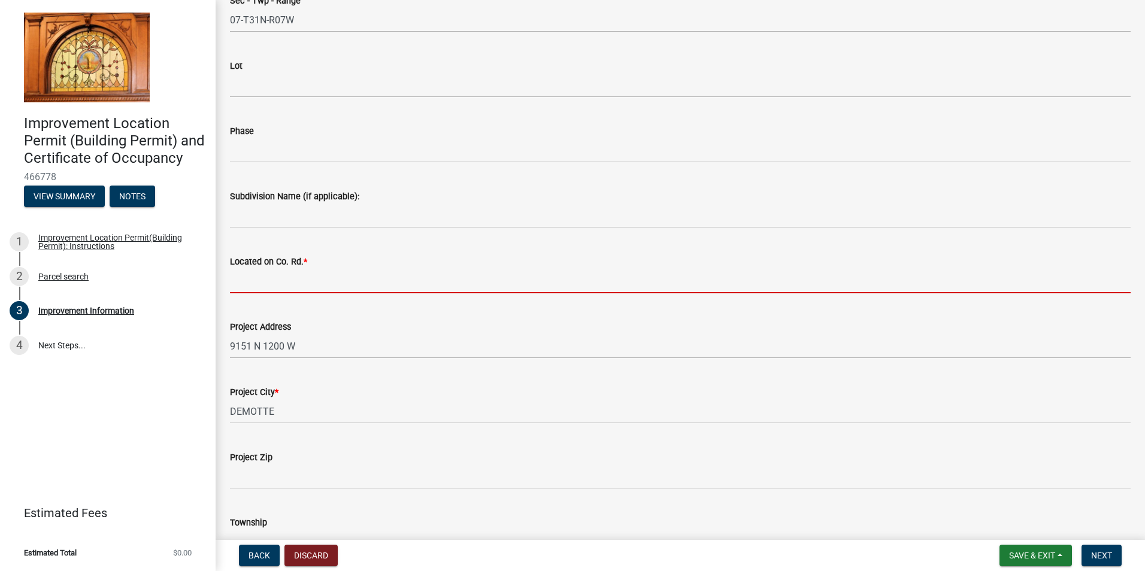
click at [270, 278] on input "Located on Co. Rd. *" at bounding box center [680, 281] width 901 height 25
click at [273, 278] on input "Located on Co. Rd. *" at bounding box center [680, 281] width 901 height 25
type input "1"
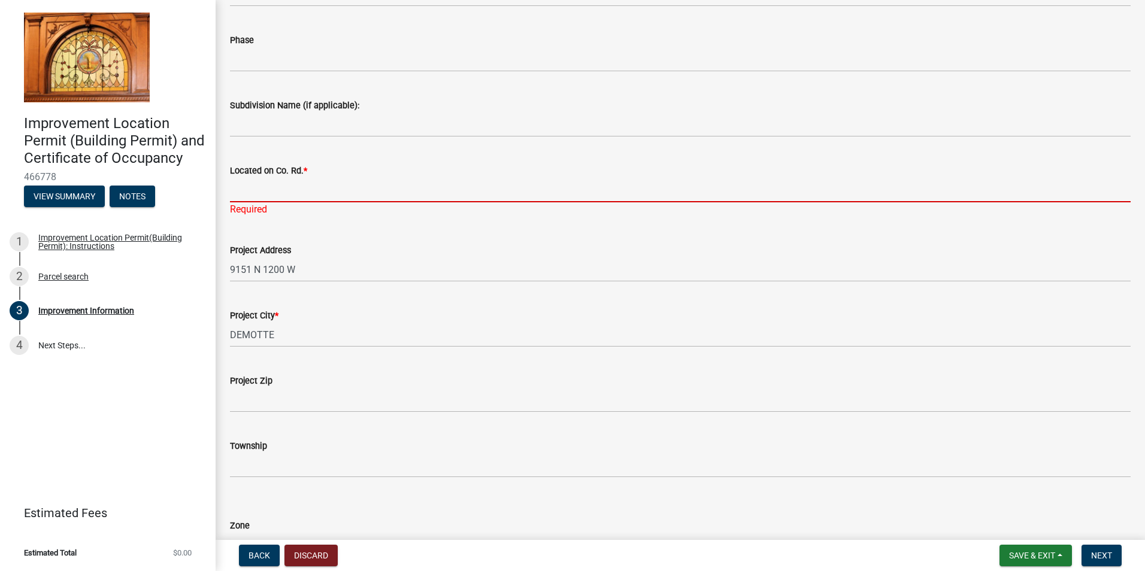
scroll to position [300, 0]
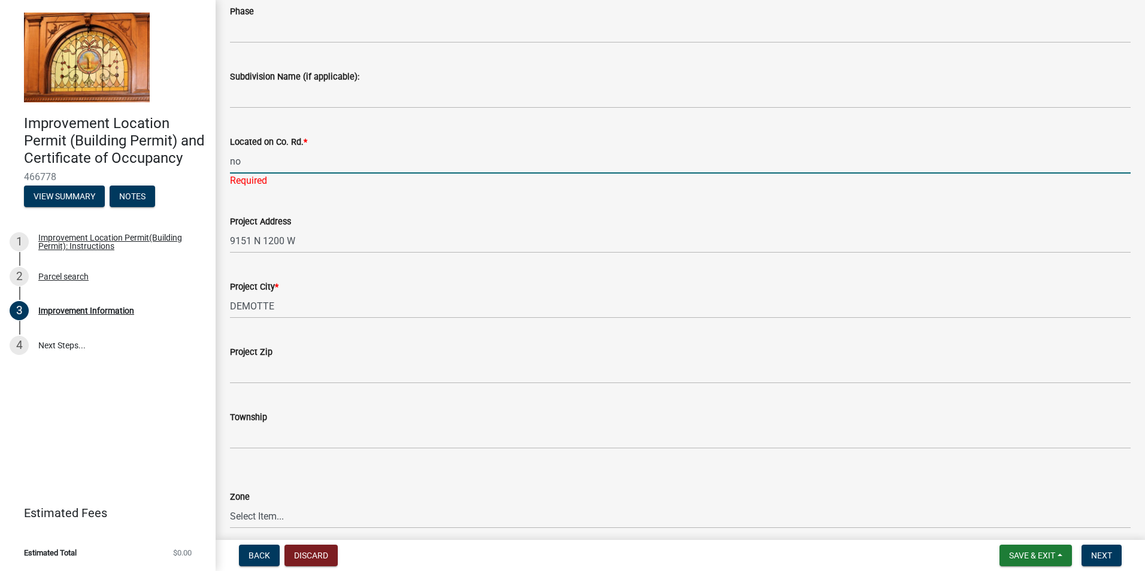
type input "n"
type input "N"
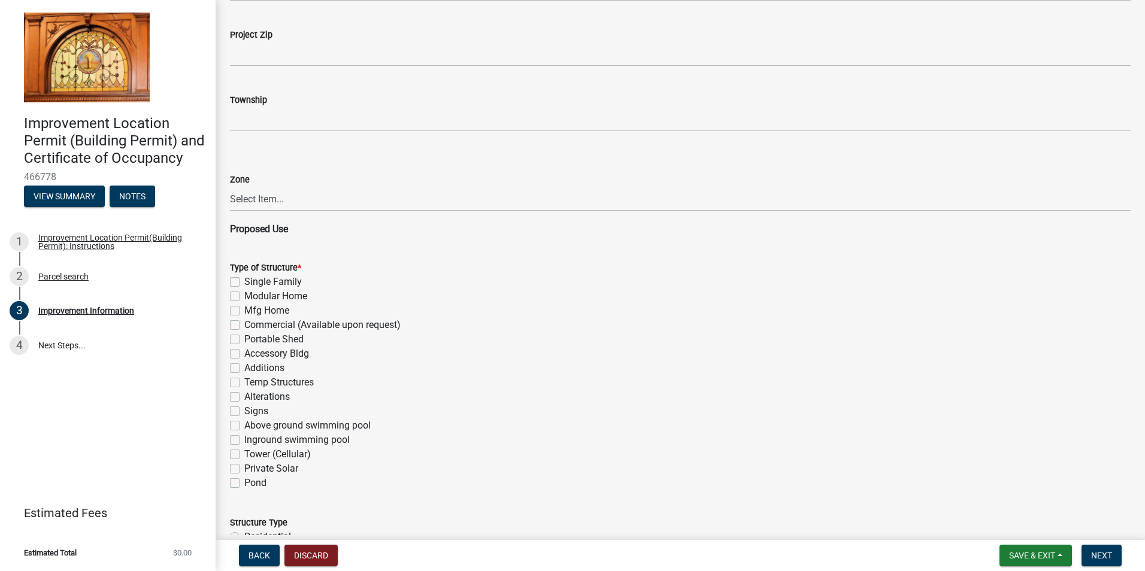
scroll to position [779, 0]
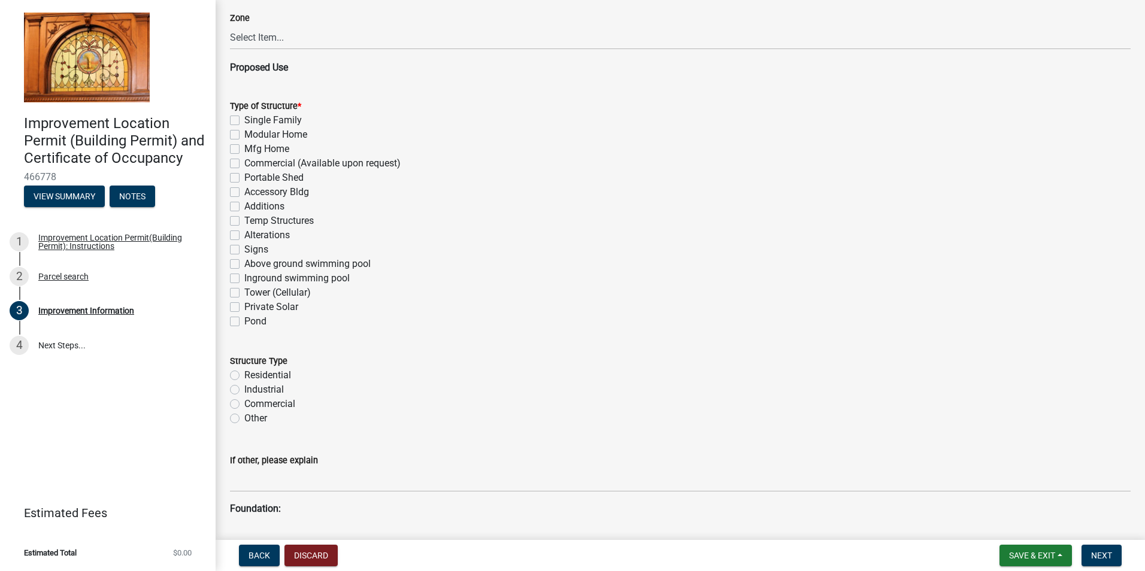
type input "1200 W"
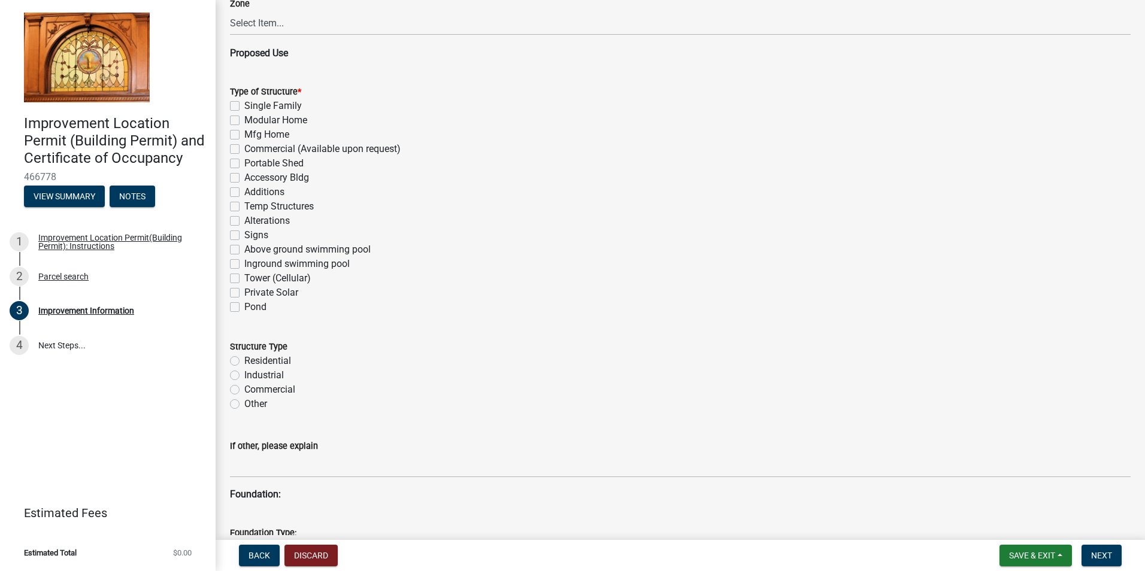
scroll to position [764, 0]
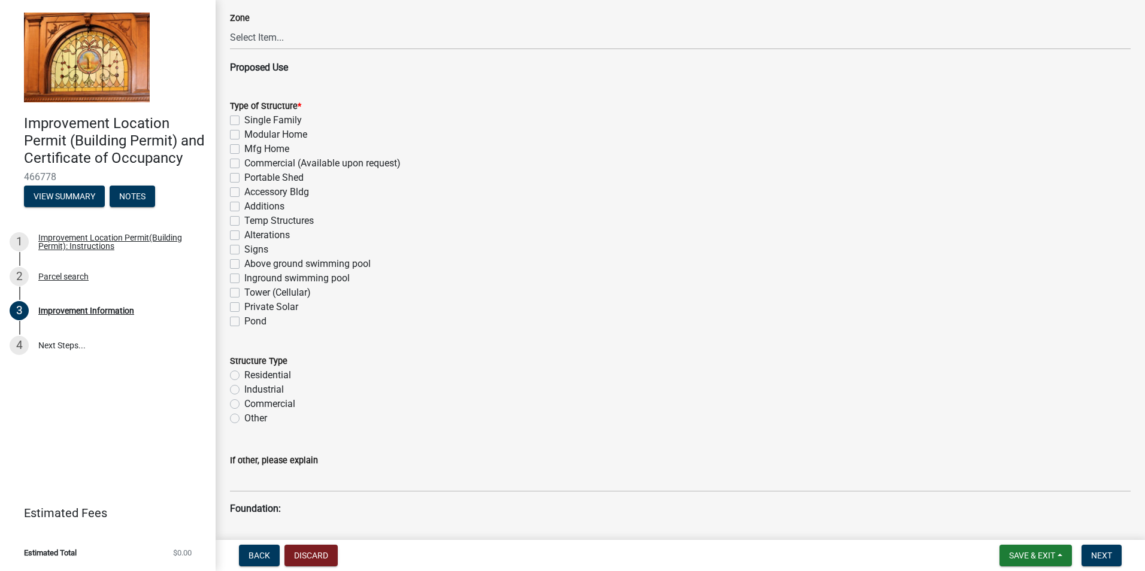
click at [244, 371] on label "Residential" at bounding box center [267, 375] width 47 height 14
click at [244, 371] on input "Residential" at bounding box center [248, 372] width 8 height 8
radio input "true"
click at [244, 163] on label "Commercial (Available upon request)" at bounding box center [322, 163] width 156 height 14
click at [244, 163] on input "Commercial (Available upon request)" at bounding box center [248, 160] width 8 height 8
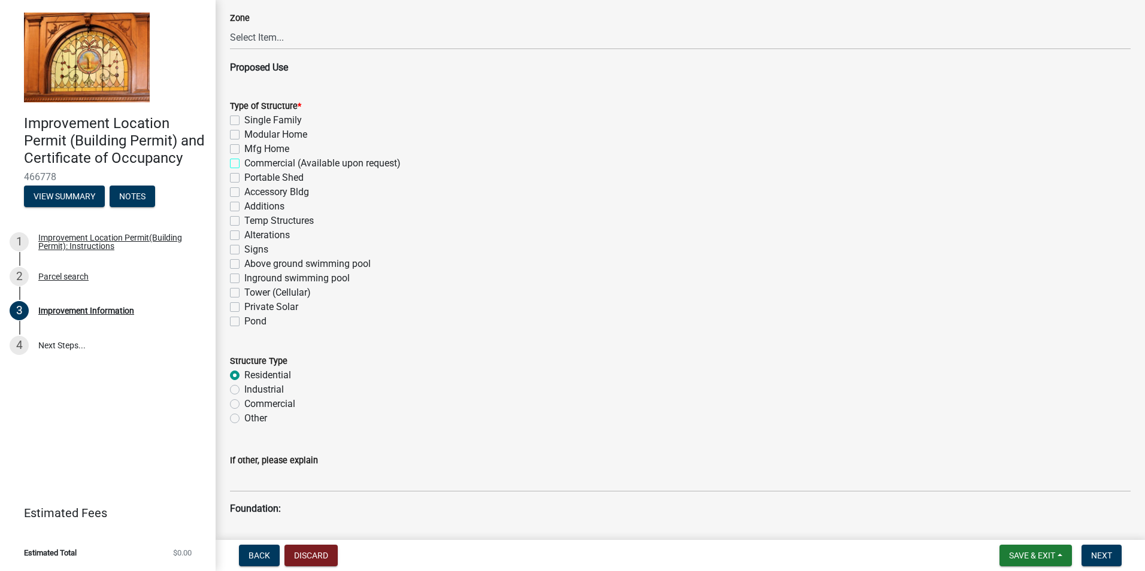
checkbox input "true"
checkbox input "false"
checkbox input "true"
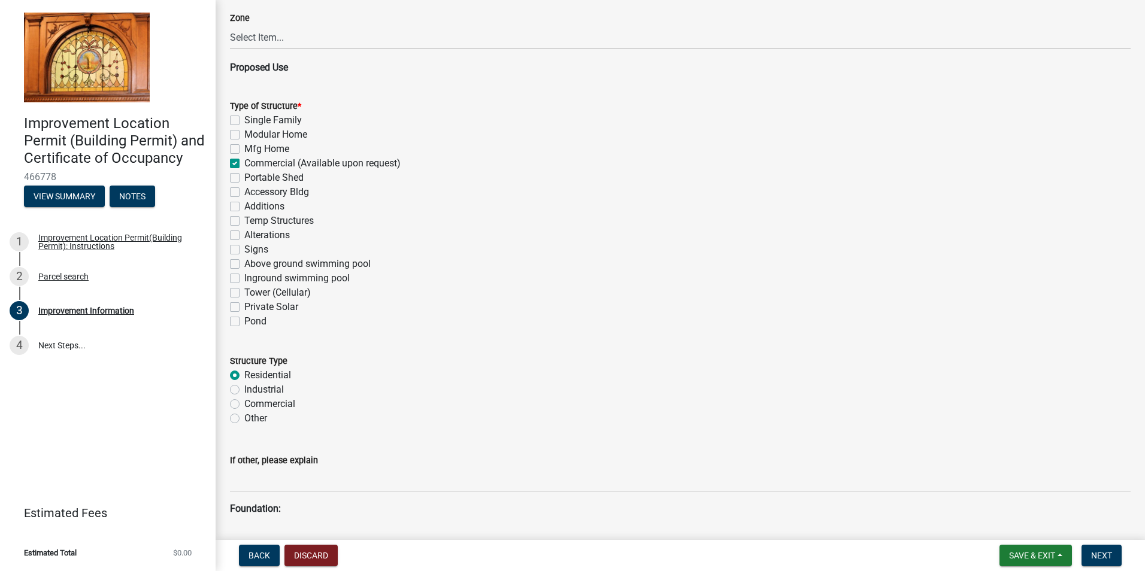
checkbox input "false"
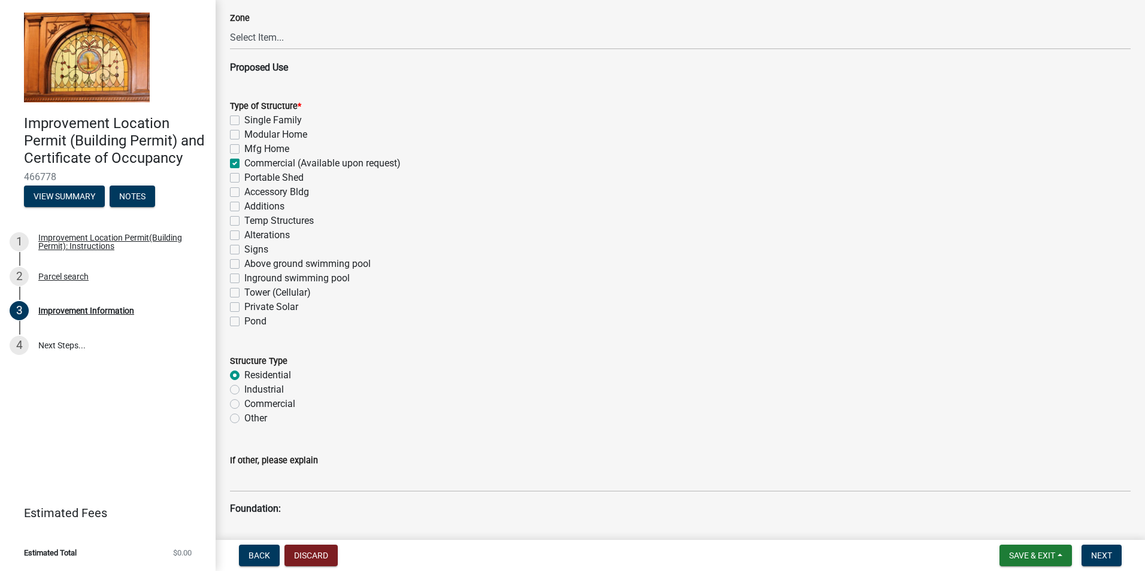
checkbox input "false"
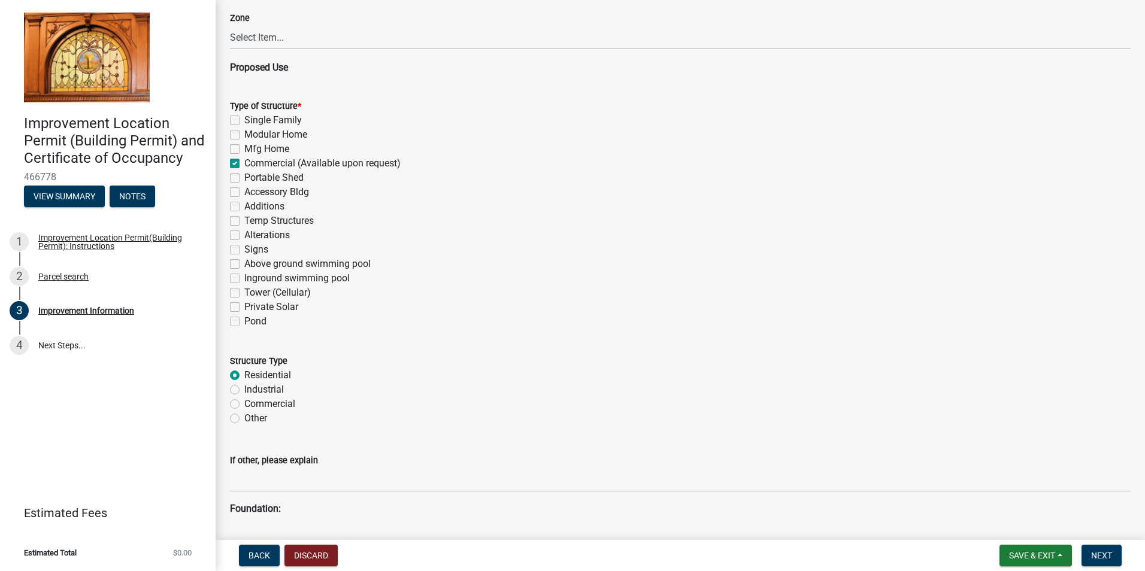
checkbox input "false"
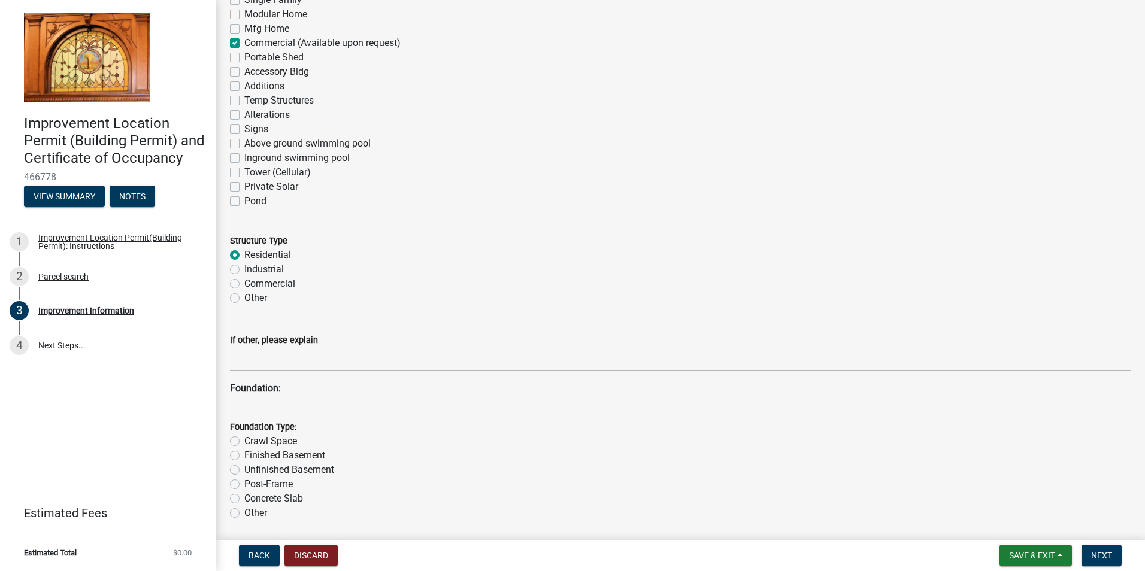
scroll to position [884, 0]
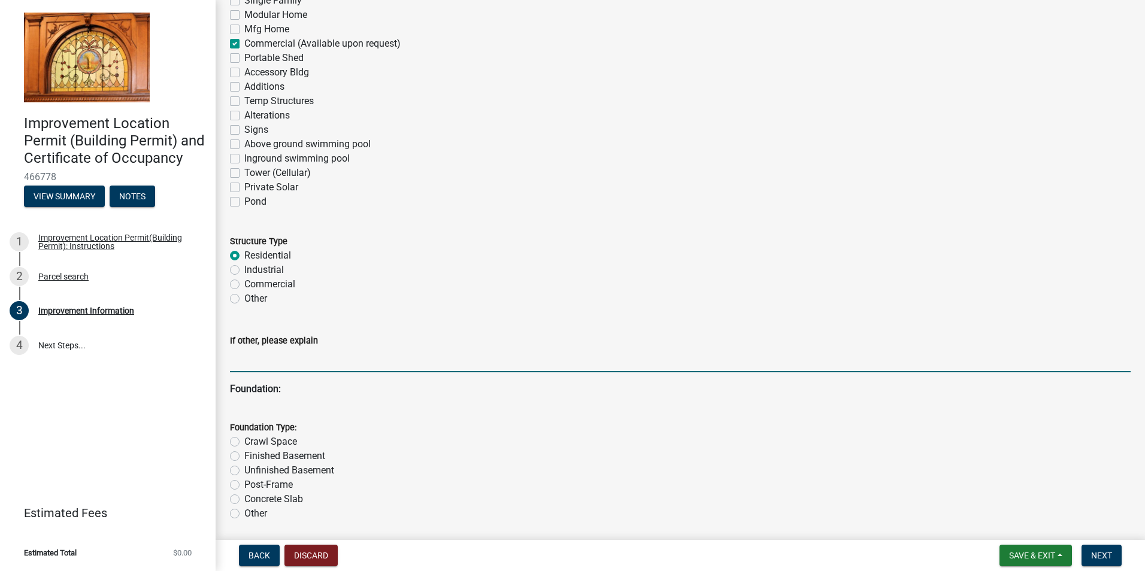
click at [274, 359] on input "If other, please explain" at bounding box center [680, 360] width 901 height 25
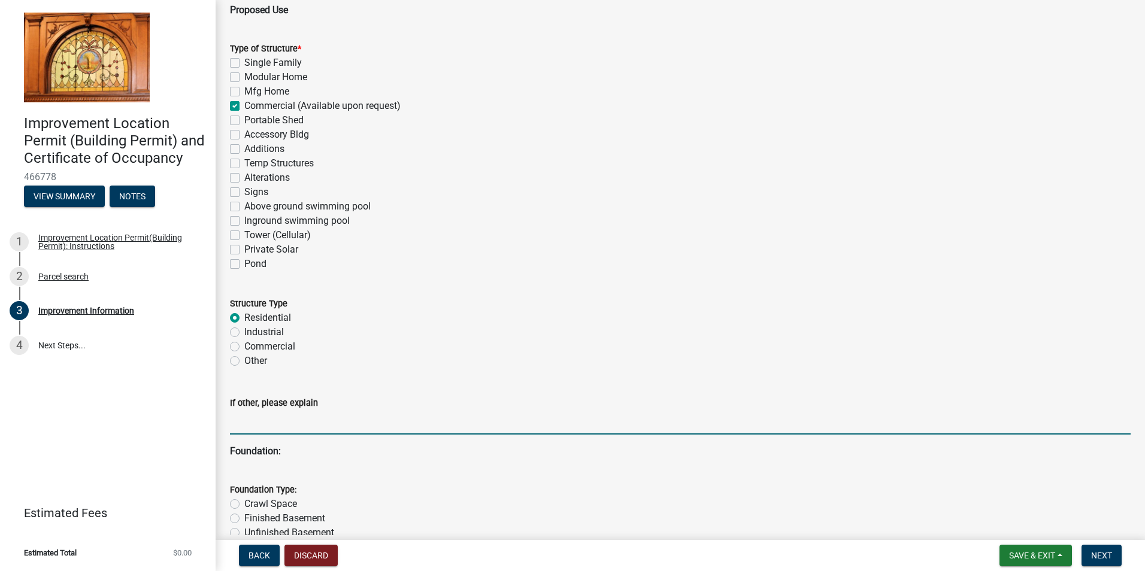
scroll to position [824, 0]
type input "Multi-Dwelling Unit"
click at [244, 60] on label "Single Family" at bounding box center [273, 60] width 58 height 14
click at [244, 60] on input "Single Family" at bounding box center [248, 57] width 8 height 8
checkbox input "true"
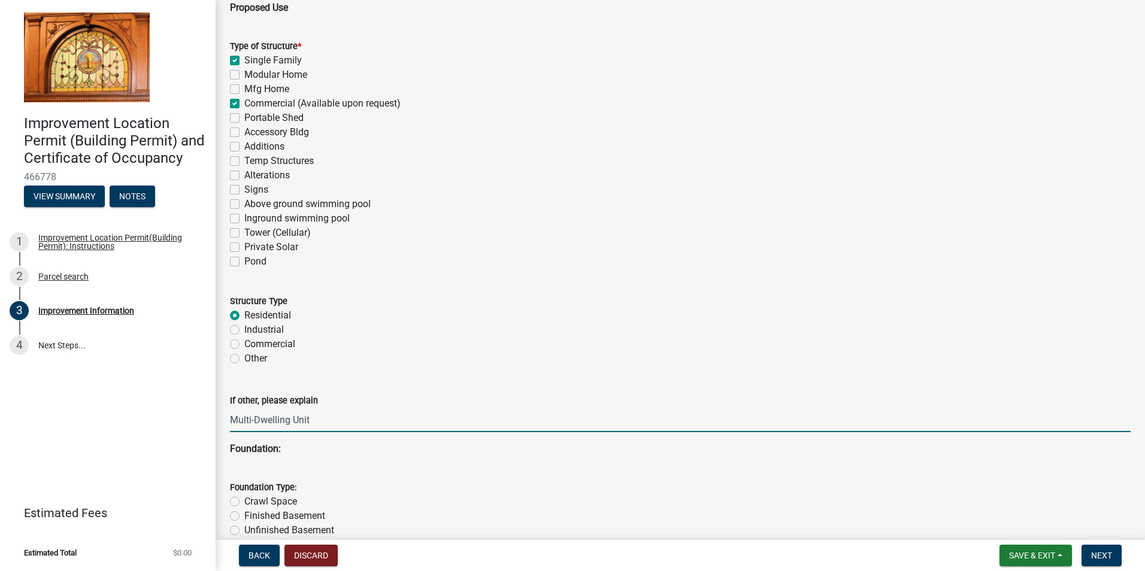
checkbox input "false"
checkbox input "true"
checkbox input "false"
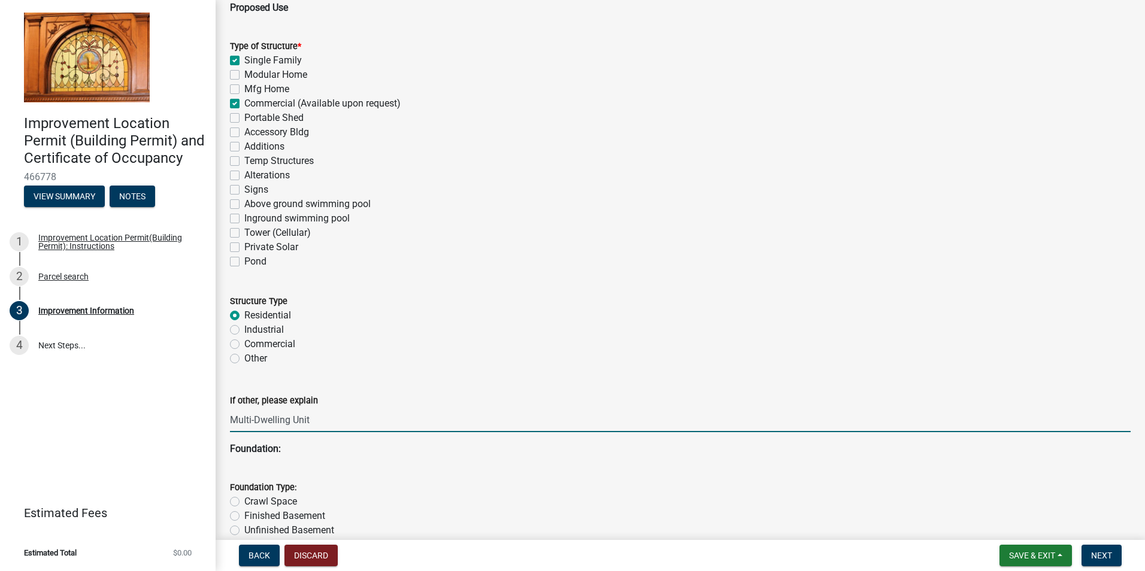
checkbox input "false"
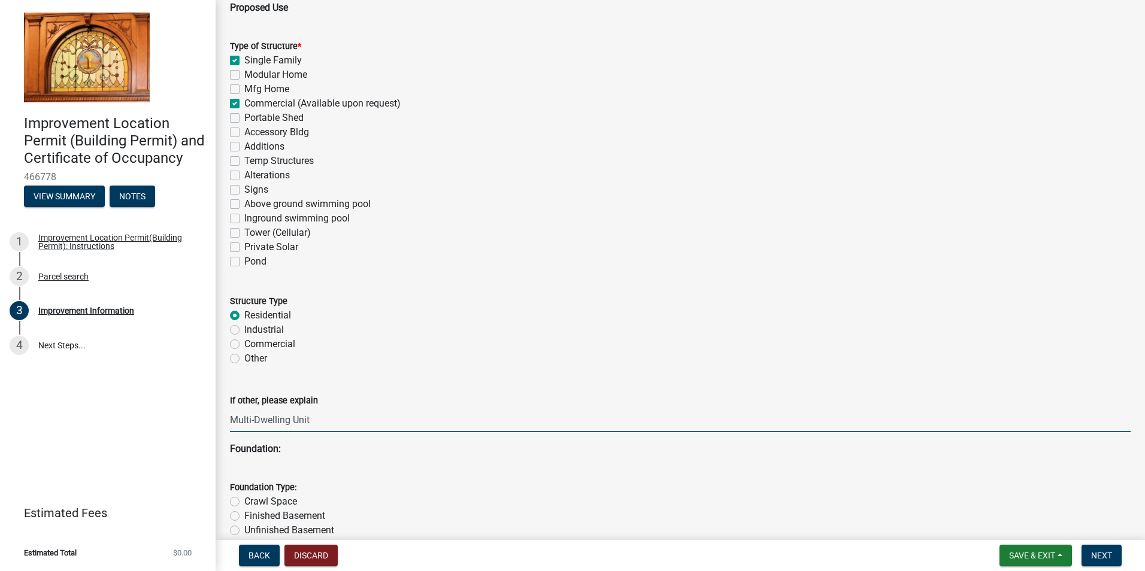
checkbox input "false"
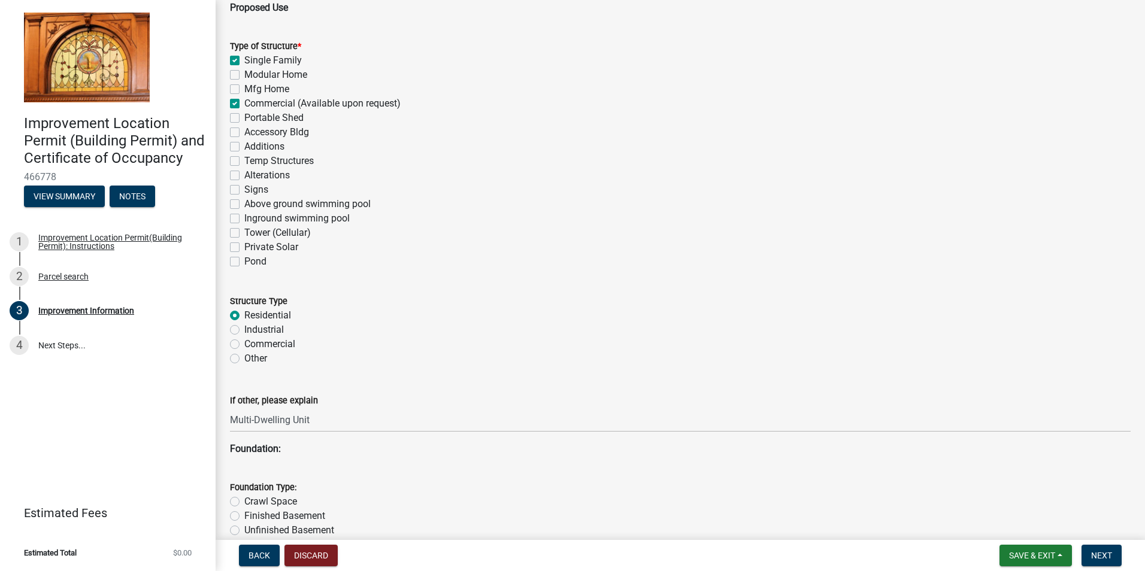
click at [244, 101] on label "Commercial (Available upon request)" at bounding box center [322, 103] width 156 height 14
click at [244, 101] on input "Commercial (Available upon request)" at bounding box center [248, 100] width 8 height 8
checkbox input "false"
checkbox input "true"
checkbox input "false"
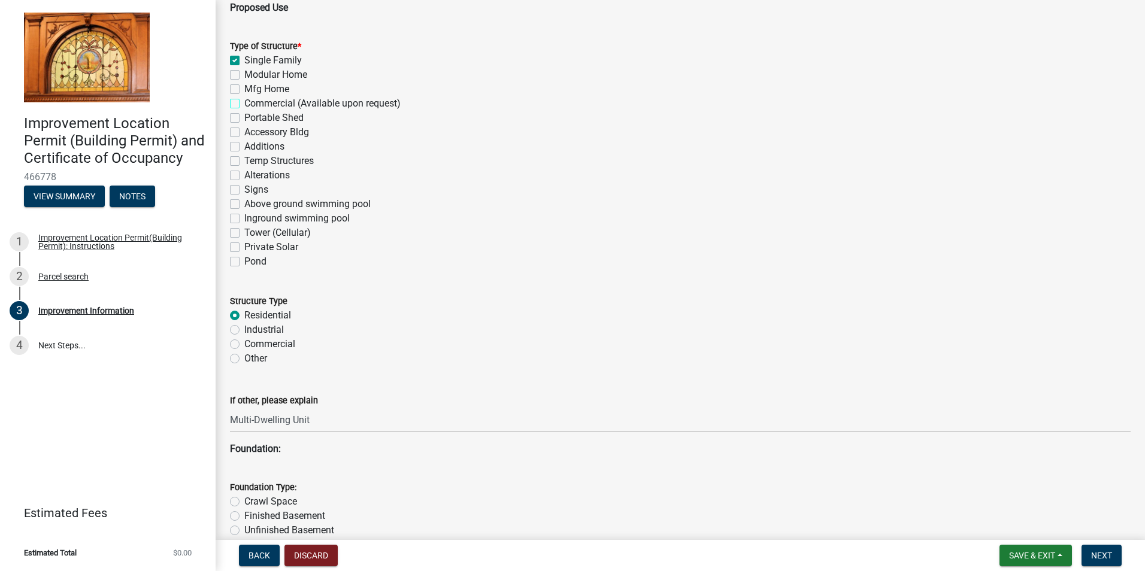
checkbox input "false"
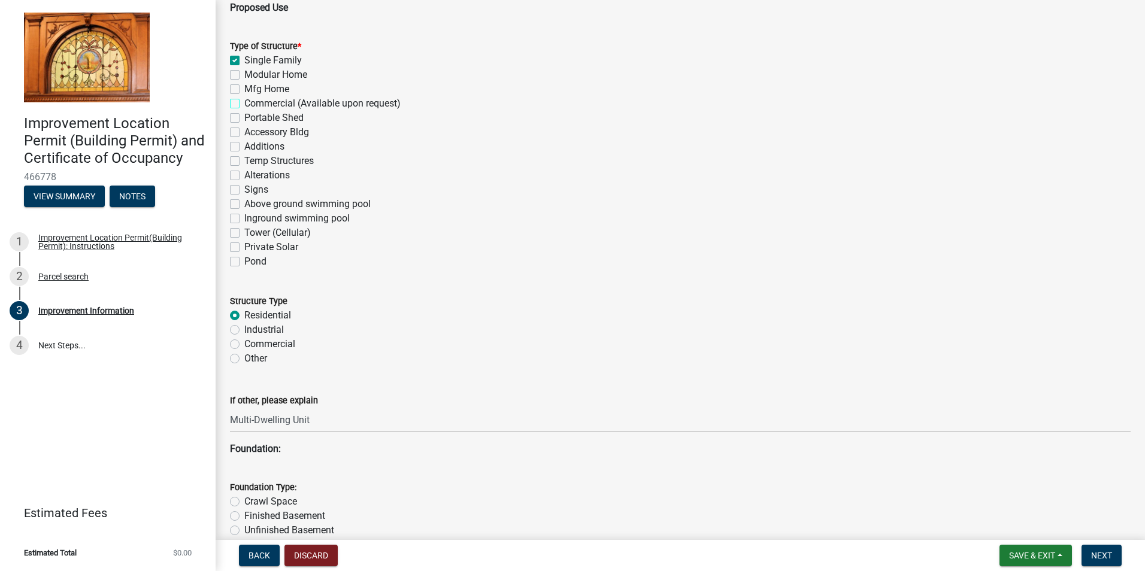
checkbox input "false"
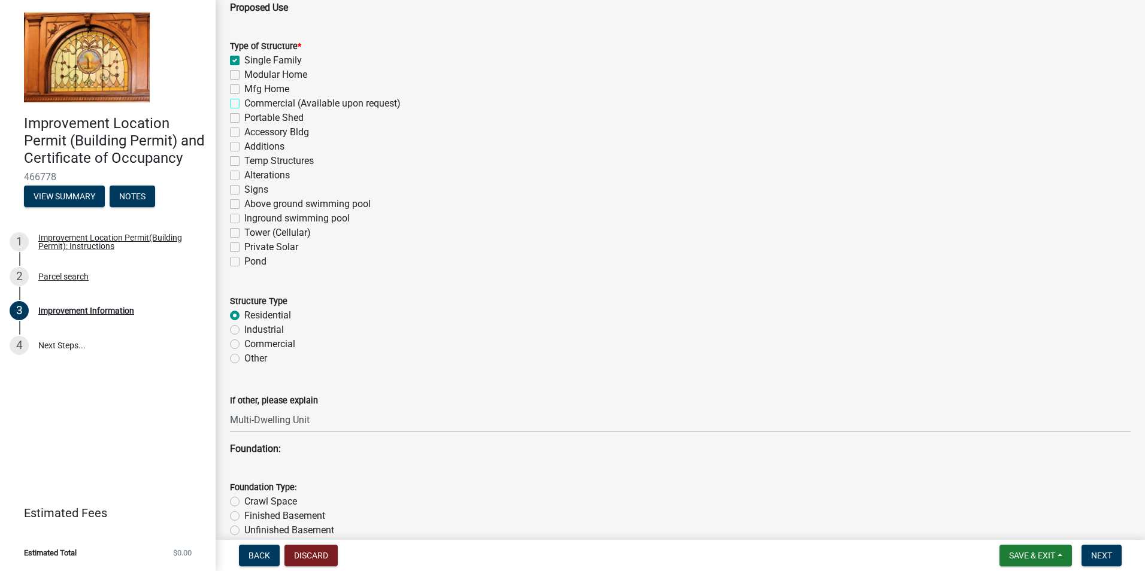
checkbox input "false"
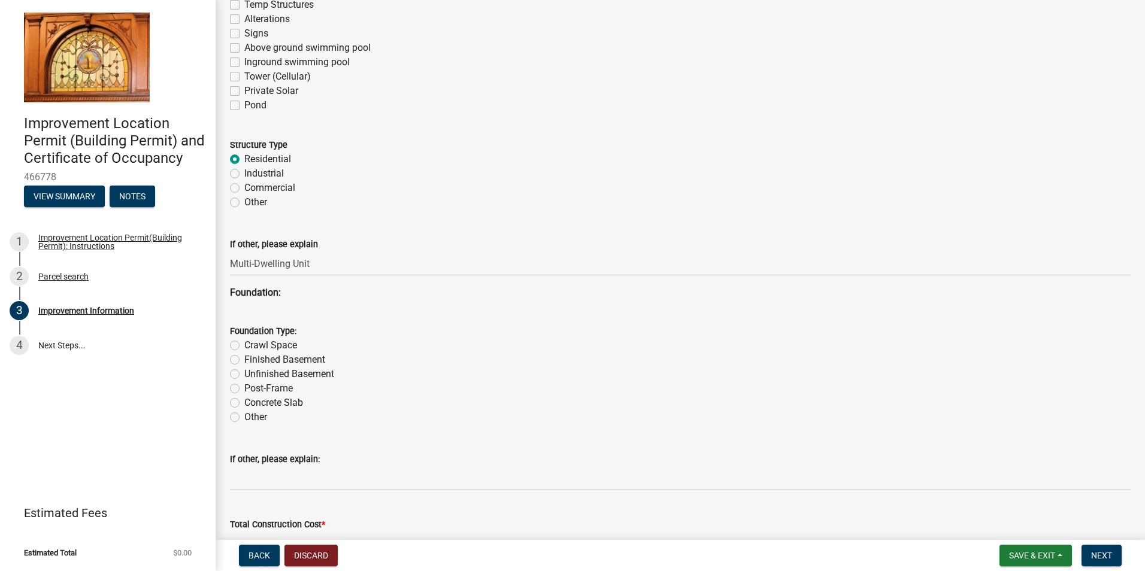
scroll to position [1004, 0]
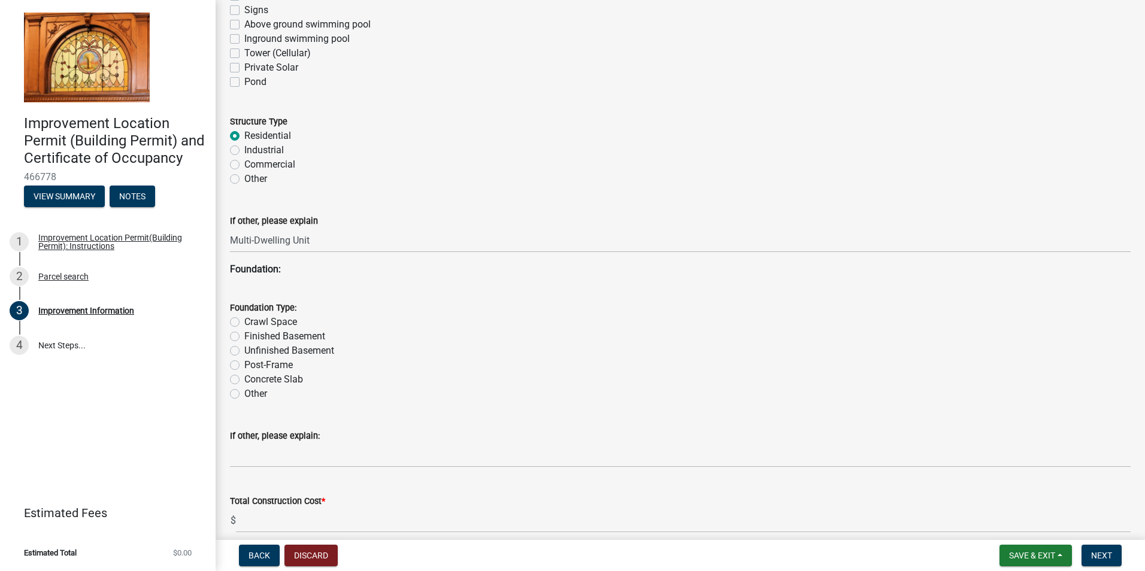
click at [230, 394] on div "Foundation Type: Crawl Space Finished Basement Unfinished Basement Post-Frame C…" at bounding box center [680, 343] width 919 height 115
click at [244, 393] on label "Other" at bounding box center [255, 394] width 23 height 14
click at [244, 393] on input "Other" at bounding box center [248, 391] width 8 height 8
radio input "true"
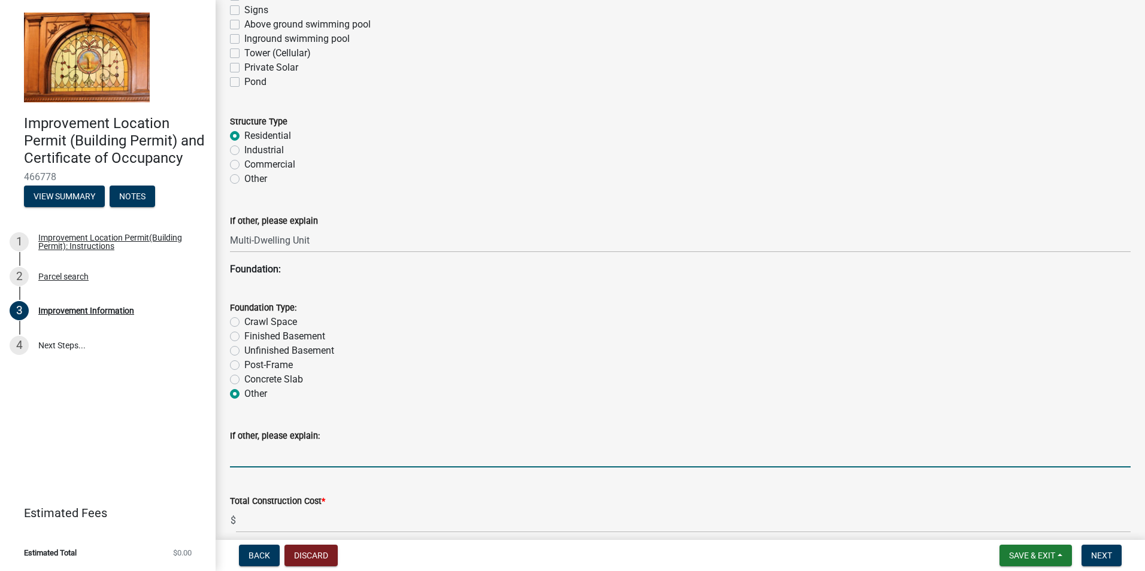
click at [334, 454] on input "If other, please explain:" at bounding box center [680, 455] width 901 height 25
type input "n/a"
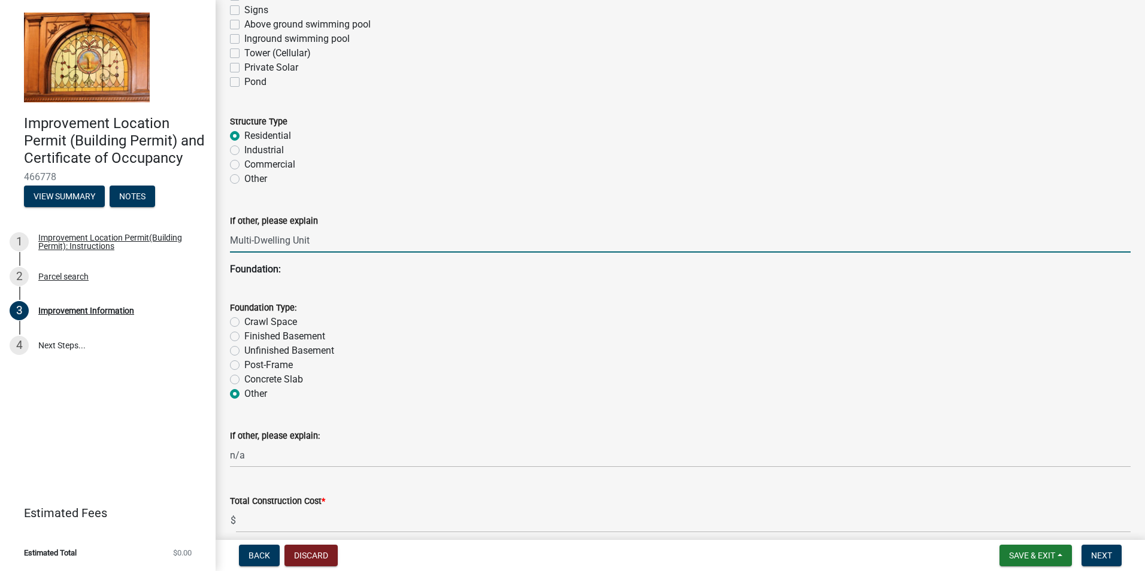
click at [359, 247] on input "Multi-Dwelling Unit" at bounding box center [680, 240] width 901 height 25
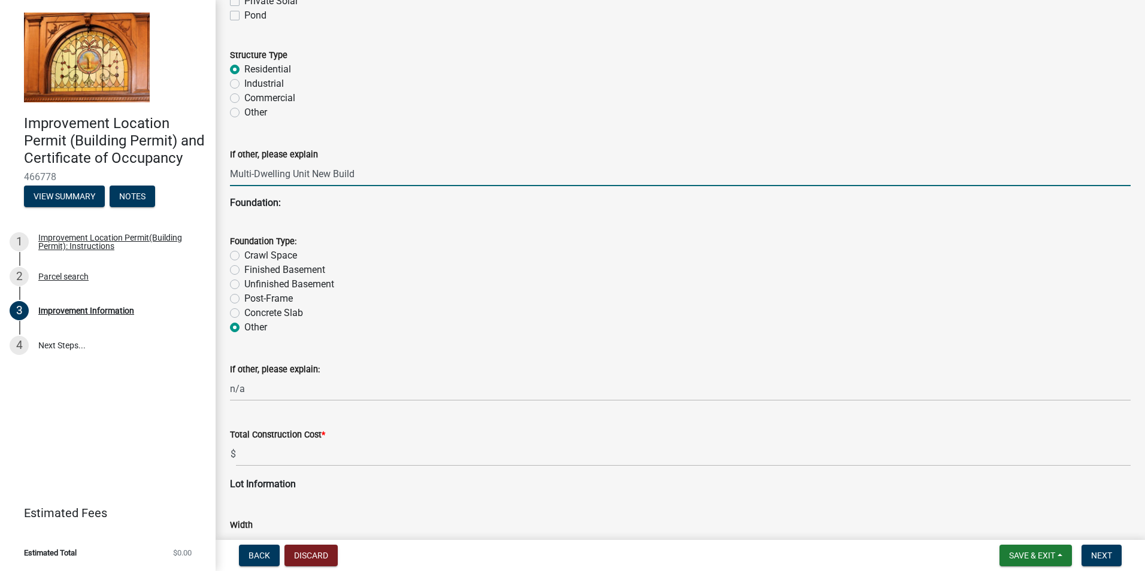
scroll to position [1303, 0]
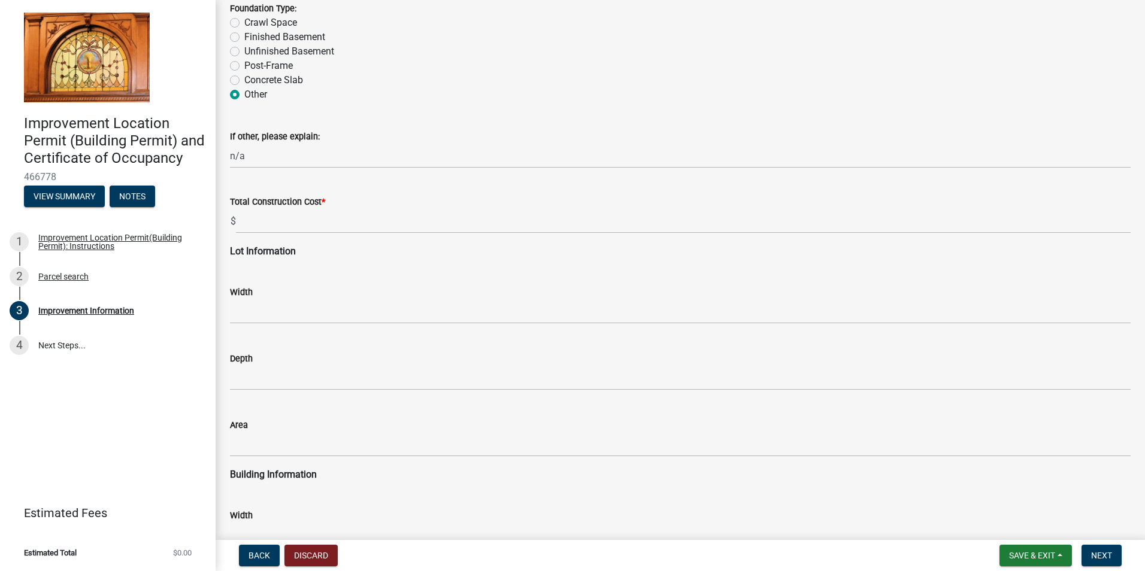
type input "Multi-Dwelling Unit New Build"
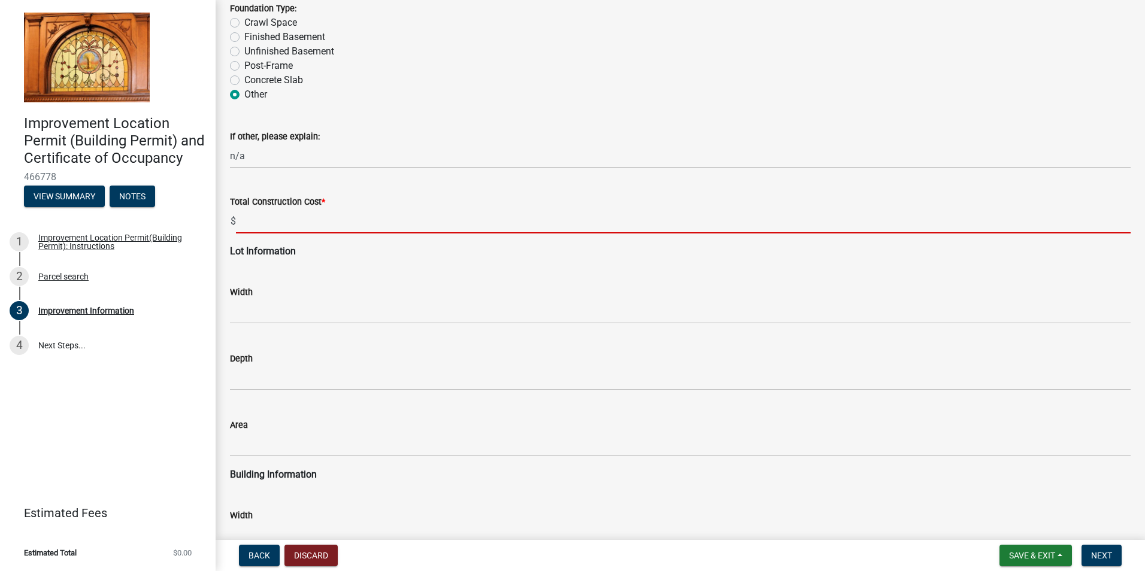
click at [291, 219] on input "text" at bounding box center [683, 221] width 895 height 25
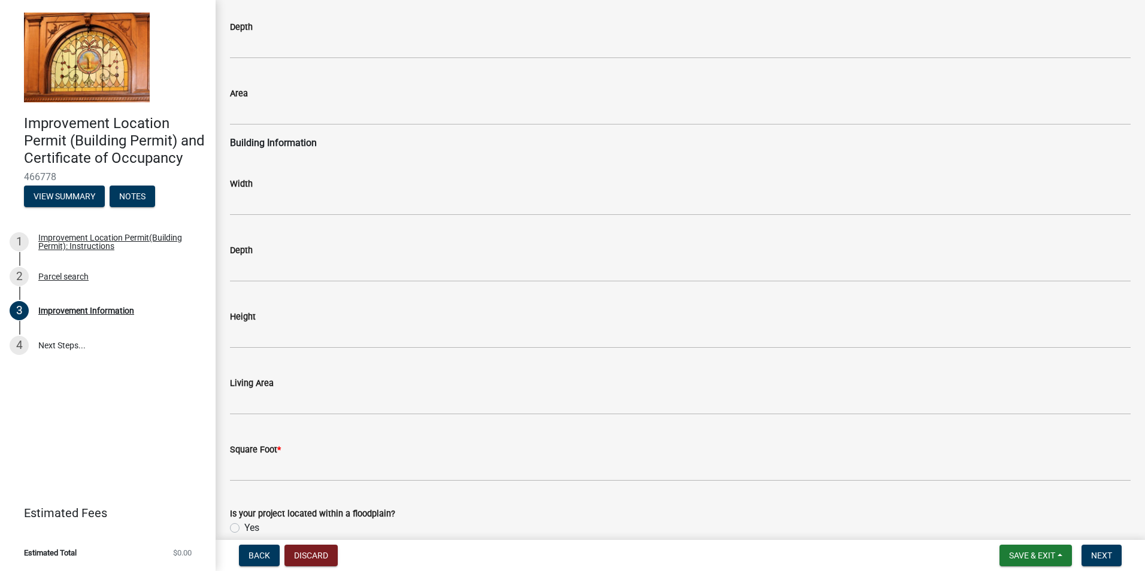
scroll to position [1731, 0]
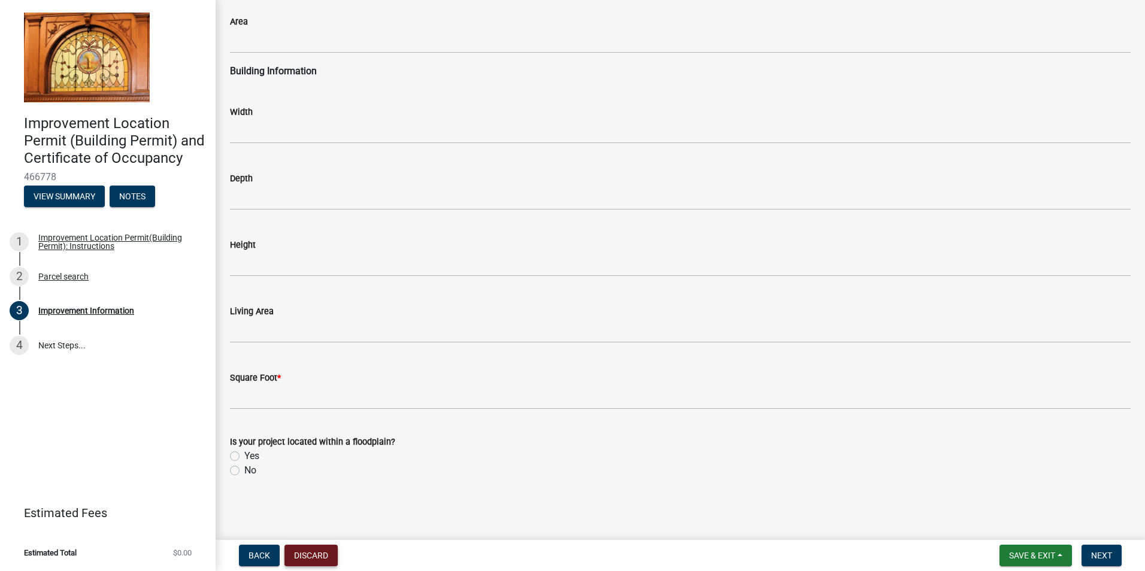
type input "1000"
click at [310, 548] on button "Discard" at bounding box center [311, 556] width 53 height 22
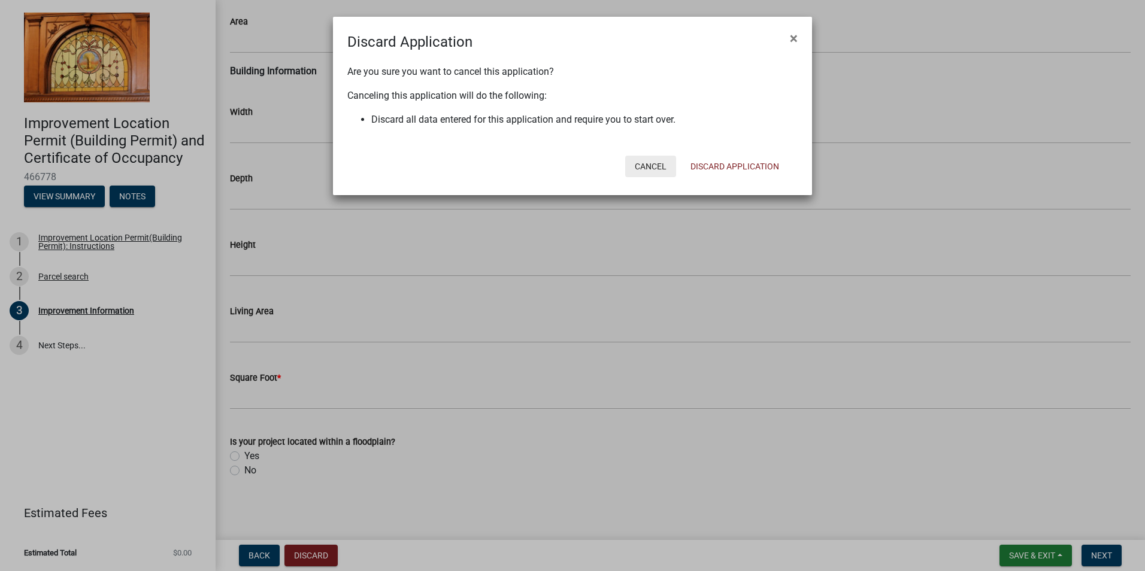
drag, startPoint x: 640, startPoint y: 166, endPoint x: 640, endPoint y: 284, distance: 118.0
click at [641, 166] on button "Cancel" at bounding box center [650, 167] width 51 height 22
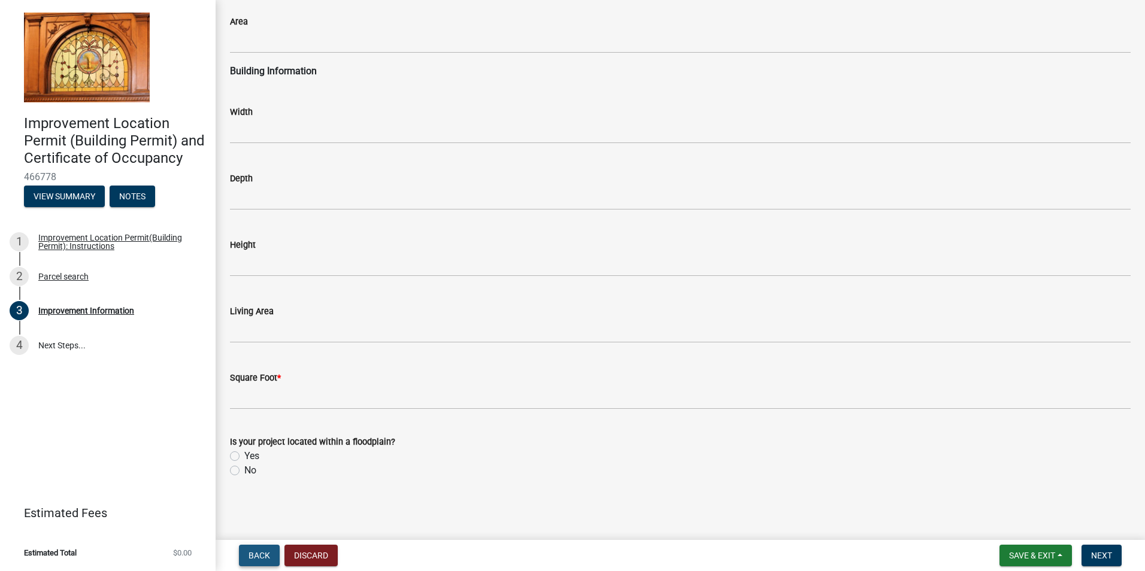
click at [265, 556] on span "Back" at bounding box center [260, 556] width 22 height 10
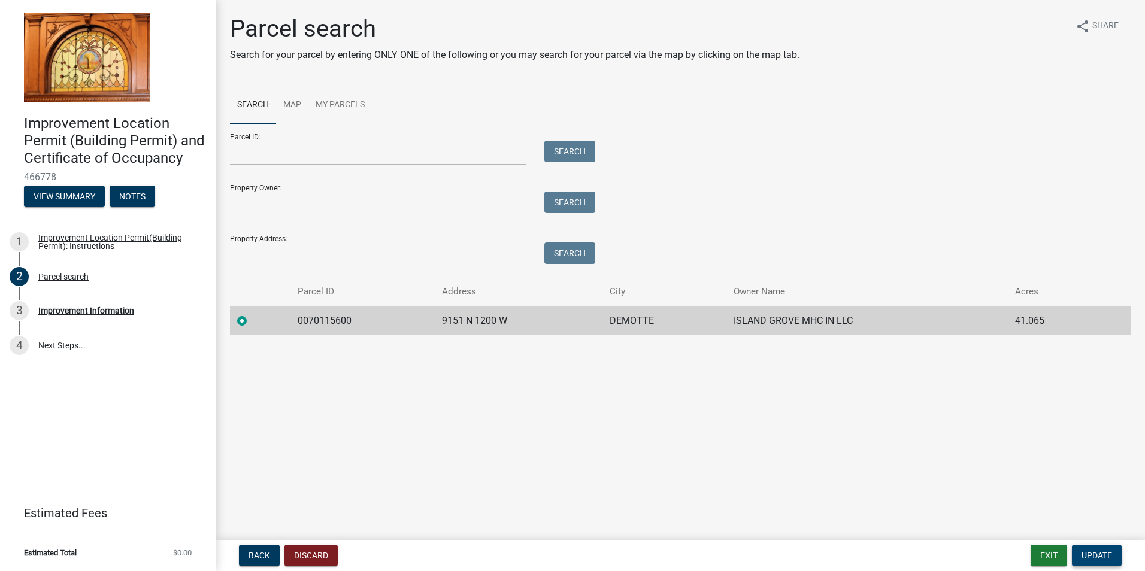
click at [1111, 561] on span "Update" at bounding box center [1097, 556] width 31 height 10
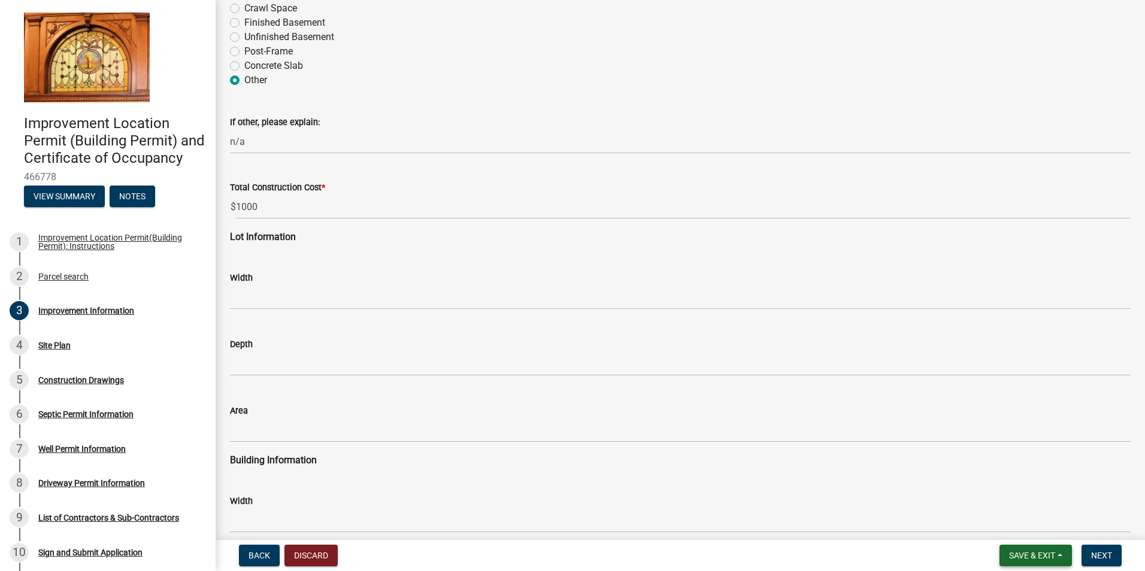
click at [1059, 555] on button "Save & Exit" at bounding box center [1036, 556] width 72 height 22
click at [311, 559] on button "Discard" at bounding box center [311, 556] width 53 height 22
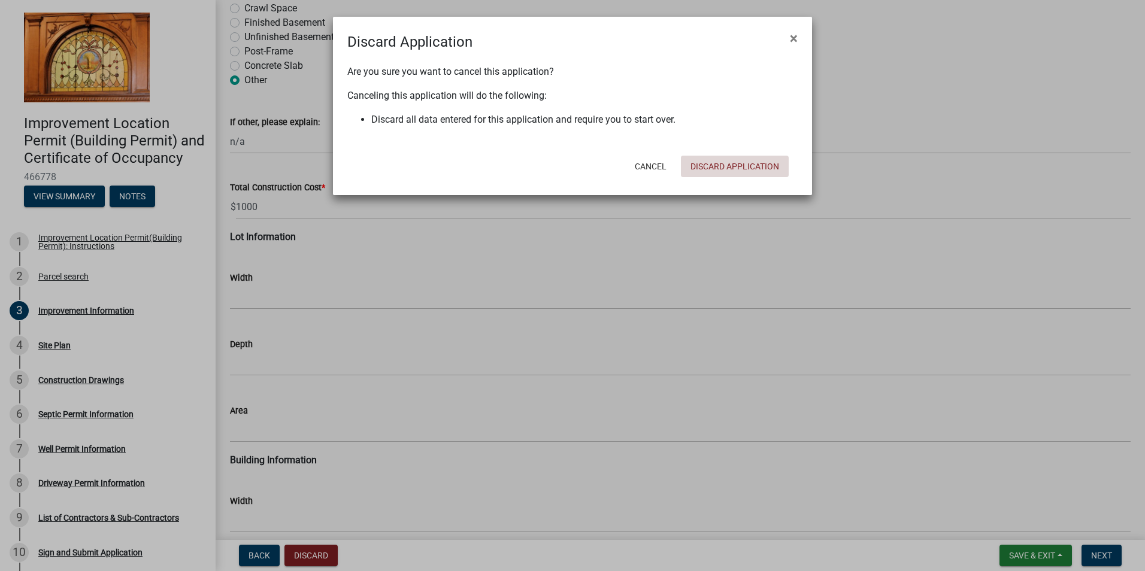
click at [760, 165] on button "Discard Application" at bounding box center [735, 167] width 108 height 22
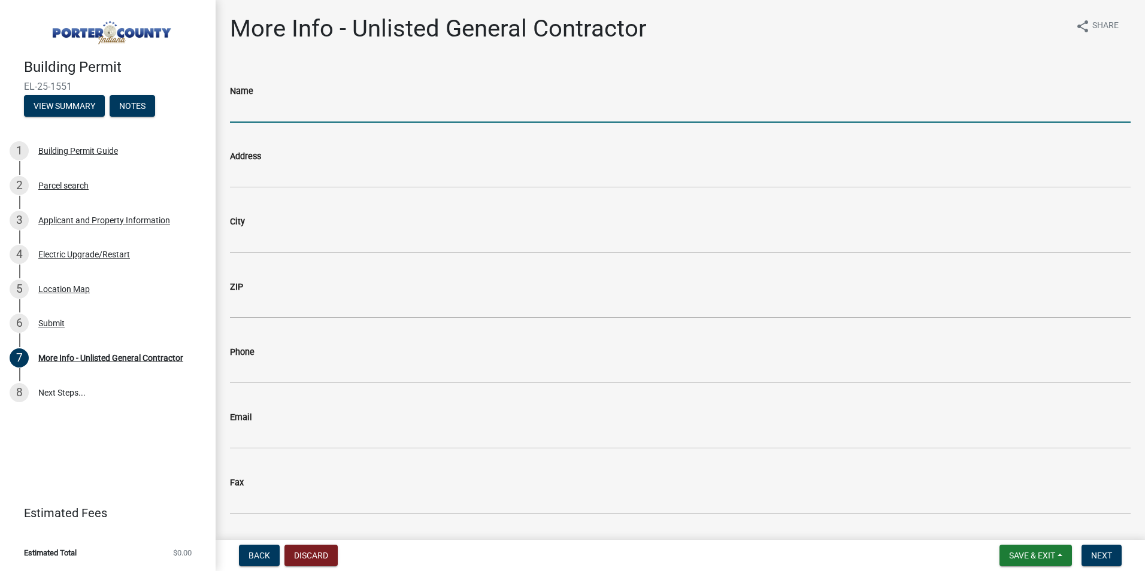
click at [289, 111] on input "Name" at bounding box center [680, 110] width 901 height 25
type input "H & T Electrical"
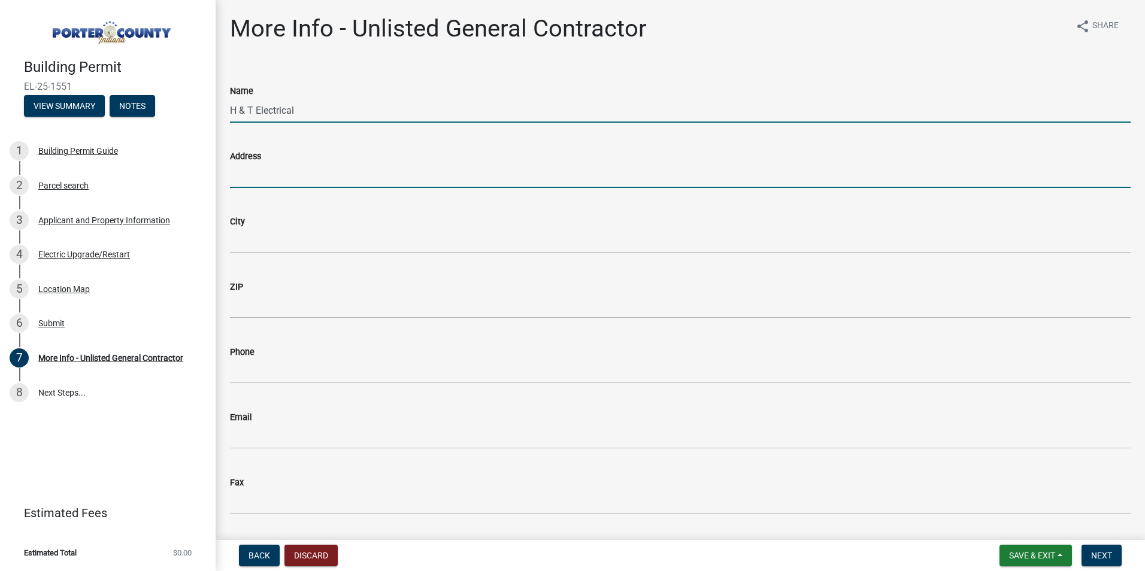
click at [251, 183] on input "Address" at bounding box center [680, 176] width 901 height 25
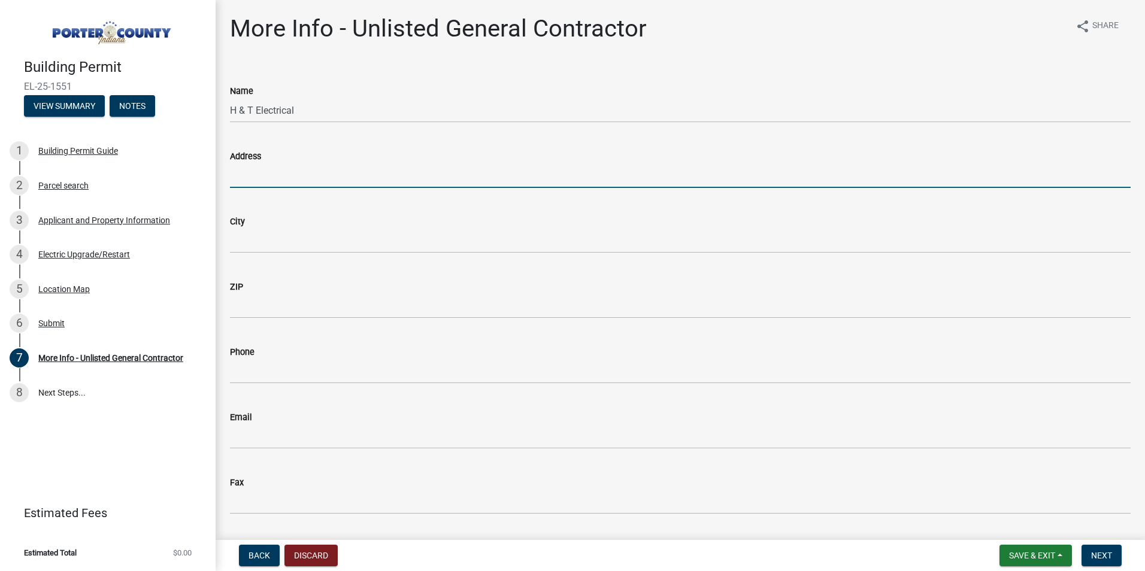
type input "[STREET_ADDRESS]"
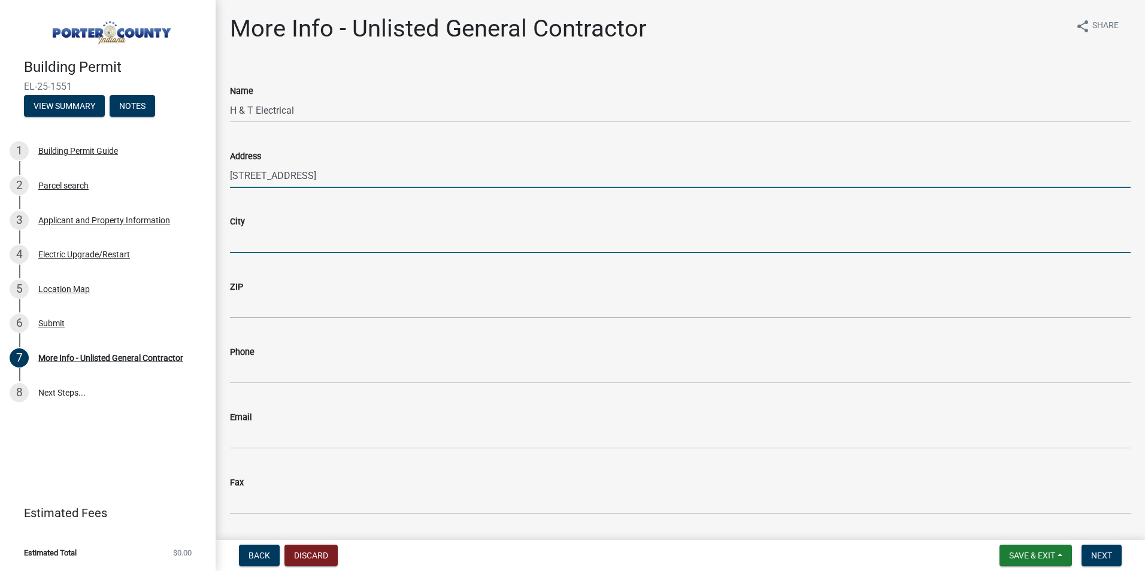
type input "Valparaiso"
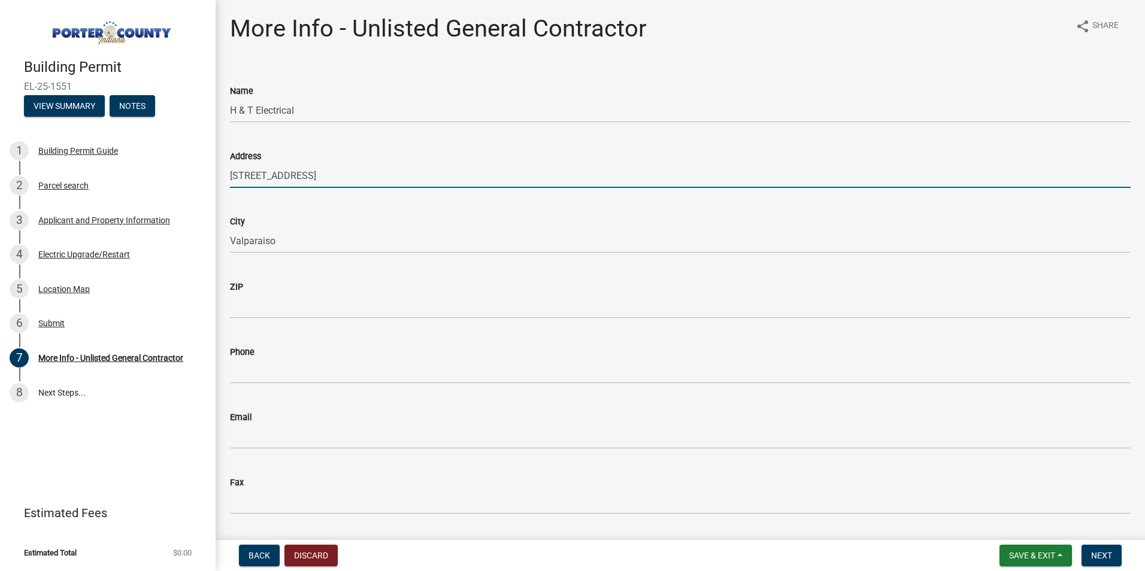
type input "46383"
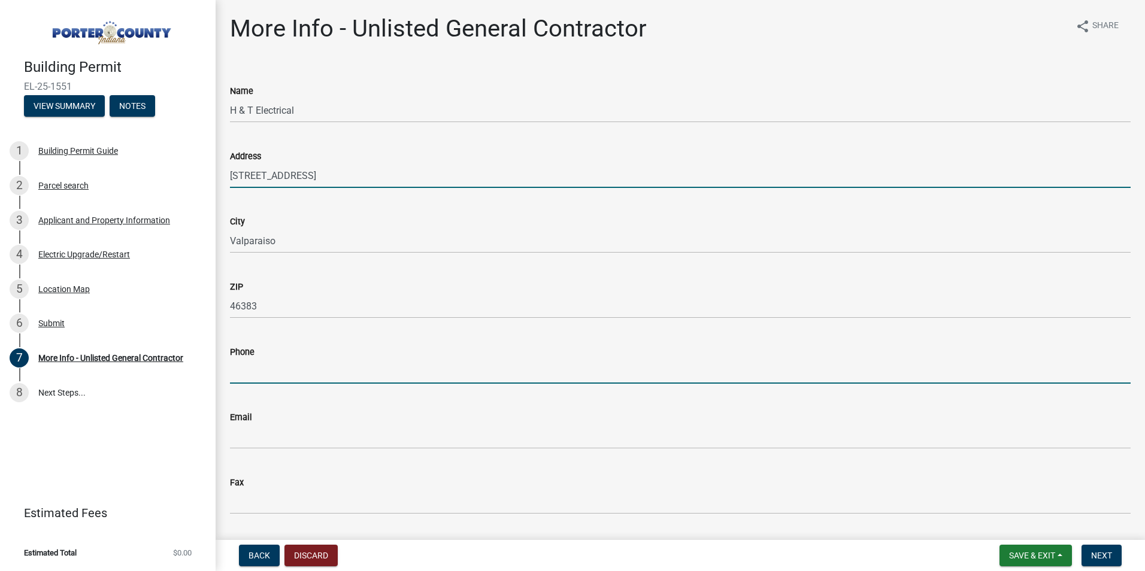
type input "2195125620"
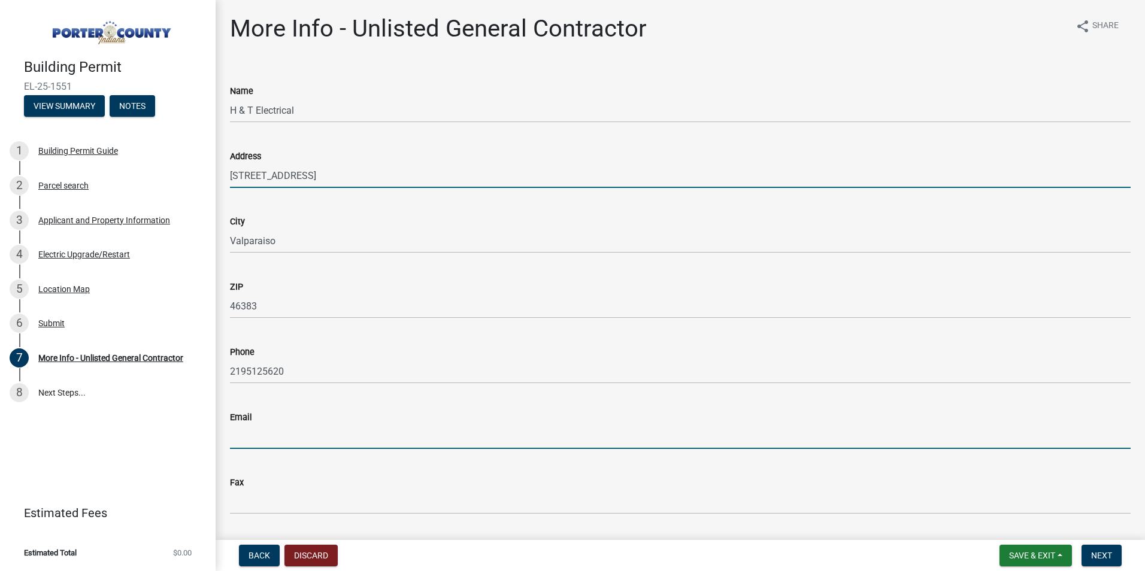
type input "[EMAIL_ADDRESS][DOMAIN_NAME]"
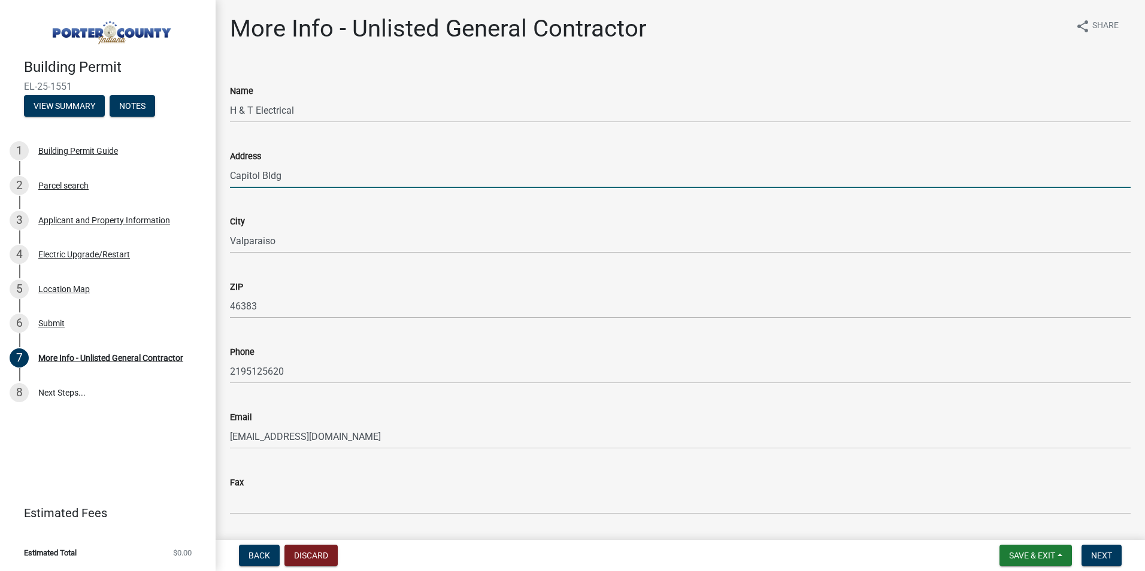
drag, startPoint x: 316, startPoint y: 175, endPoint x: 217, endPoint y: 165, distance: 99.3
click at [218, 165] on div "More Info - Unlisted General Contractor share Share Name H & T Electrical Addre…" at bounding box center [681, 274] width 930 height 521
type input "[STREET_ADDRESS]"
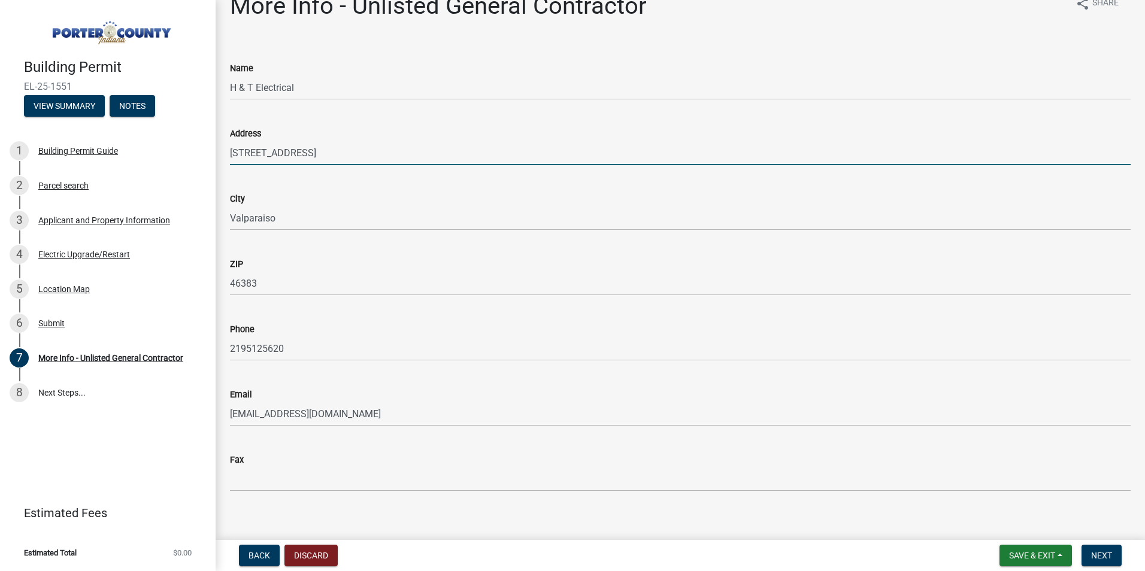
scroll to position [35, 0]
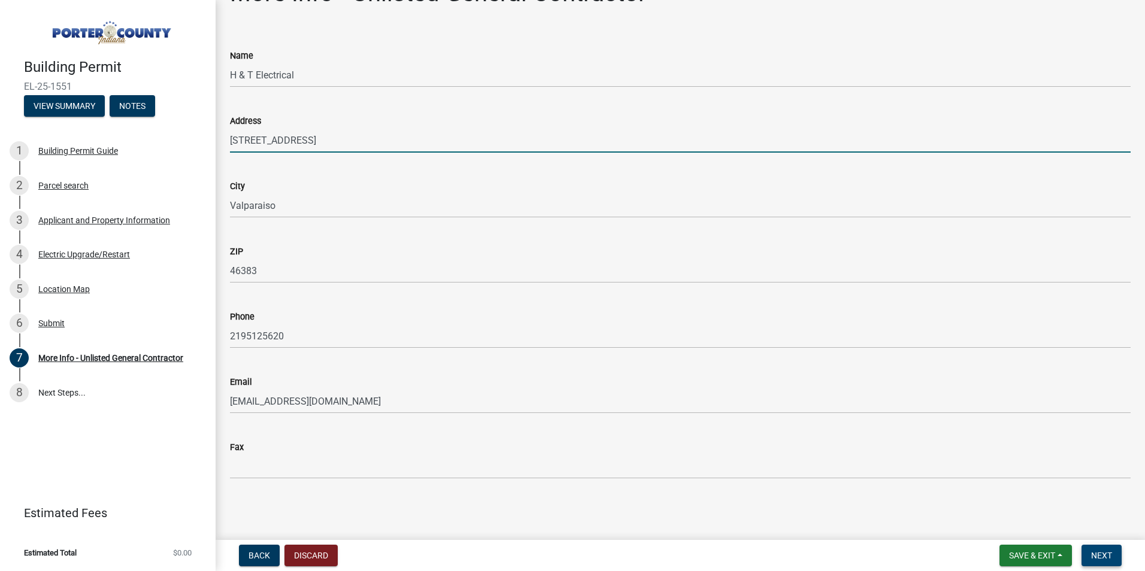
click at [1103, 558] on span "Next" at bounding box center [1101, 556] width 21 height 10
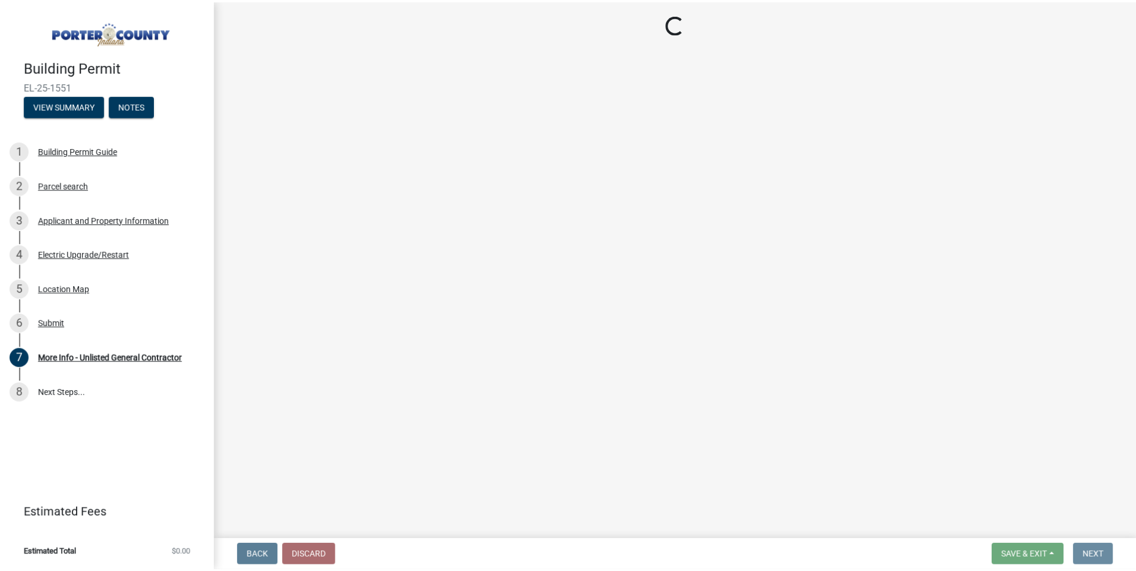
scroll to position [0, 0]
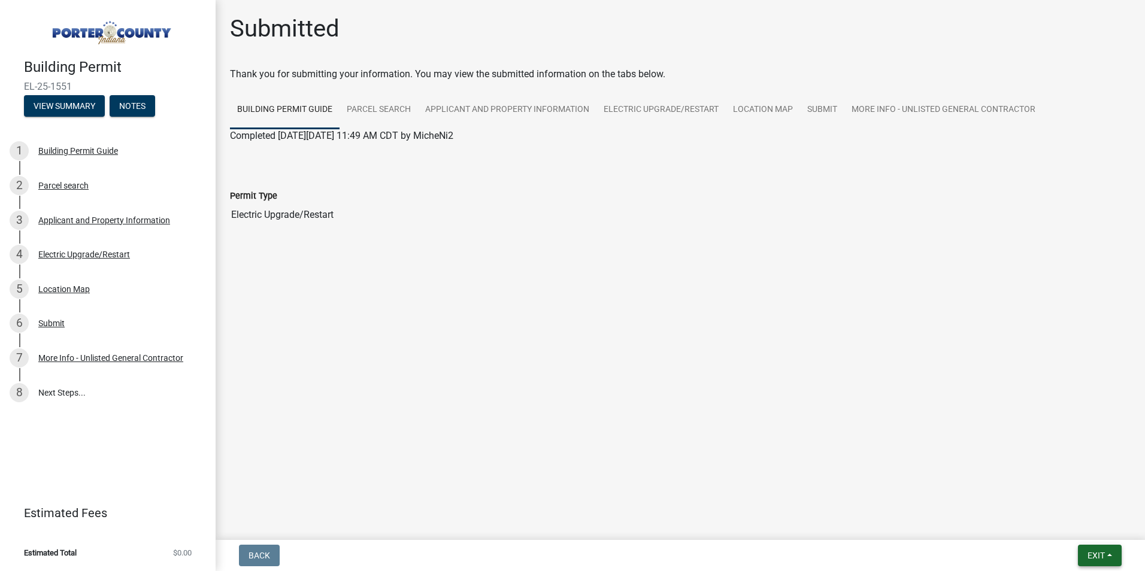
click at [1103, 556] on span "Exit" at bounding box center [1096, 556] width 17 height 10
click at [1087, 531] on button "Save & Exit" at bounding box center [1074, 524] width 96 height 29
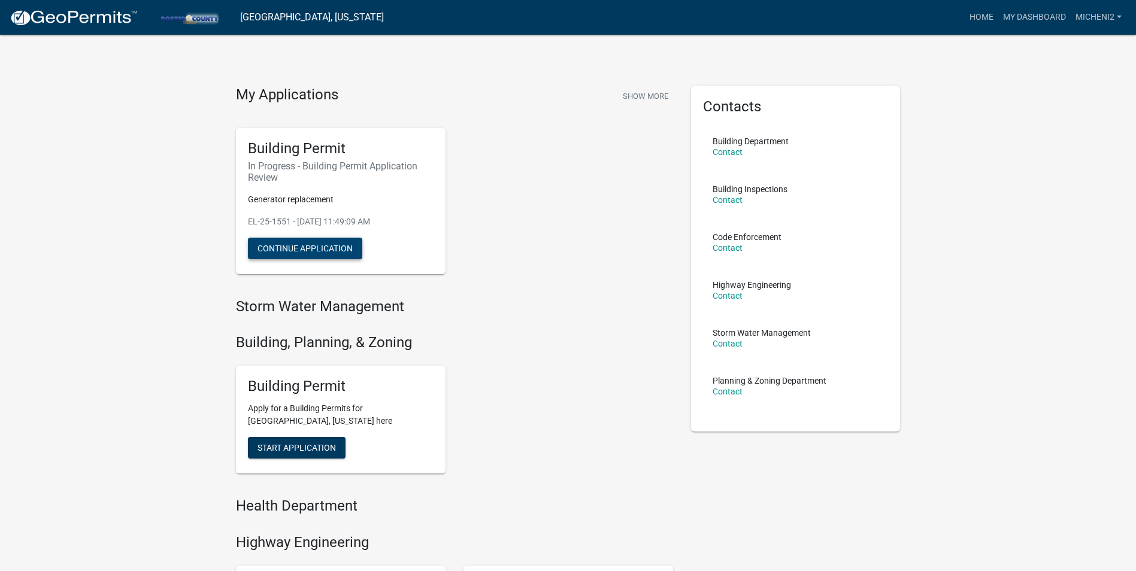
click at [318, 249] on button "Continue Application" at bounding box center [305, 249] width 114 height 22
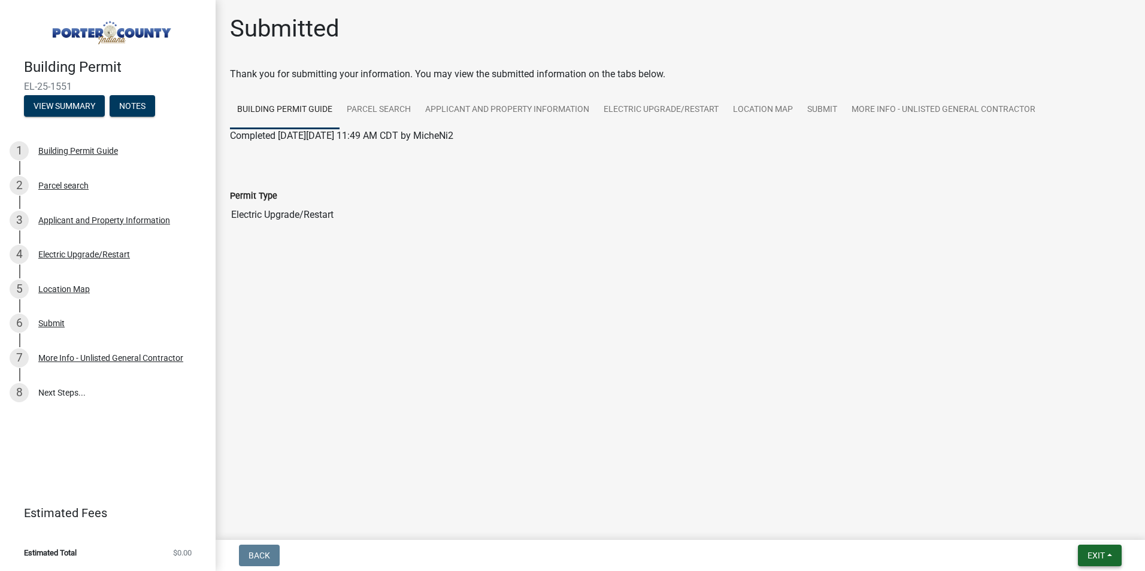
click at [1092, 553] on span "Exit" at bounding box center [1096, 556] width 17 height 10
click at [1053, 529] on button "Save & Exit" at bounding box center [1074, 524] width 96 height 29
